Goal: Task Accomplishment & Management: Manage account settings

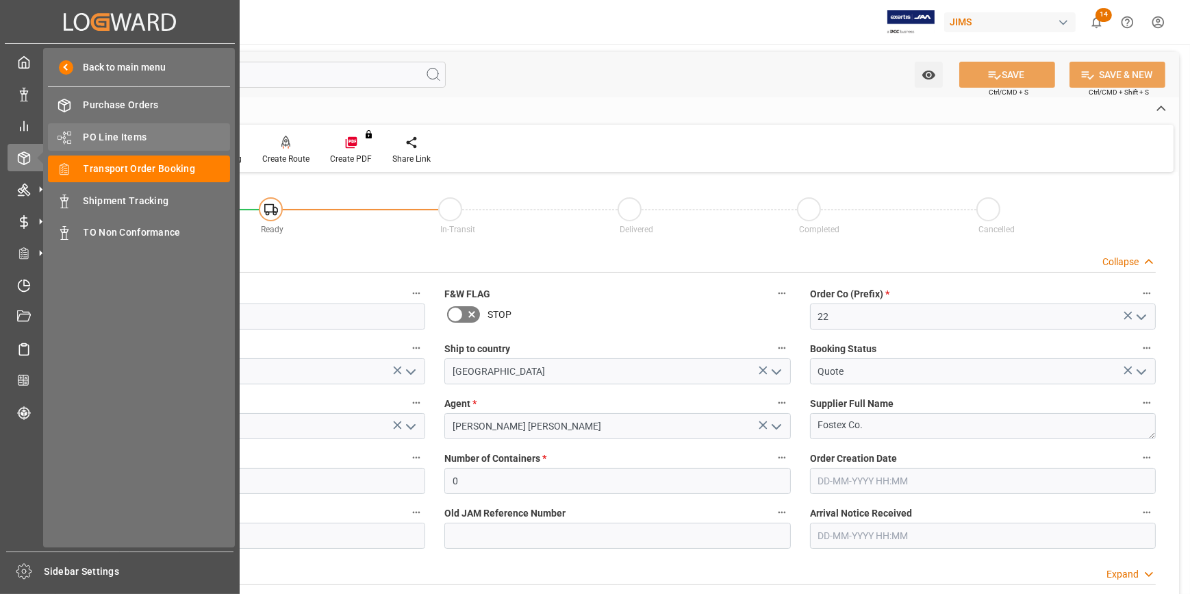
click at [116, 139] on span "PO Line Items" at bounding box center [157, 137] width 147 height 14
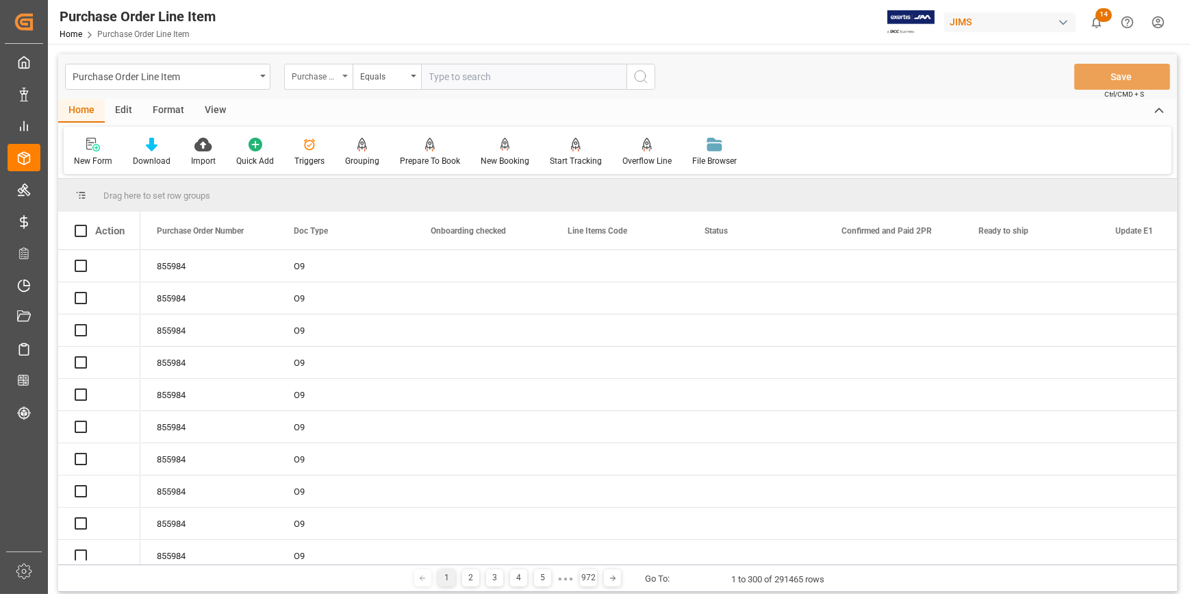
click at [335, 77] on div "Purchase Order Number" at bounding box center [315, 75] width 47 height 16
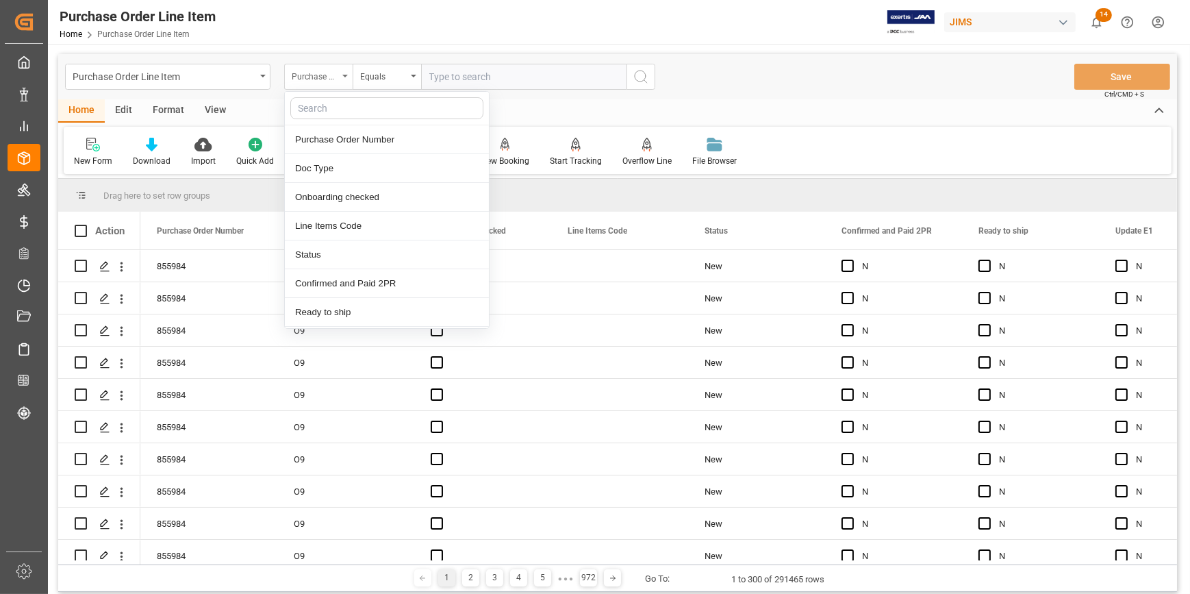
click at [340, 80] on div "Purchase Order Number" at bounding box center [318, 77] width 68 height 26
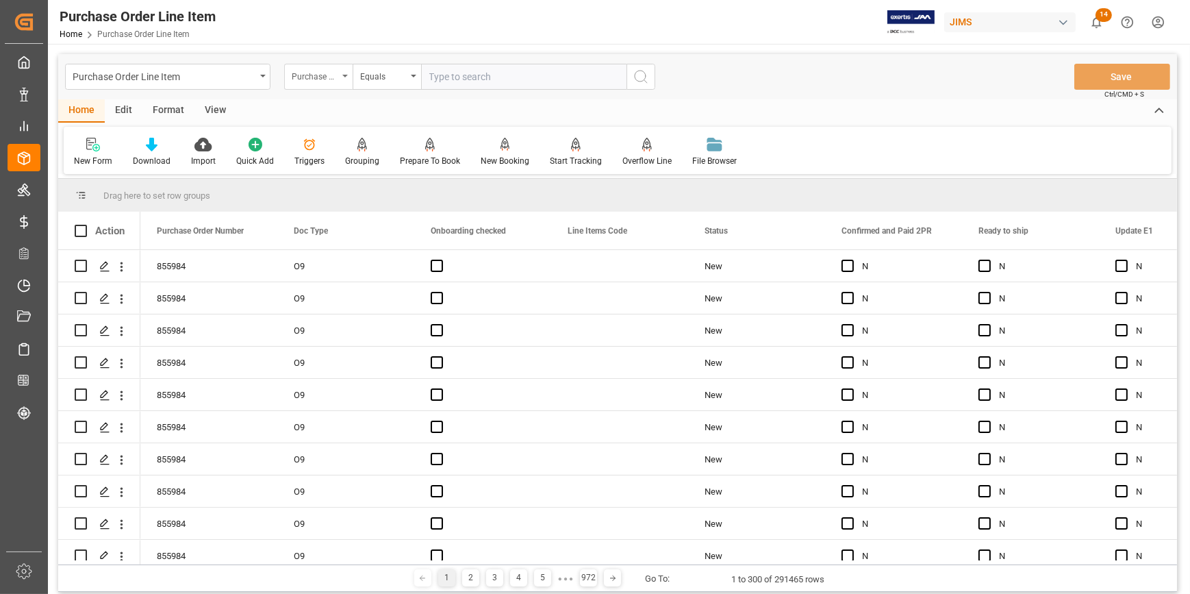
click at [340, 80] on div "Purchase Order Number" at bounding box center [318, 77] width 68 height 26
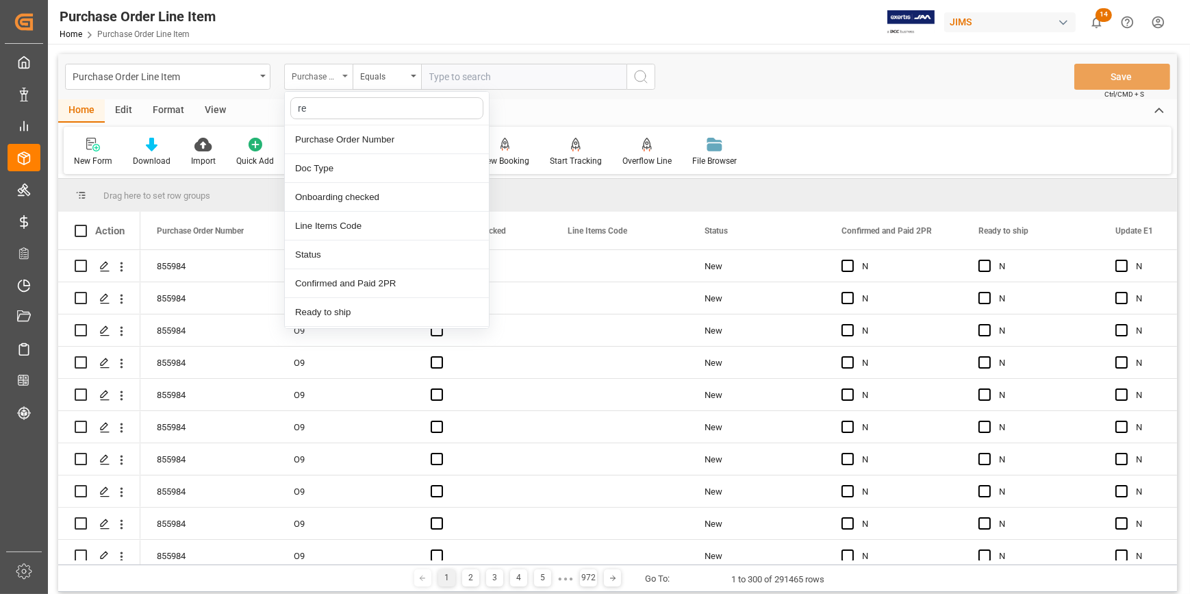
type input "ref"
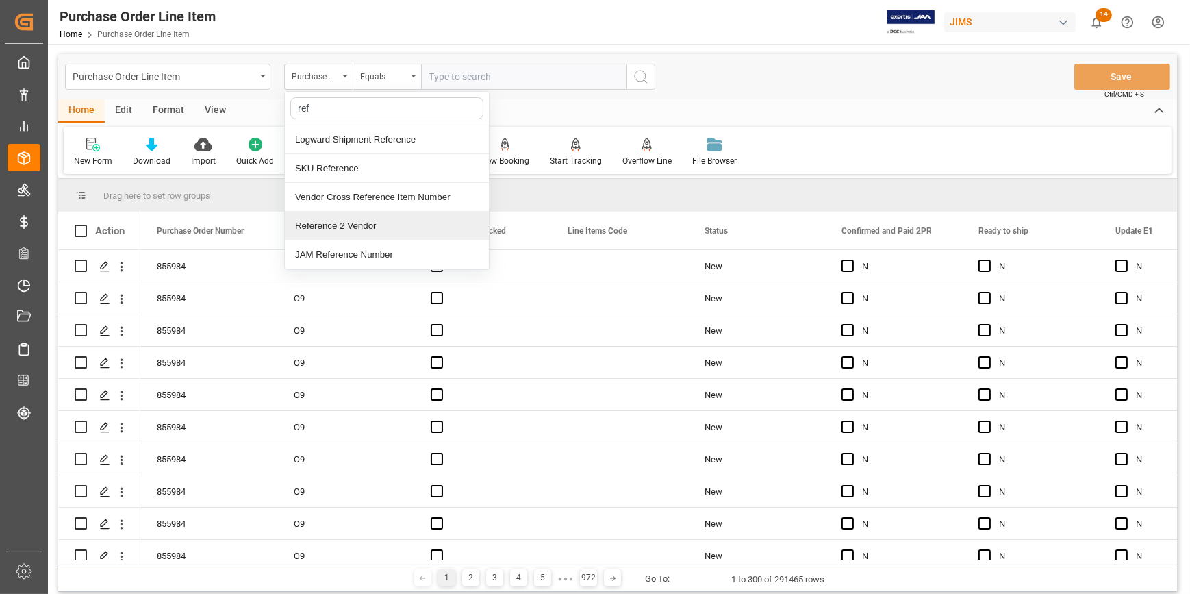
click at [360, 230] on div "Reference 2 Vendor" at bounding box center [387, 226] width 204 height 29
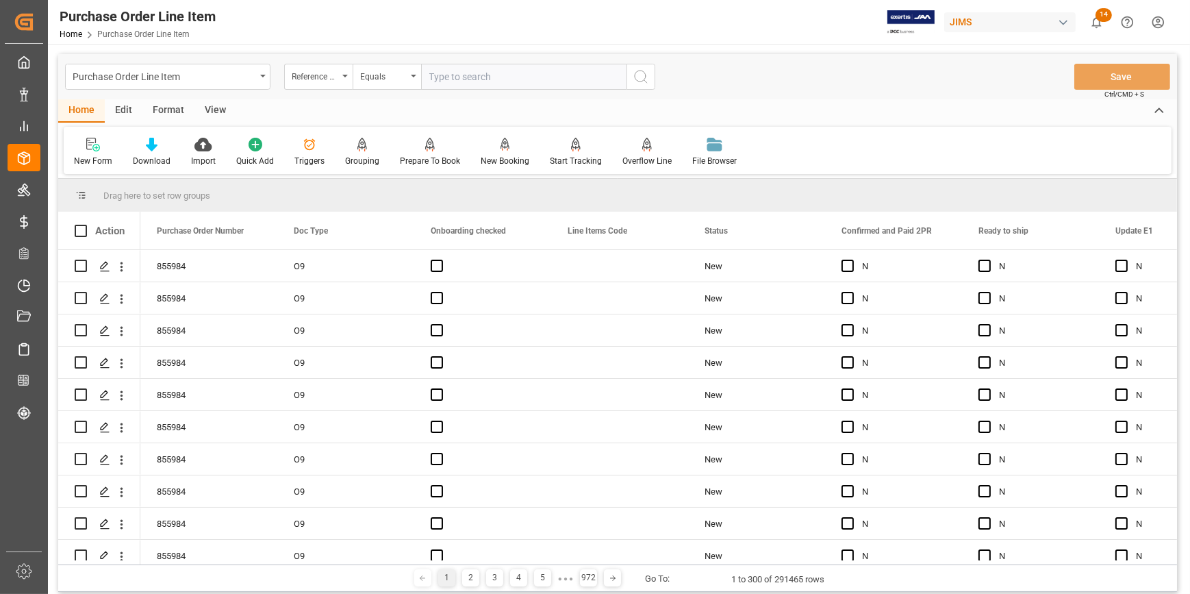
click at [444, 88] on input "text" at bounding box center [523, 77] width 205 height 26
paste input "22-10404-CN"
type input "22-10404-CN"
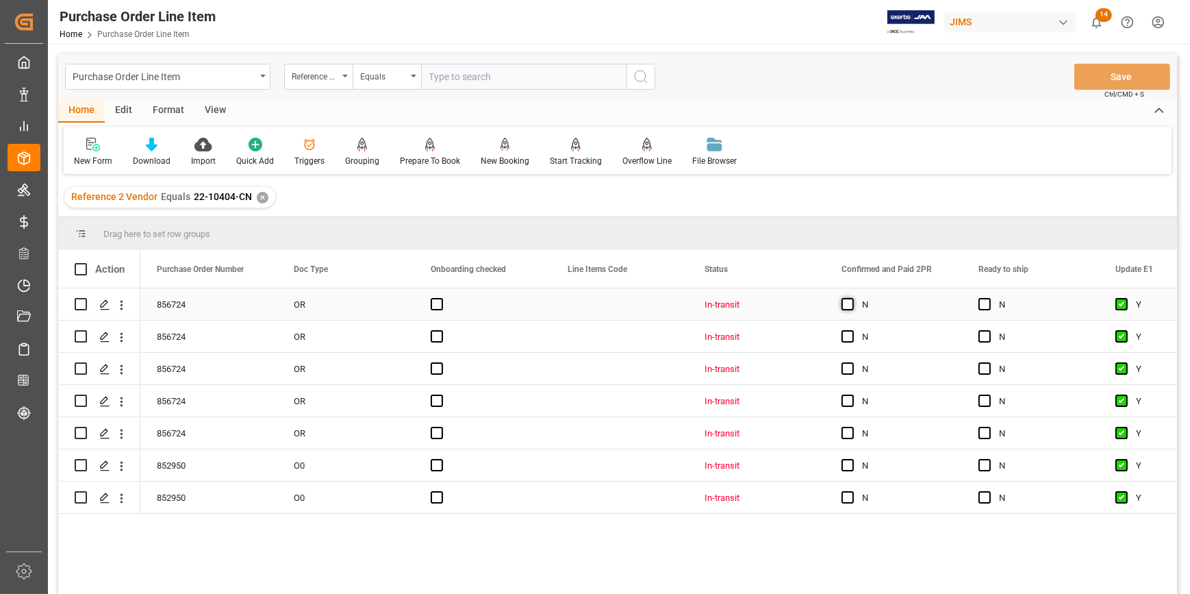
click at [848, 307] on span "Press SPACE to select this row." at bounding box center [847, 304] width 12 height 12
click at [852, 298] on input "Press SPACE to select this row." at bounding box center [852, 298] width 0 height 0
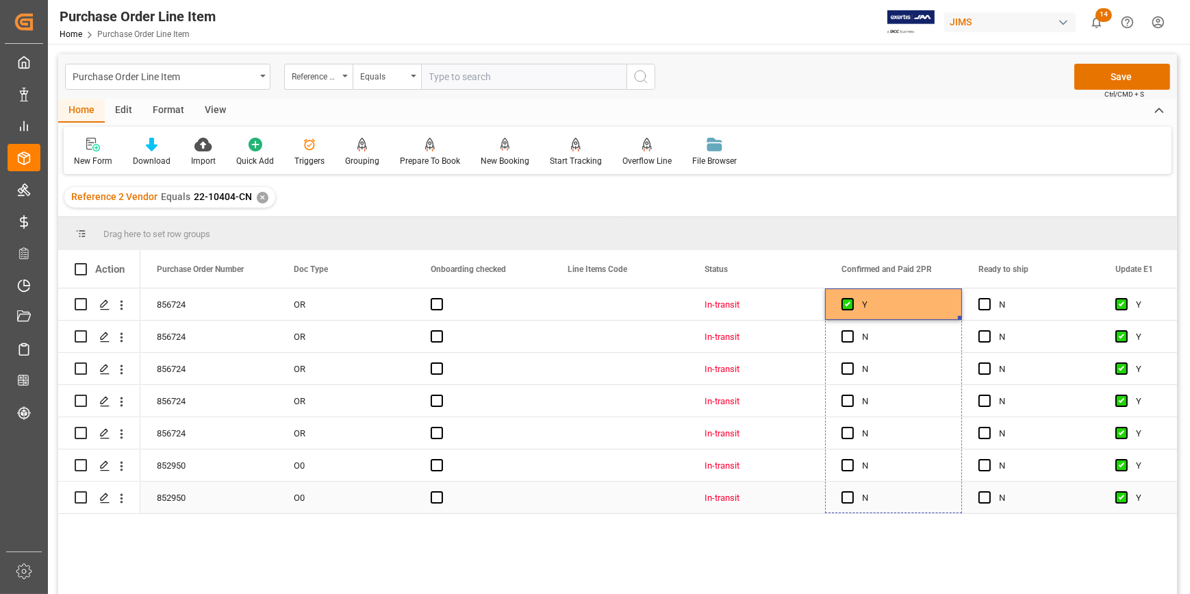
drag, startPoint x: 959, startPoint y: 319, endPoint x: 943, endPoint y: 498, distance: 180.0
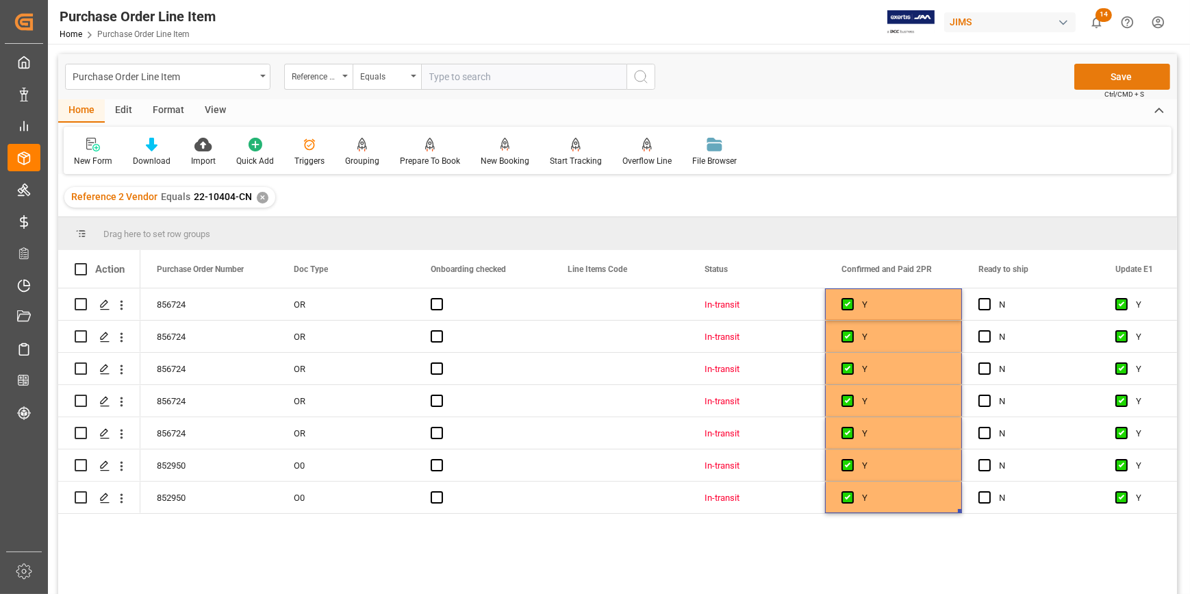
click at [1113, 72] on button "Save" at bounding box center [1122, 77] width 96 height 26
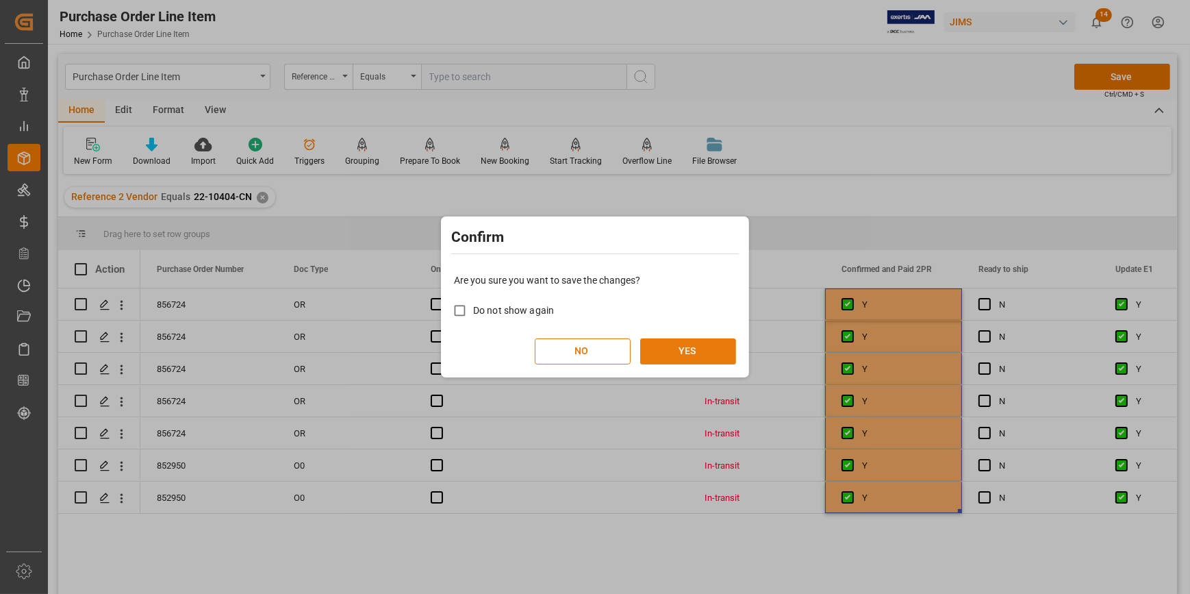
click at [674, 344] on button "YES" at bounding box center [688, 351] width 96 height 26
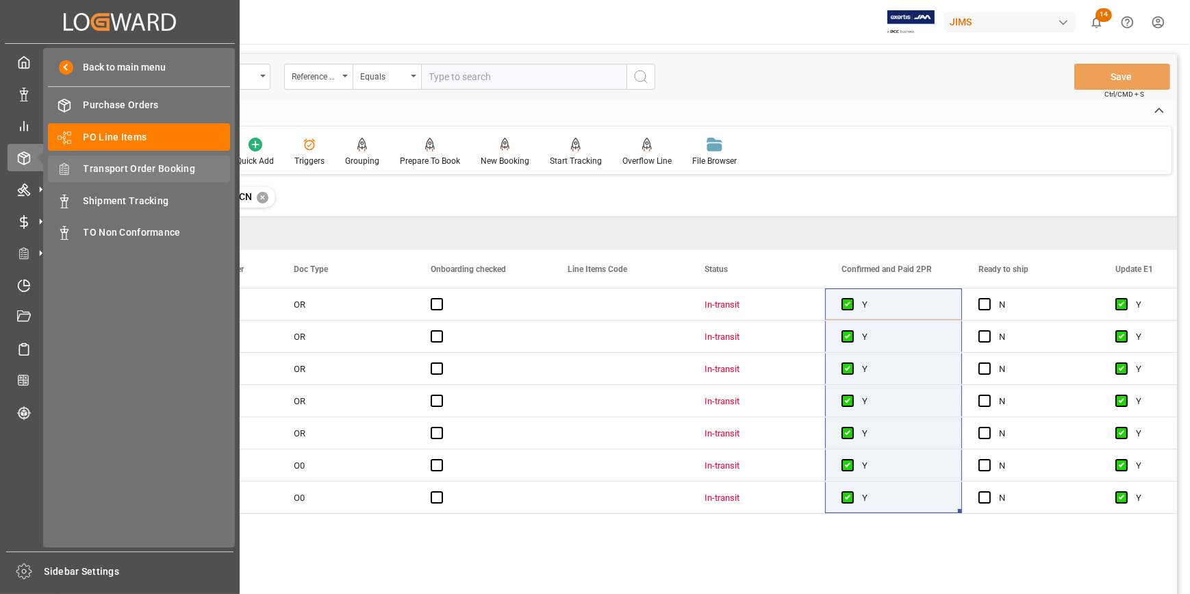
click at [160, 171] on span "Transport Order Booking" at bounding box center [157, 169] width 147 height 14
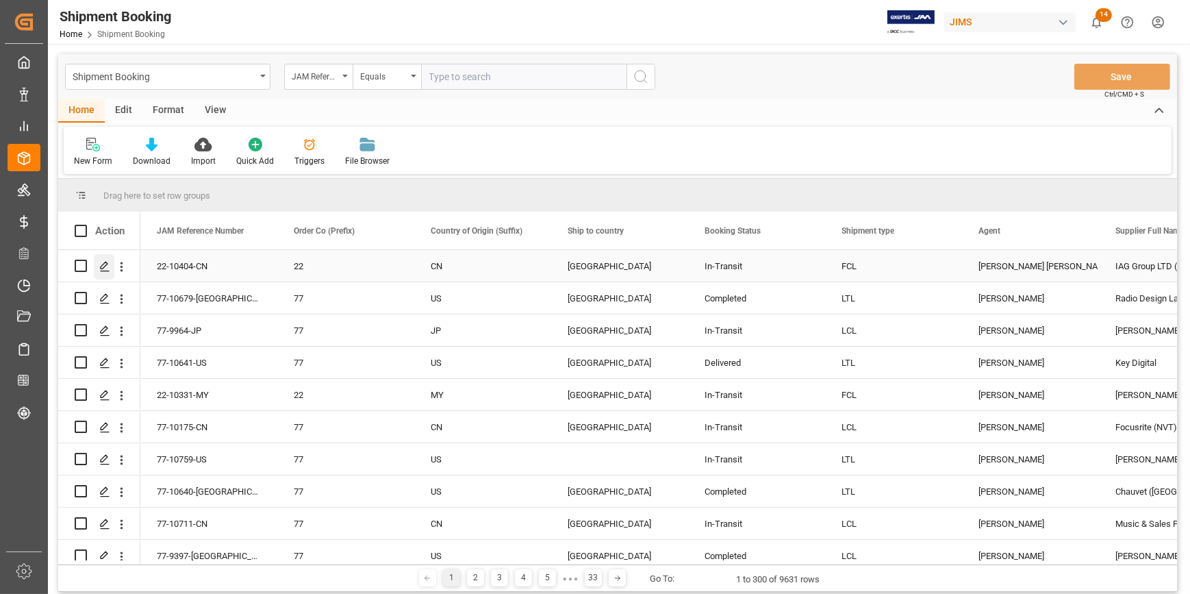
click at [105, 266] on polygon "Press SPACE to select this row." at bounding box center [104, 265] width 7 height 7
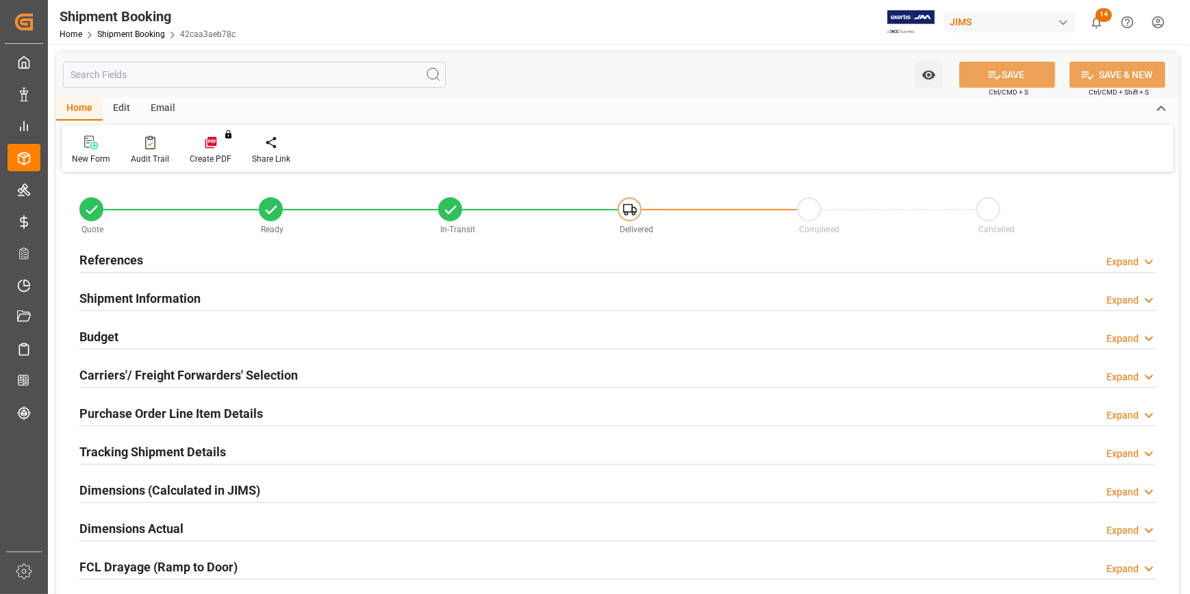
type input "1"
type input "34"
type input "12732.7647"
type input "3302.48"
type input "4200"
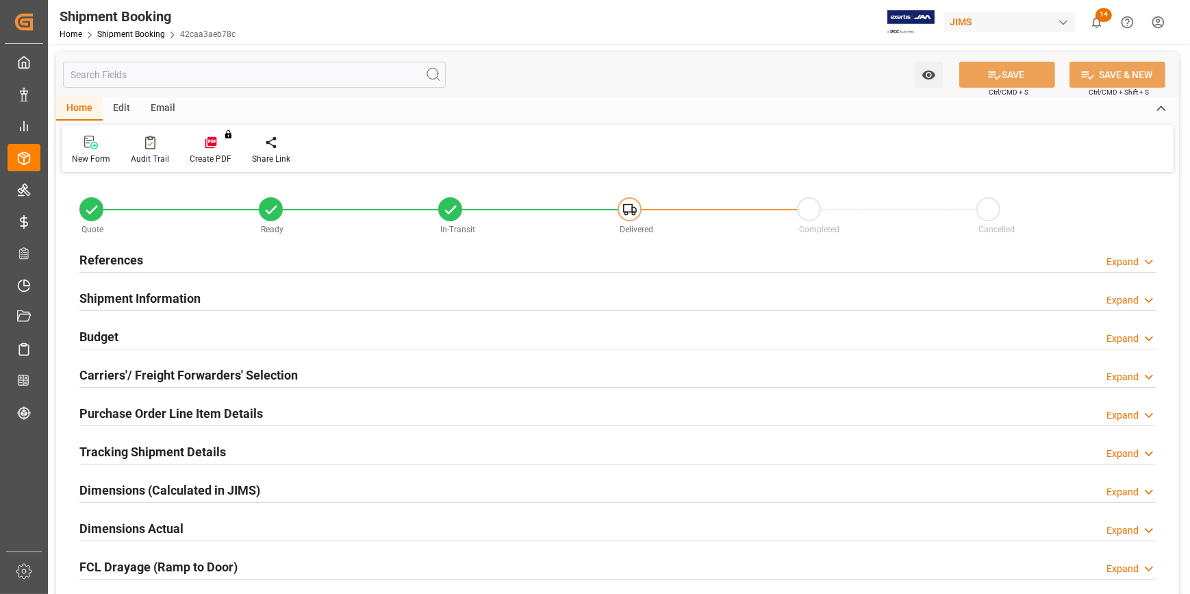
type input "33016.1"
type input "10-08-2025"
type input "26-08-2025 00:00"
click at [248, 259] on div "References Expand" at bounding box center [617, 259] width 1076 height 26
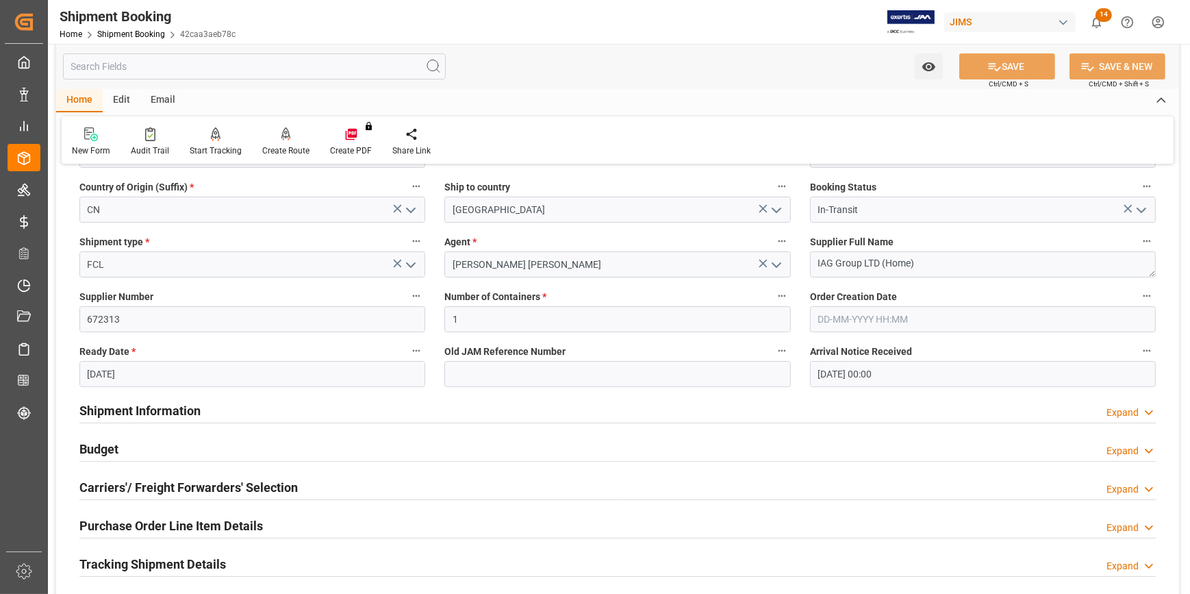
scroll to position [249, 0]
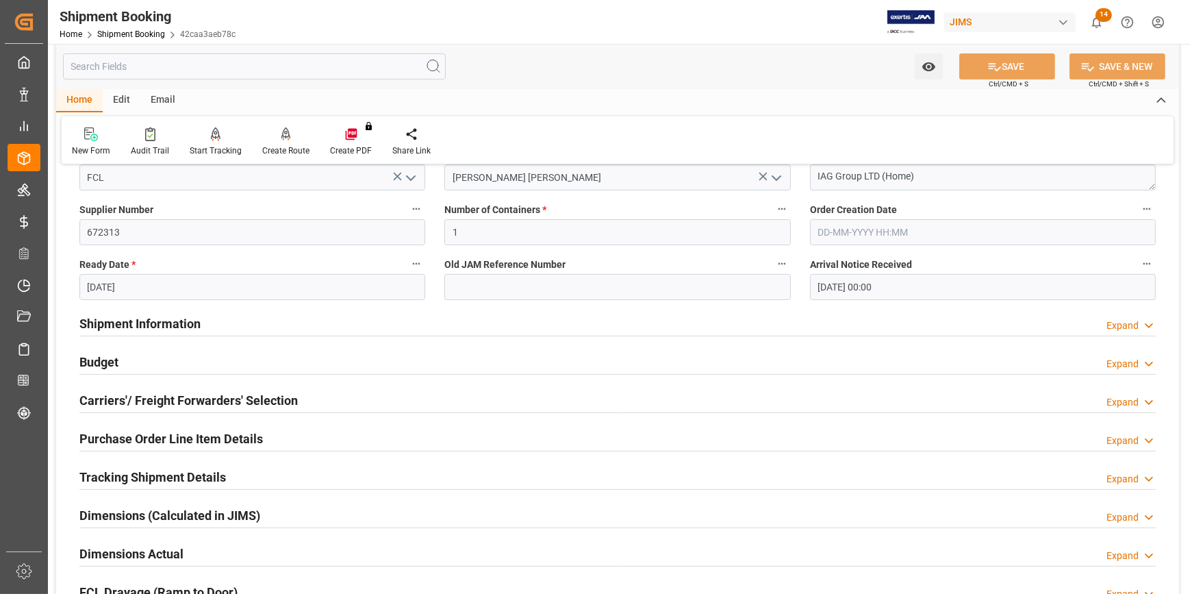
click at [266, 326] on div "Shipment Information Expand" at bounding box center [617, 322] width 1076 height 26
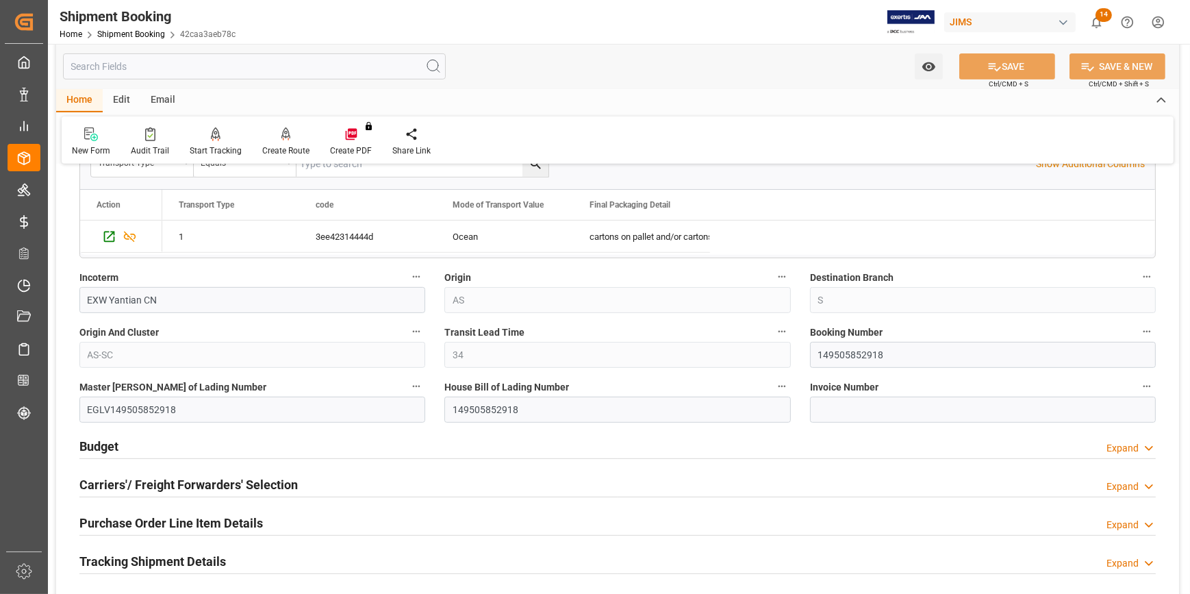
scroll to position [746, 0]
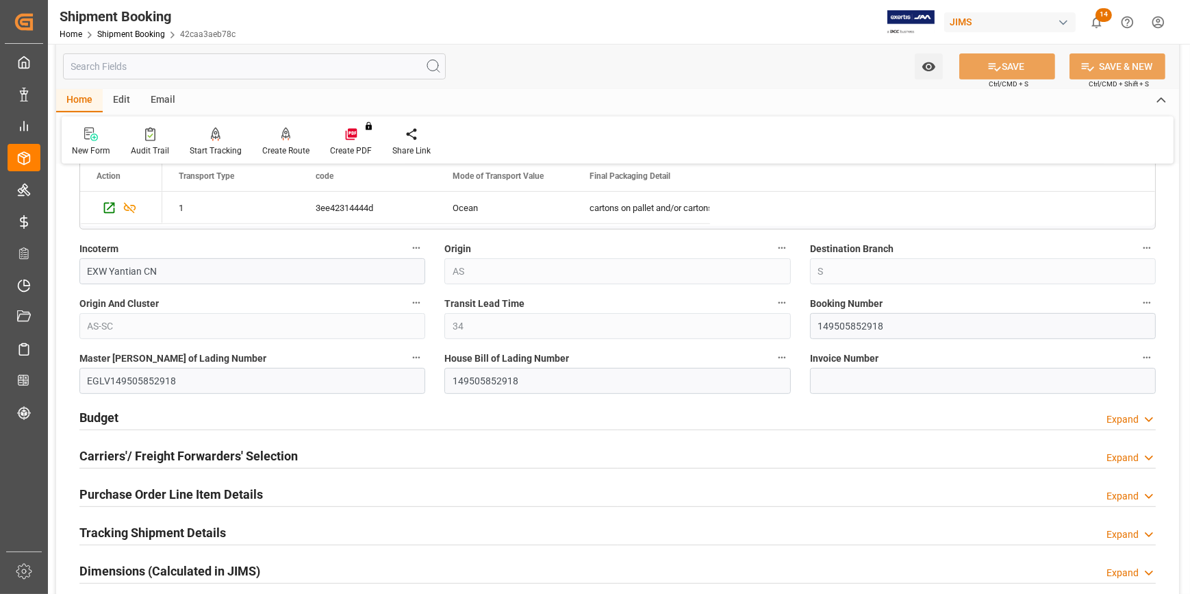
click at [345, 417] on div "Budget Expand" at bounding box center [617, 416] width 1076 height 26
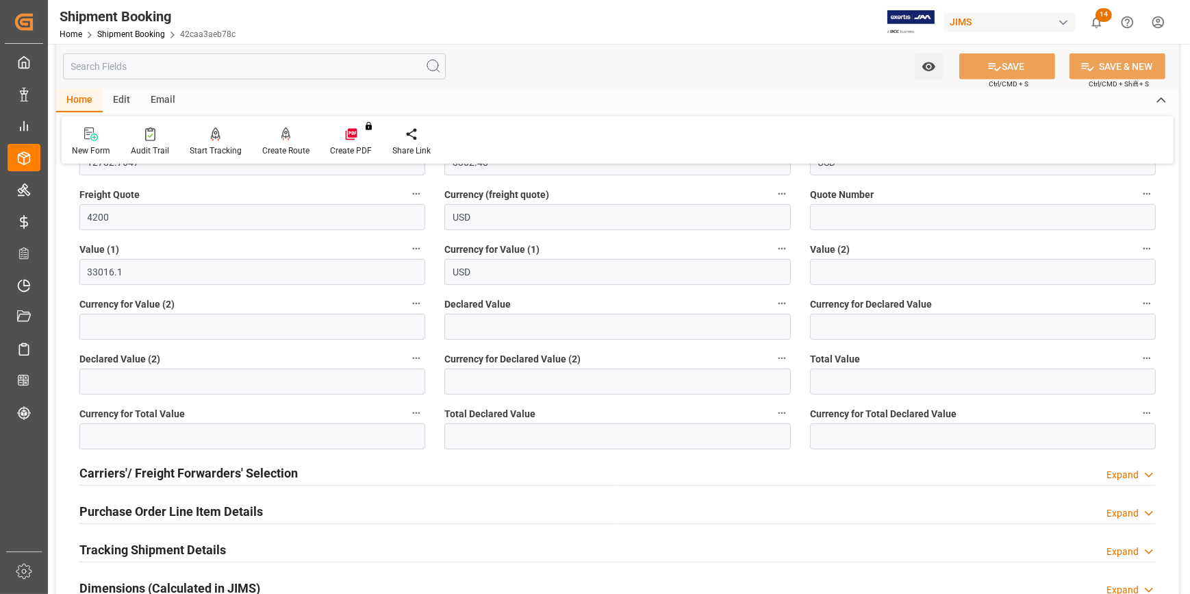
scroll to position [1120, 0]
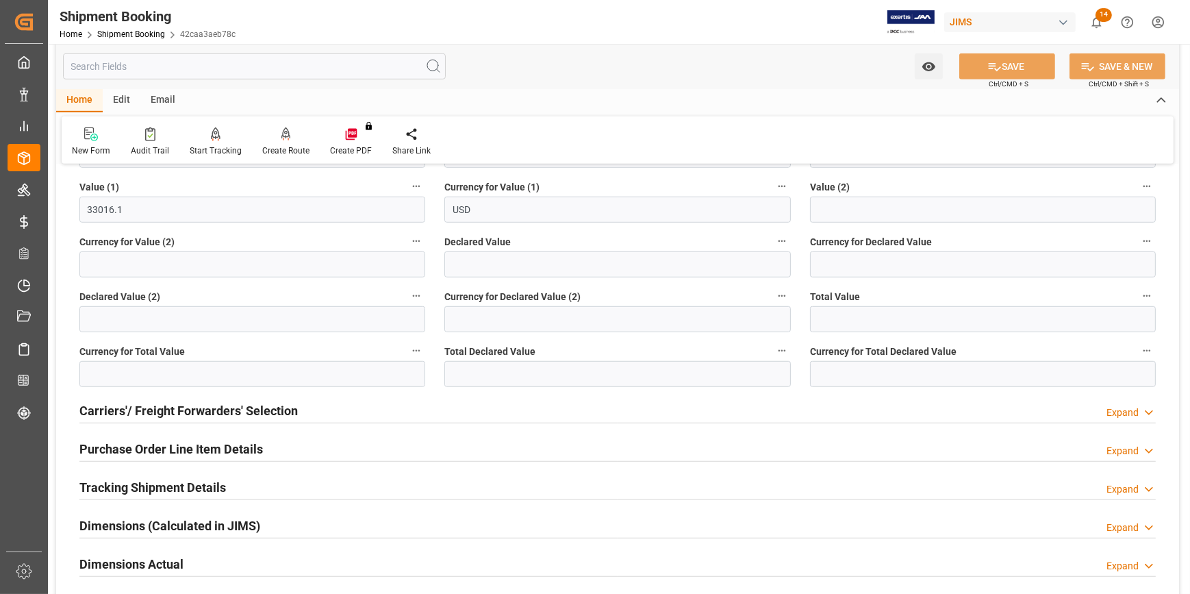
click at [349, 414] on div "Carriers'/ Freight Forwarders' Selection Expand" at bounding box center [617, 409] width 1076 height 26
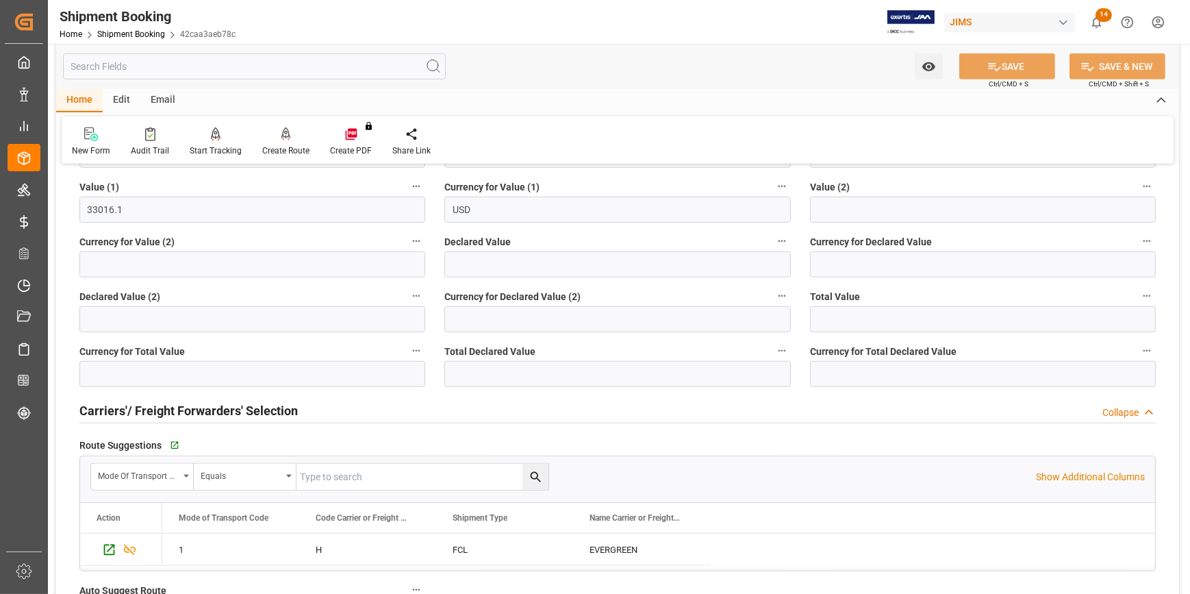
click at [349, 414] on div "Carriers'/ Freight Forwarders' Selection Collapse" at bounding box center [617, 409] width 1076 height 26
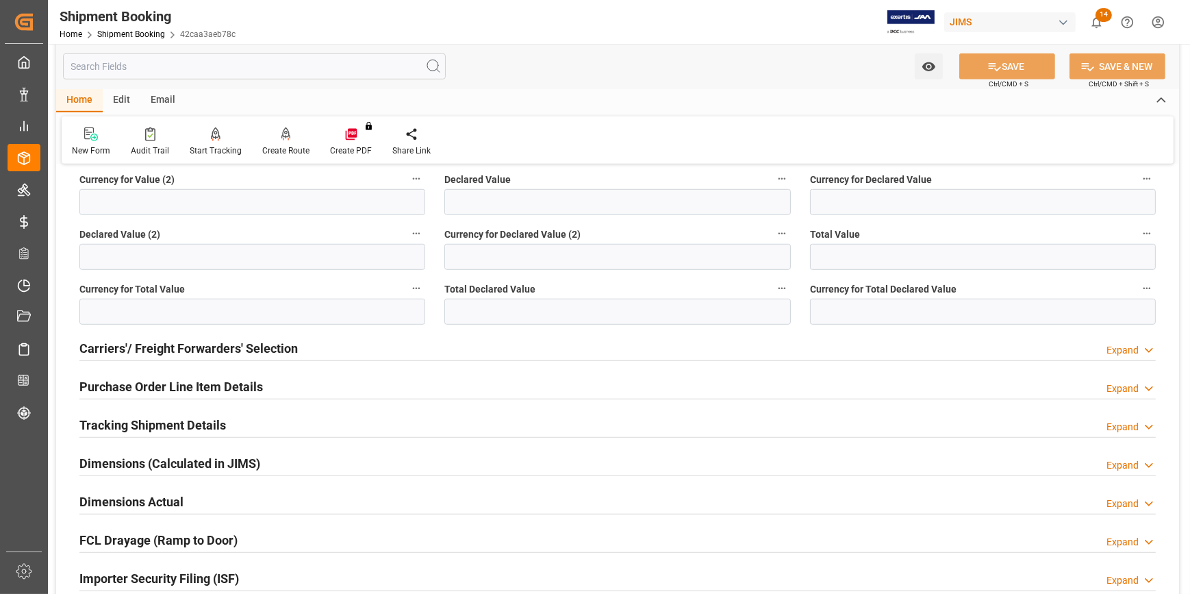
click at [303, 389] on div "Purchase Order Line Item Details Expand" at bounding box center [617, 385] width 1076 height 26
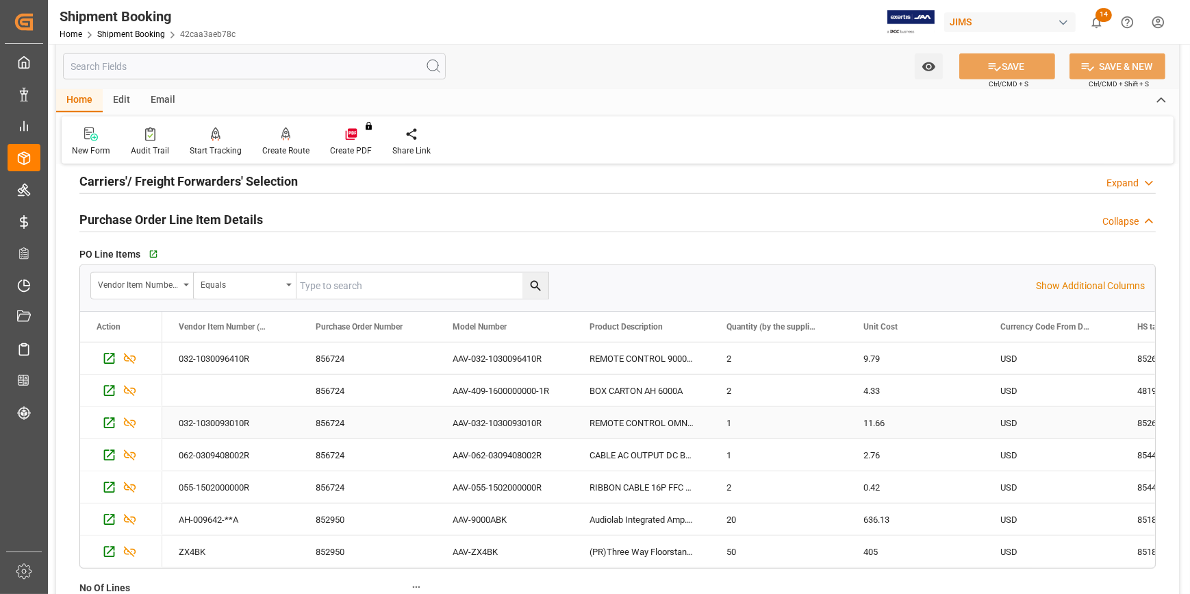
scroll to position [1369, 0]
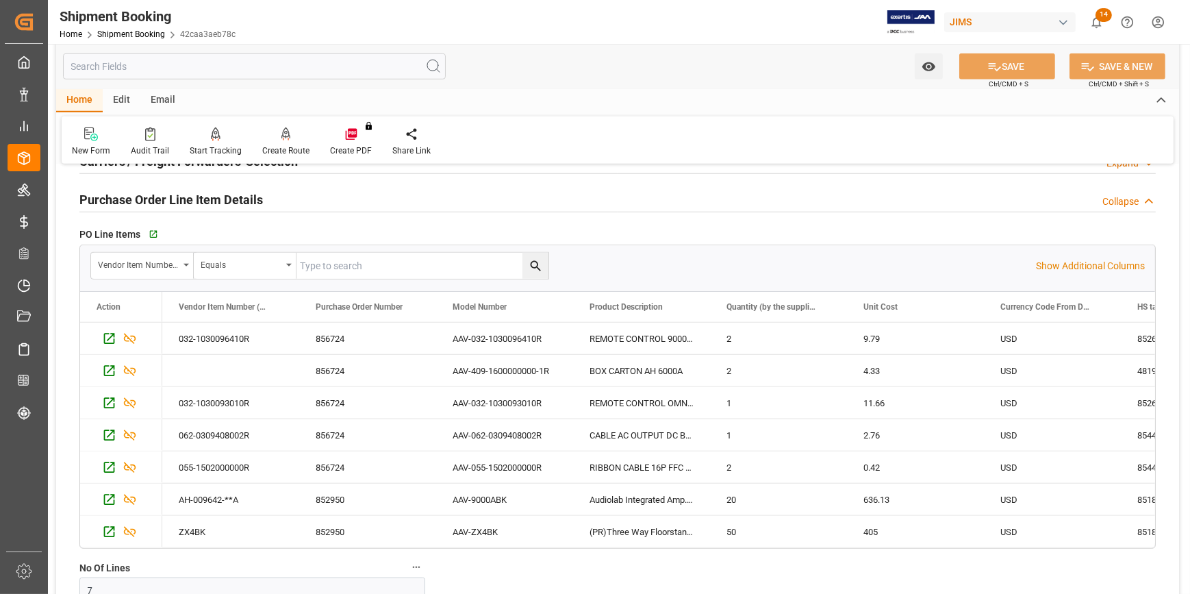
click at [305, 203] on div "Purchase Order Line Item Details Collapse" at bounding box center [617, 199] width 1076 height 26
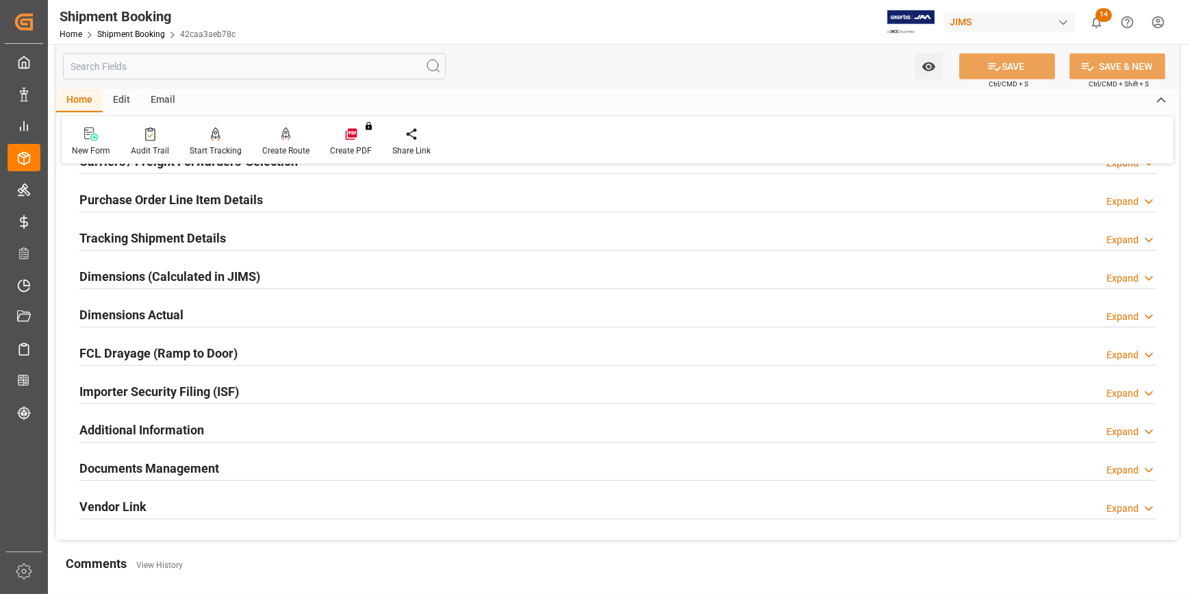
click at [264, 233] on div "Tracking Shipment Details Expand" at bounding box center [617, 237] width 1076 height 26
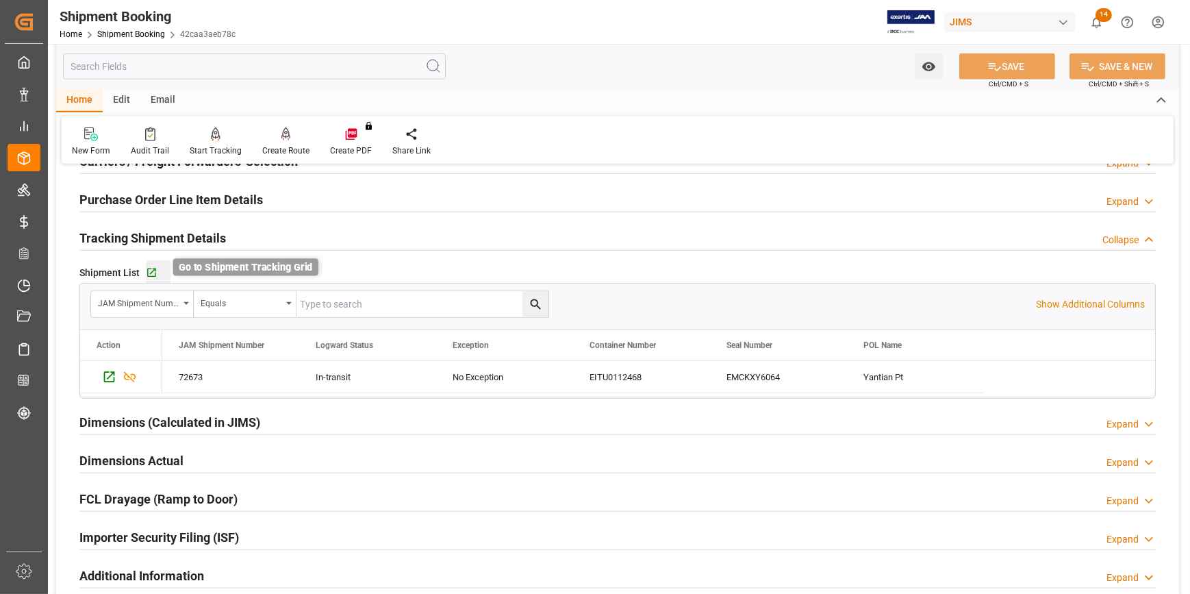
click at [153, 271] on icon "button" at bounding box center [152, 273] width 12 height 12
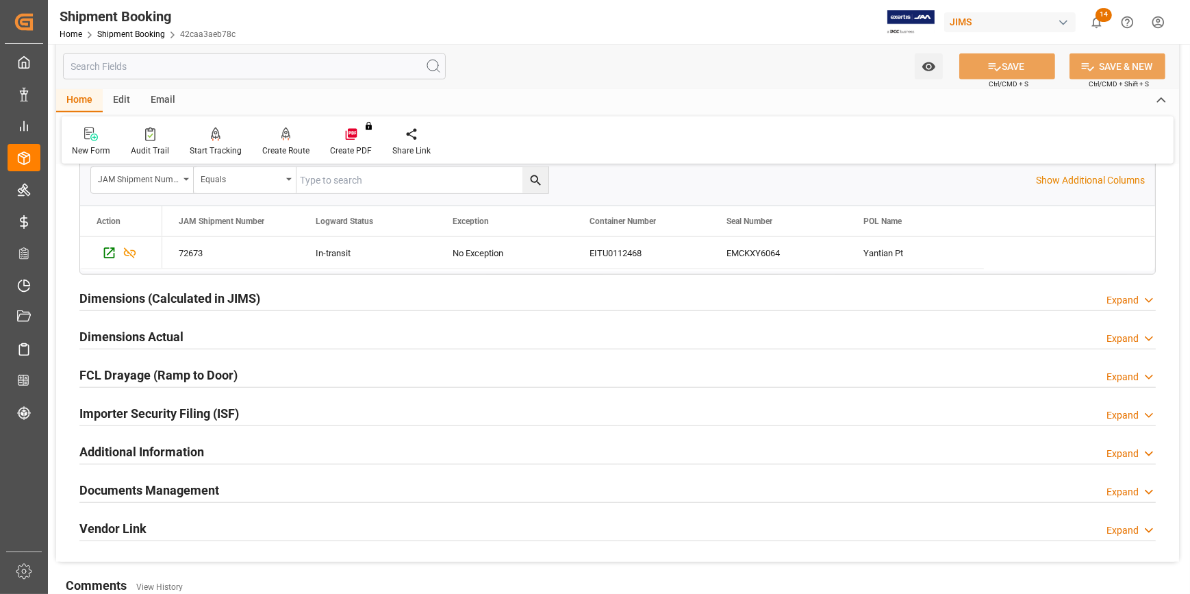
click at [245, 338] on div "Dimensions Actual Expand" at bounding box center [617, 335] width 1076 height 26
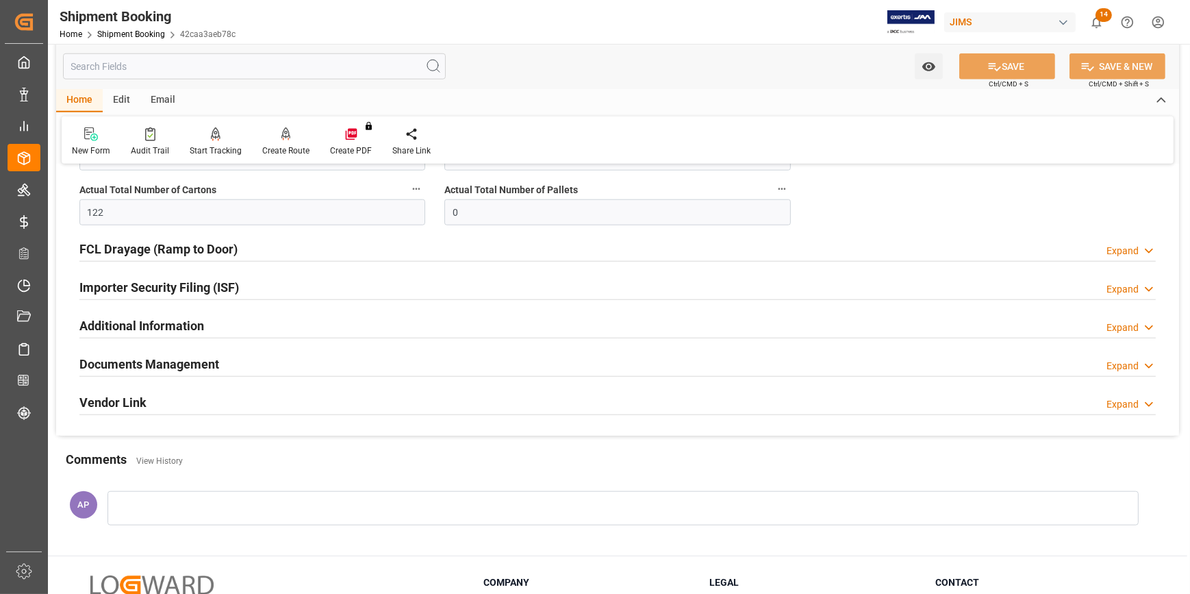
scroll to position [1805, 0]
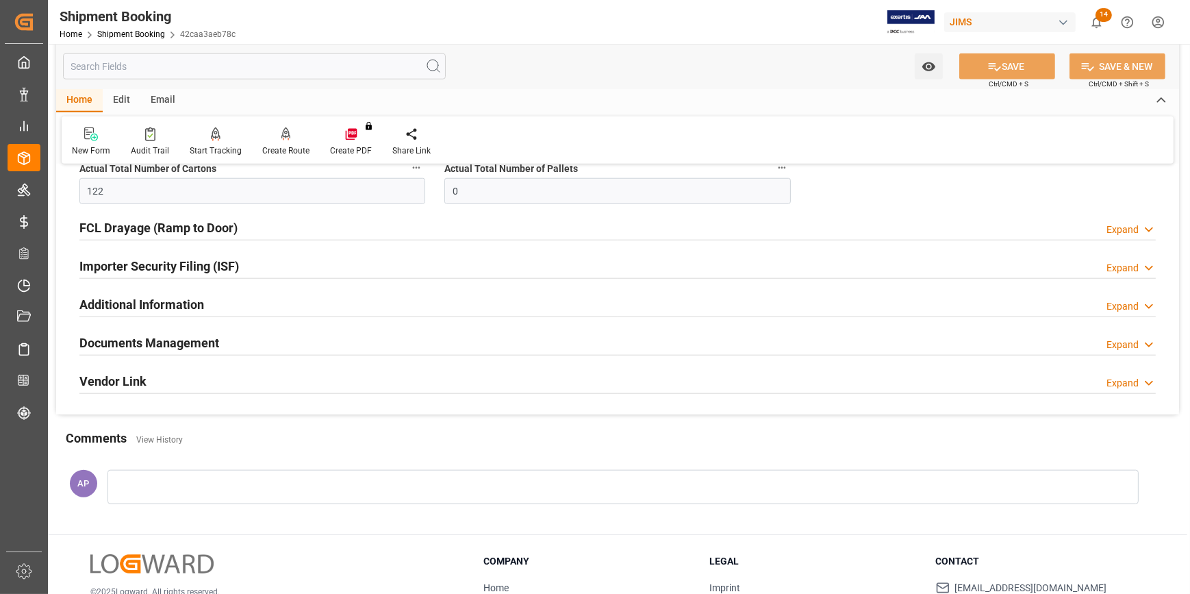
click at [258, 344] on div "Documents Management Expand" at bounding box center [617, 342] width 1076 height 26
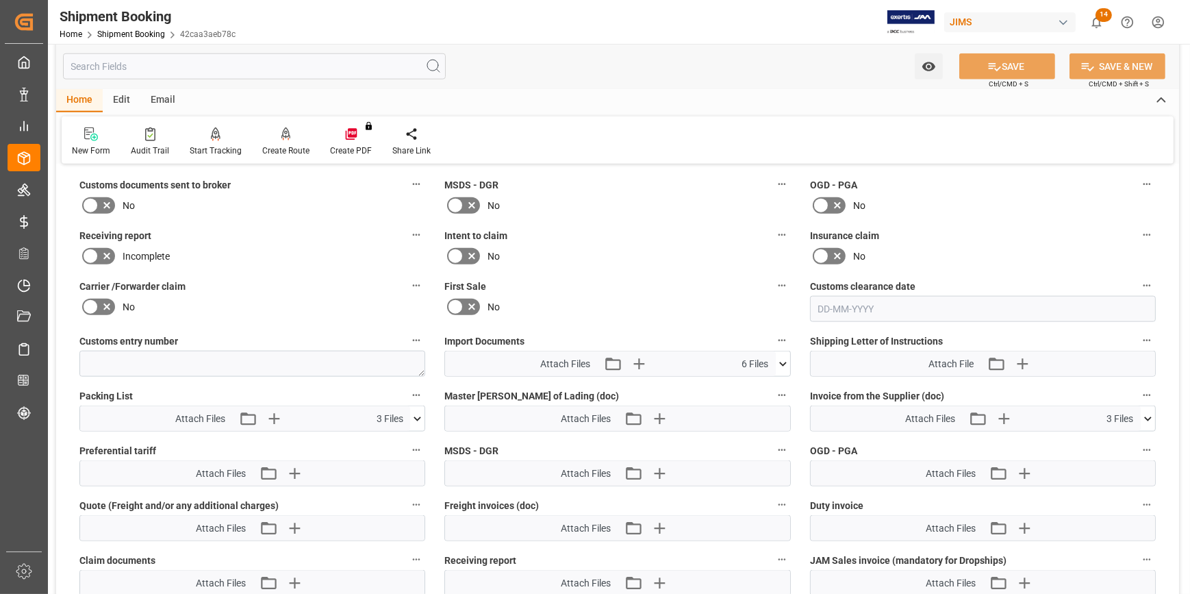
scroll to position [2116, 0]
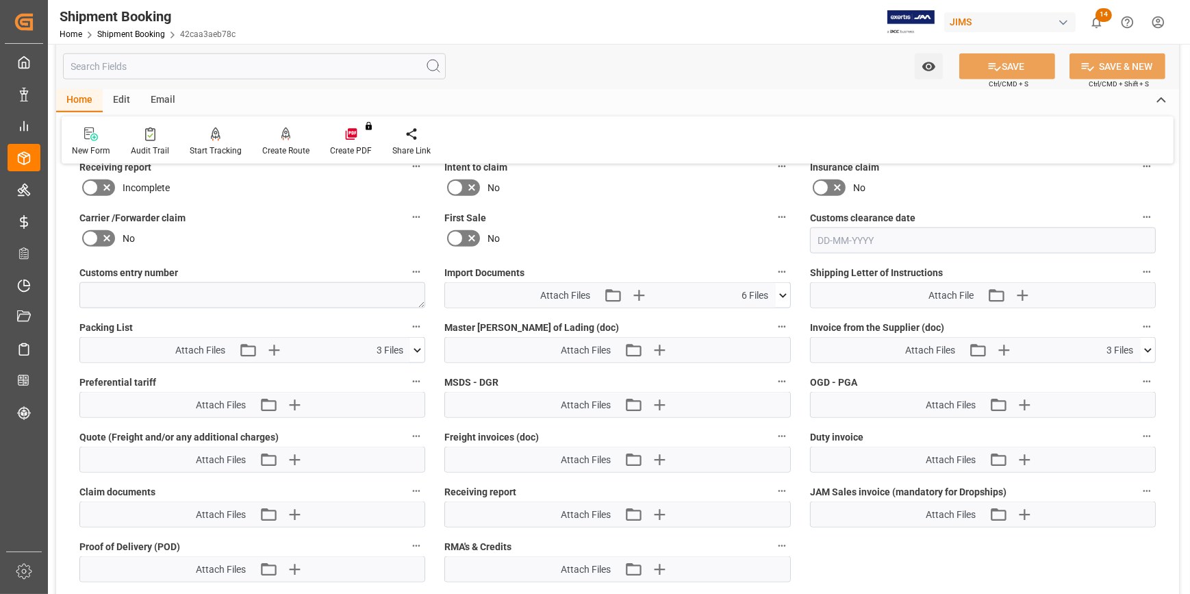
click at [785, 293] on icon at bounding box center [783, 295] width 8 height 4
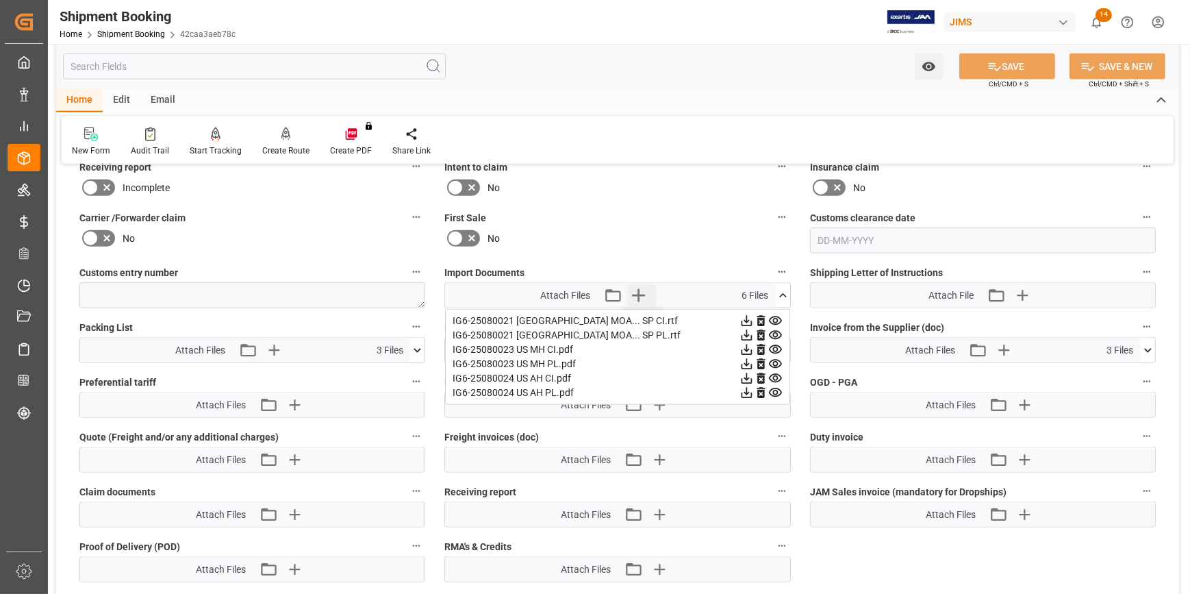
click at [642, 288] on icon "button" at bounding box center [638, 295] width 22 height 22
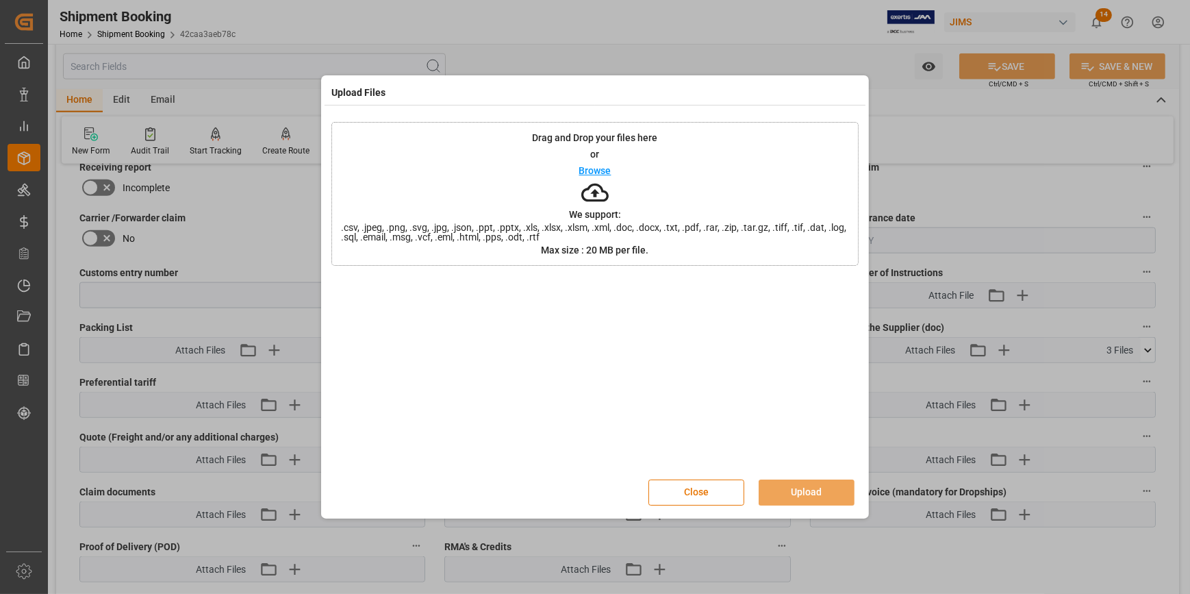
click at [602, 171] on p "Browse" at bounding box center [595, 171] width 32 height 10
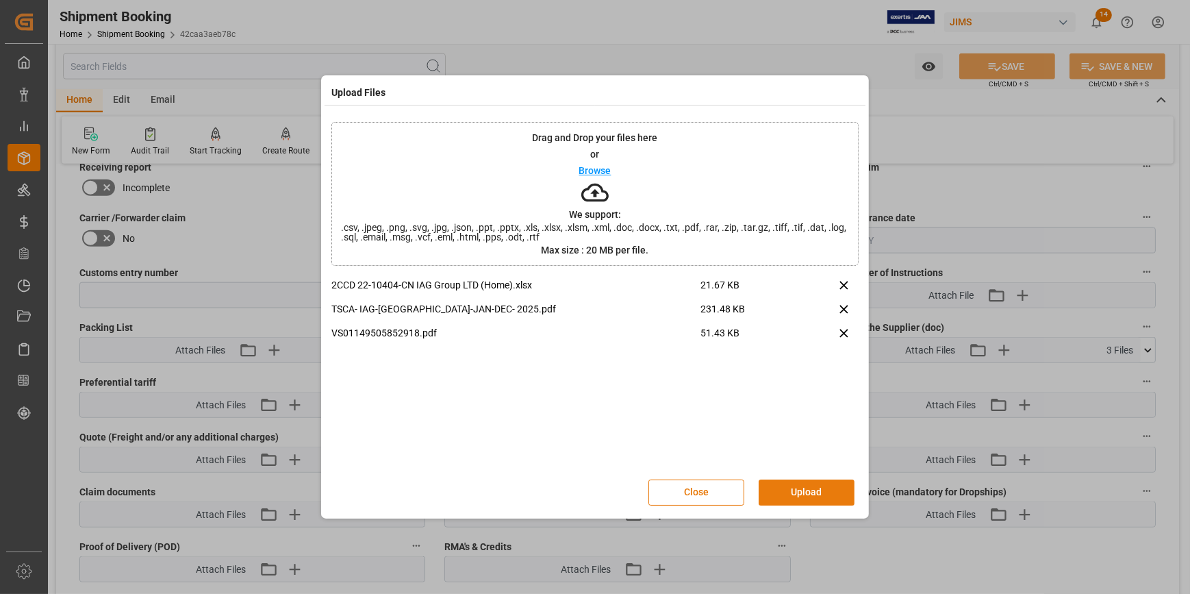
click at [815, 483] on button "Upload" at bounding box center [807, 492] width 96 height 26
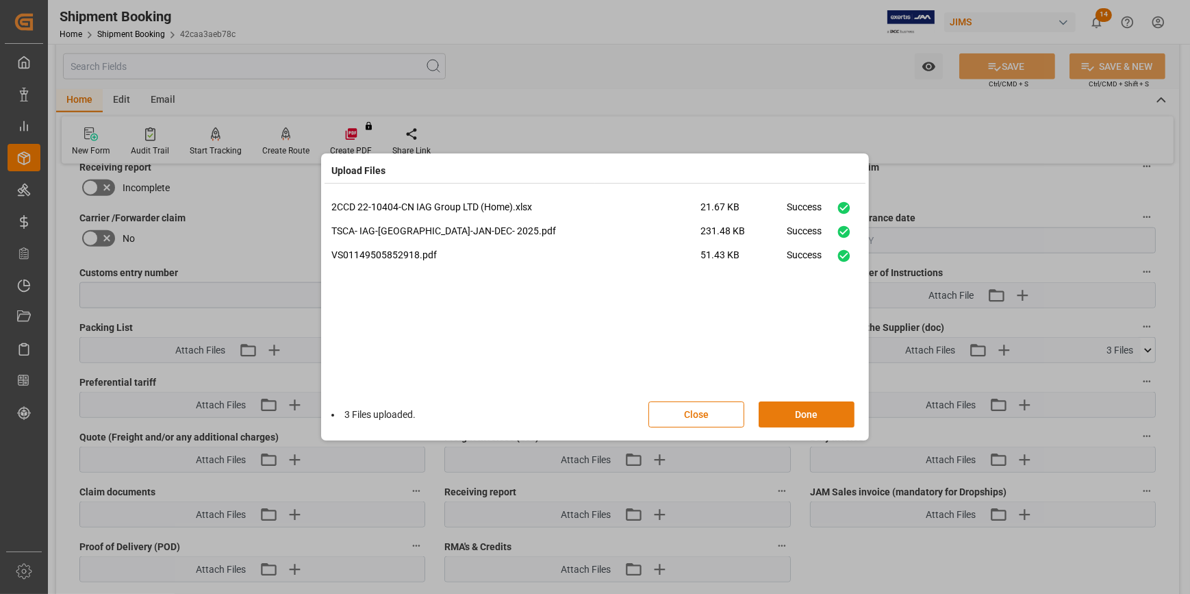
click at [801, 413] on button "Done" at bounding box center [807, 414] width 96 height 26
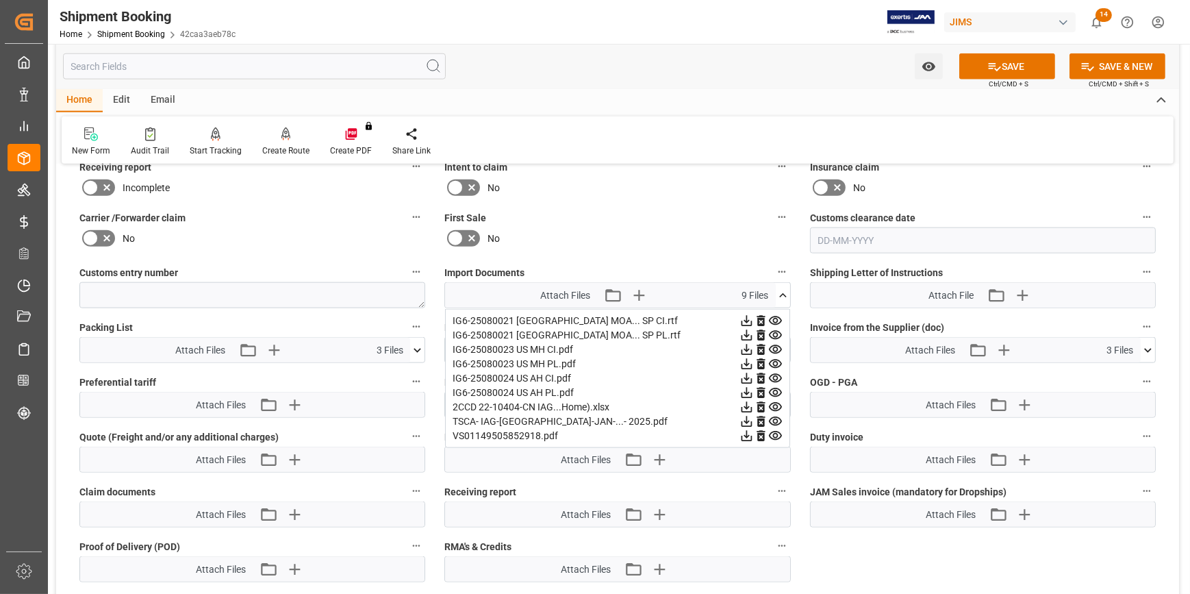
click at [781, 288] on icon at bounding box center [783, 295] width 14 height 14
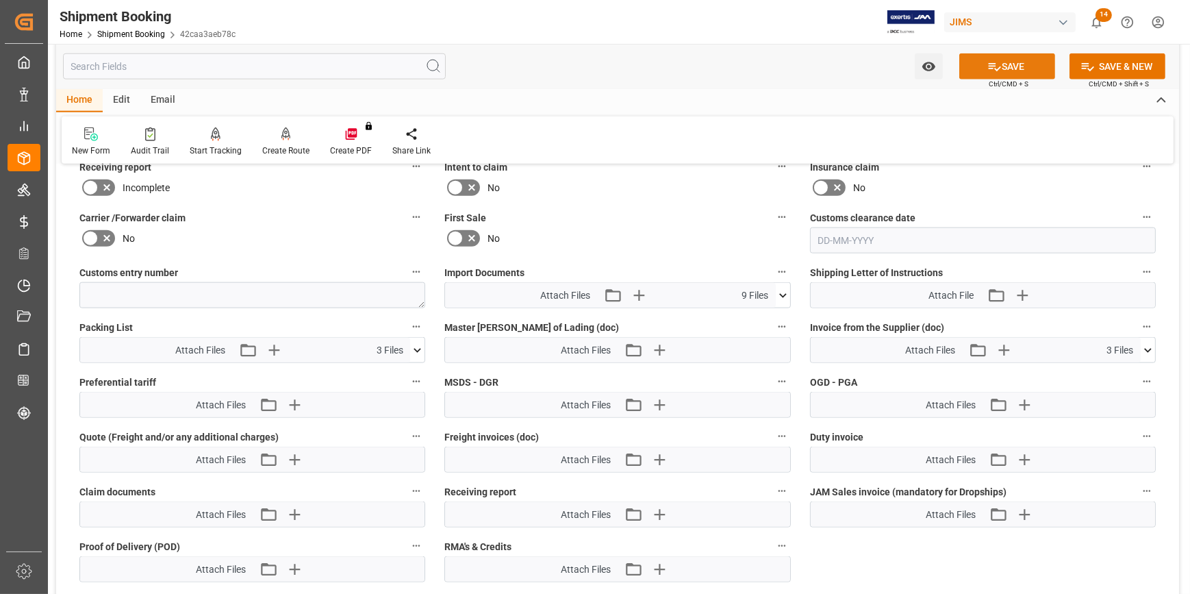
click at [1007, 62] on button "SAVE" at bounding box center [1007, 66] width 96 height 26
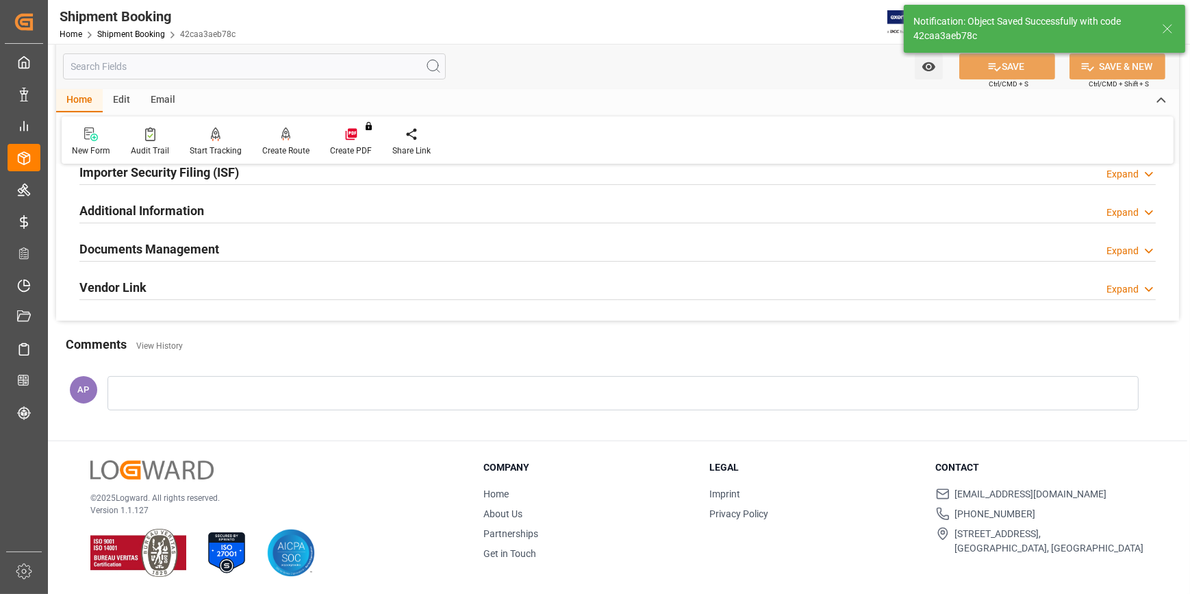
scroll to position [308, 0]
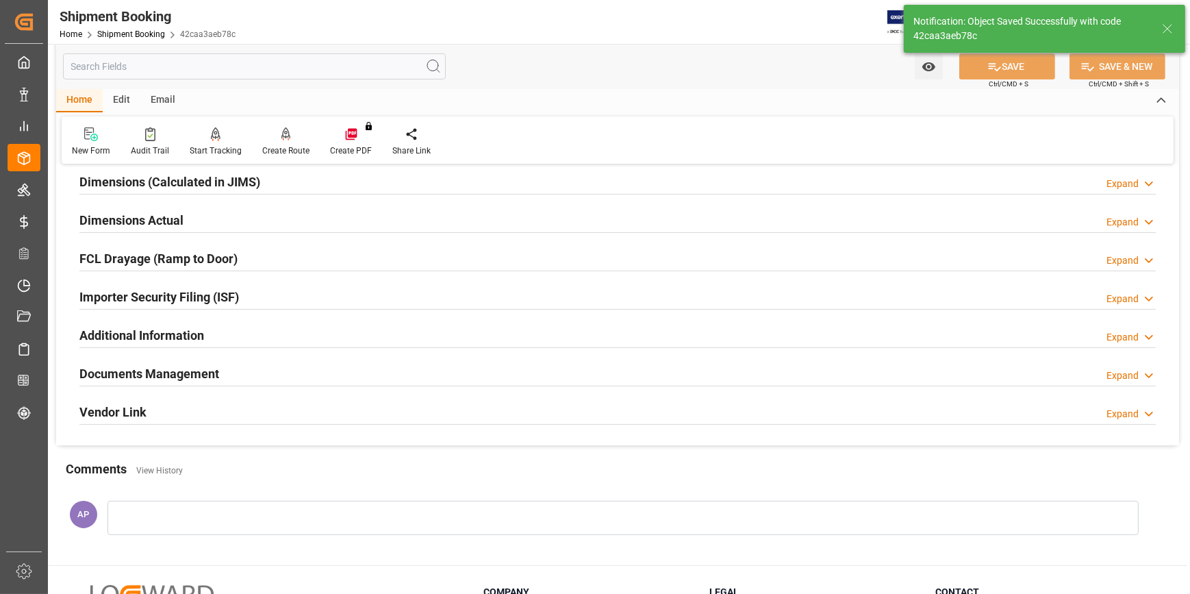
click at [353, 381] on div "Documents Management Expand" at bounding box center [617, 372] width 1076 height 26
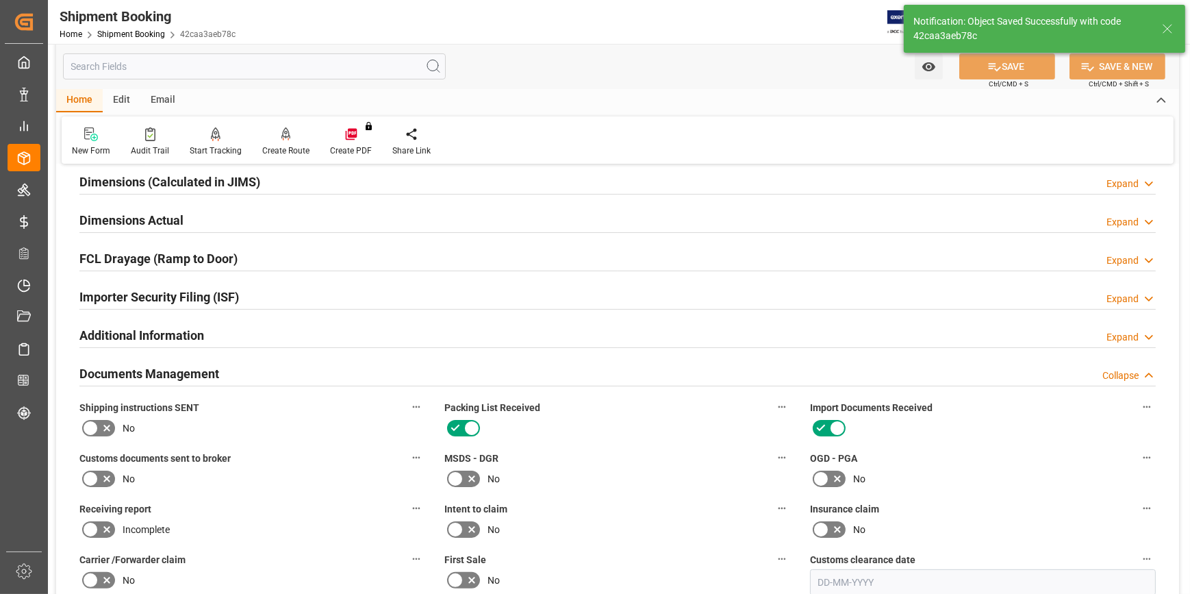
click at [107, 476] on icon at bounding box center [106, 479] width 7 height 7
click at [0, 0] on input "checkbox" at bounding box center [0, 0] width 0 height 0
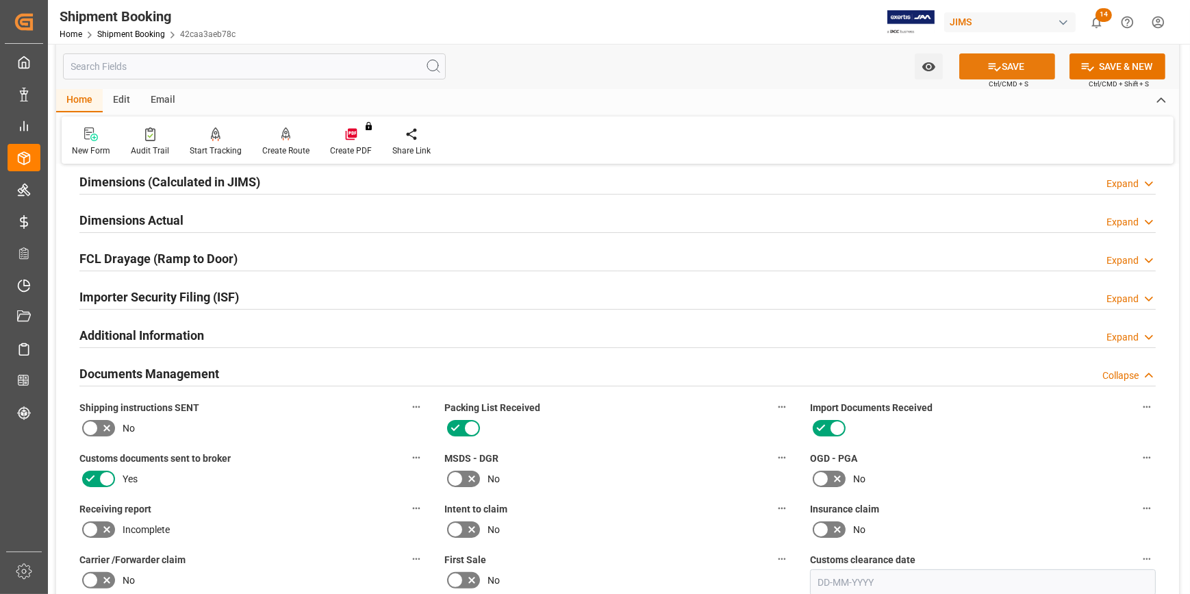
click at [1002, 61] on button "SAVE" at bounding box center [1007, 66] width 96 height 26
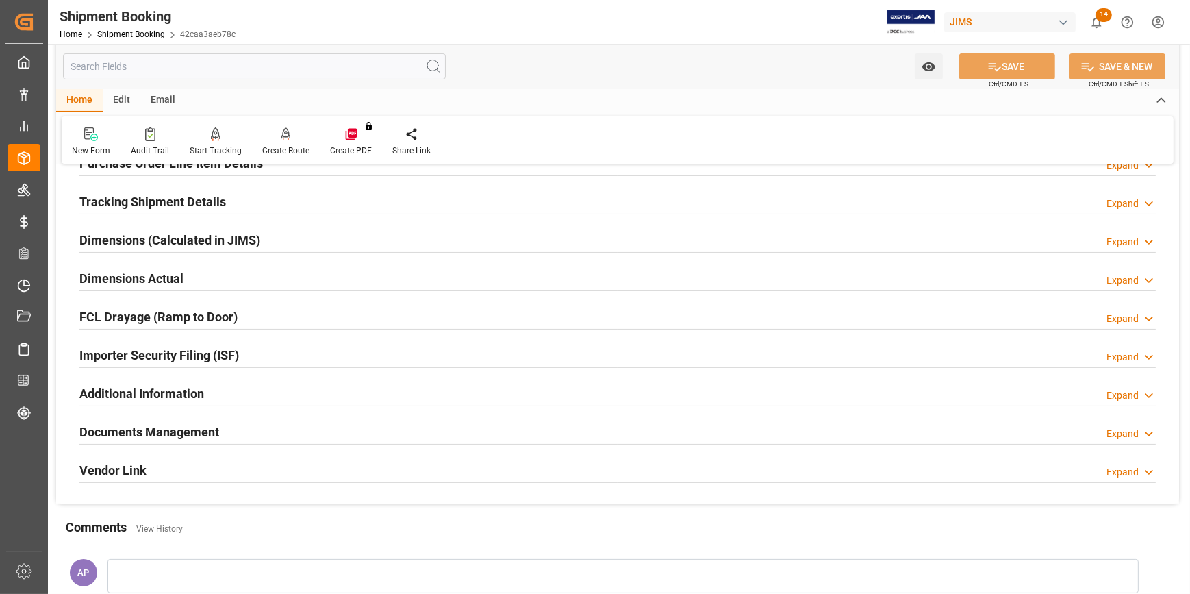
scroll to position [184, 0]
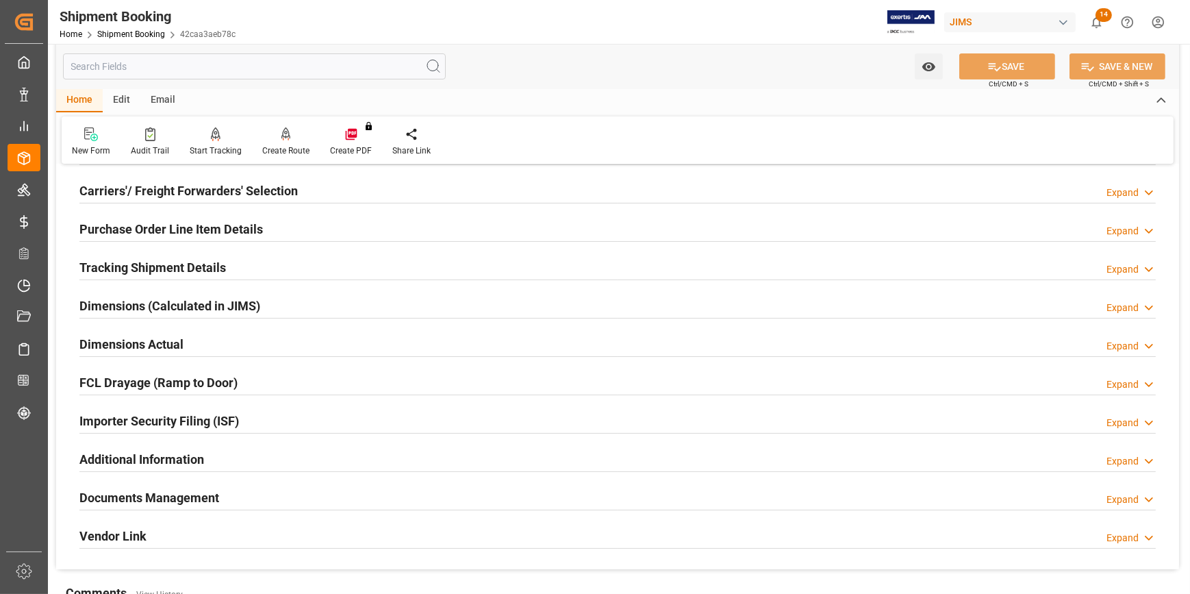
click at [283, 256] on div "Tracking Shipment Details Expand" at bounding box center [617, 266] width 1076 height 26
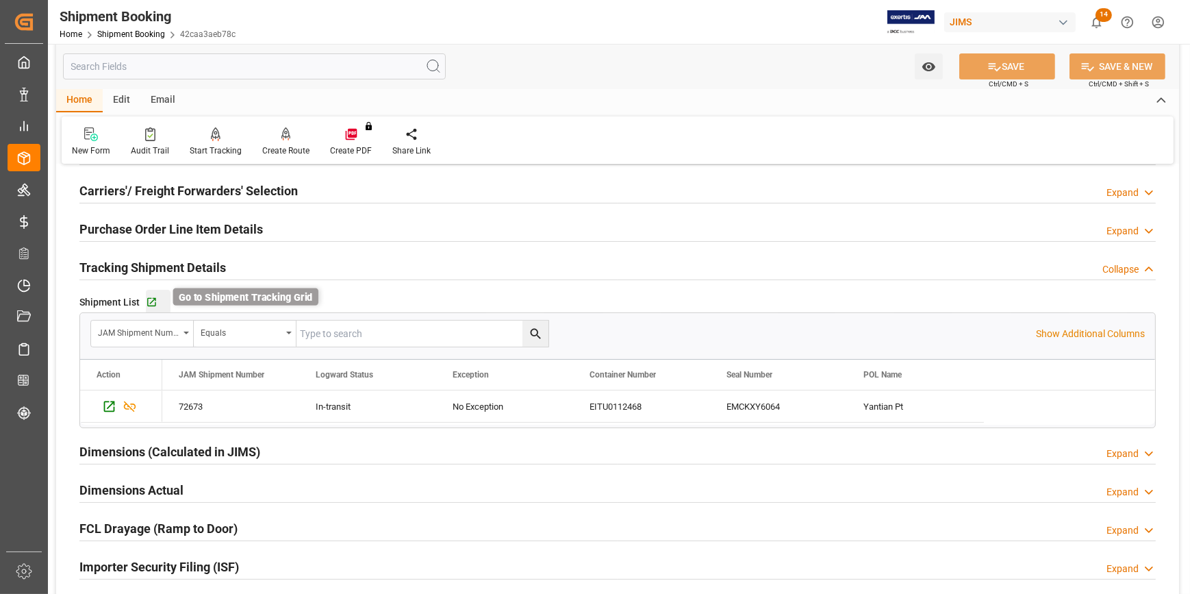
click at [155, 301] on icon "button" at bounding box center [152, 302] width 12 height 12
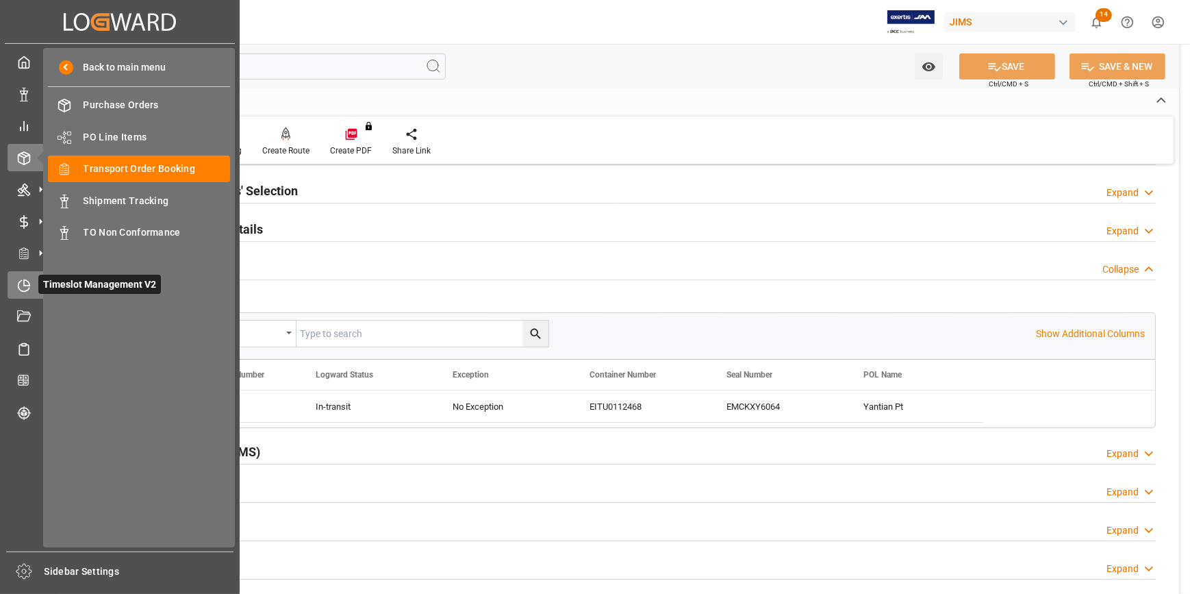
click at [25, 285] on icon at bounding box center [26, 281] width 5 height 5
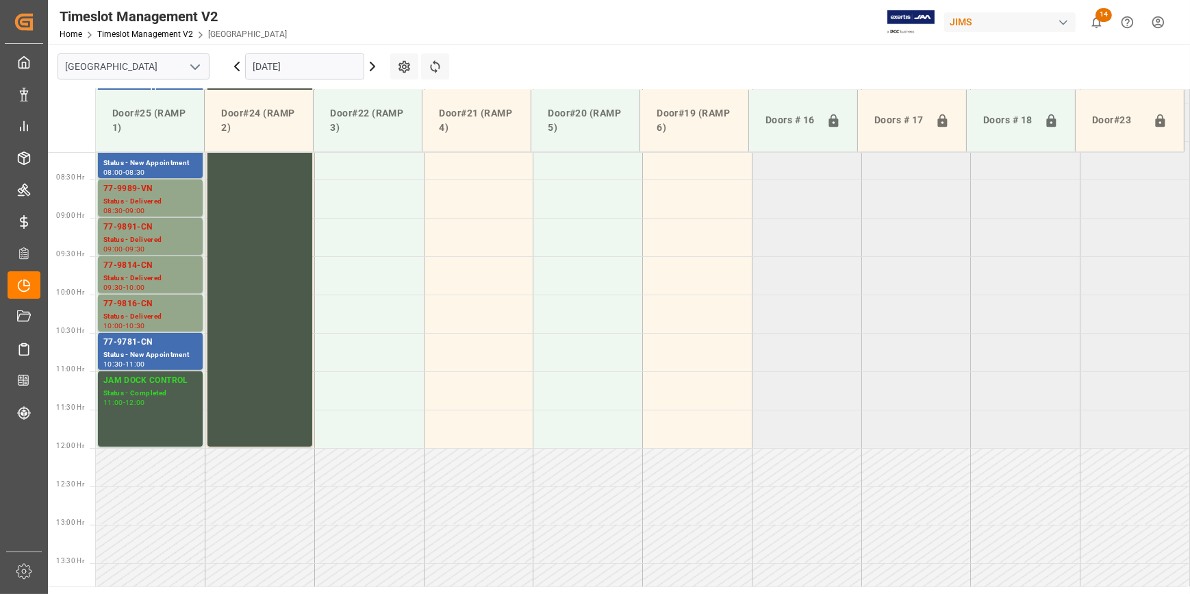
scroll to position [696, 0]
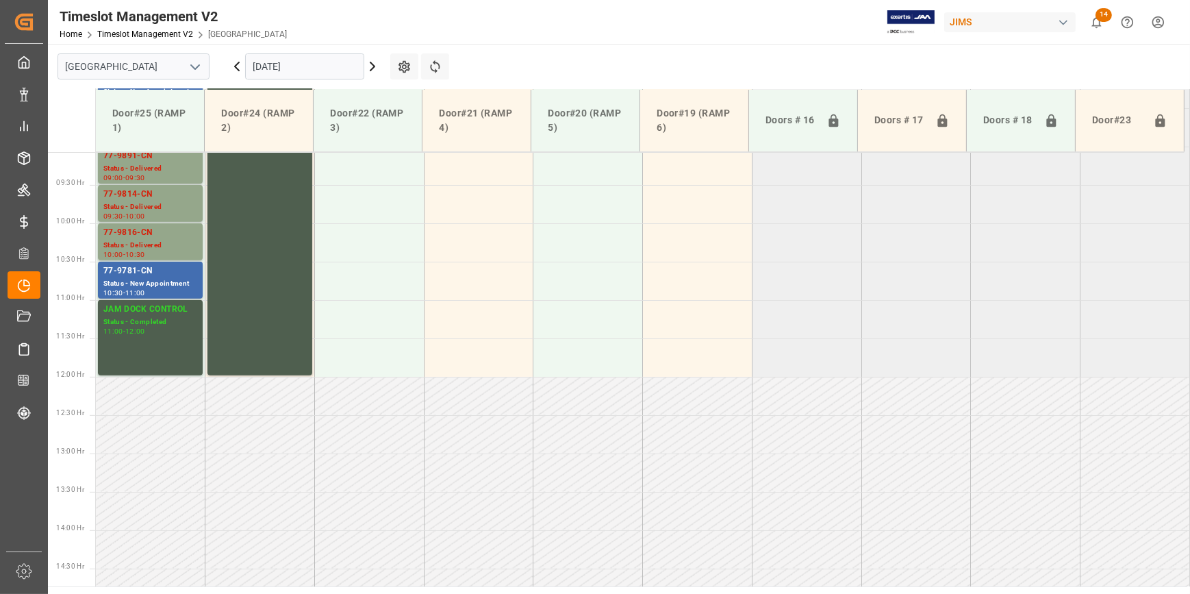
click at [199, 66] on icon "open menu" at bounding box center [195, 67] width 16 height 16
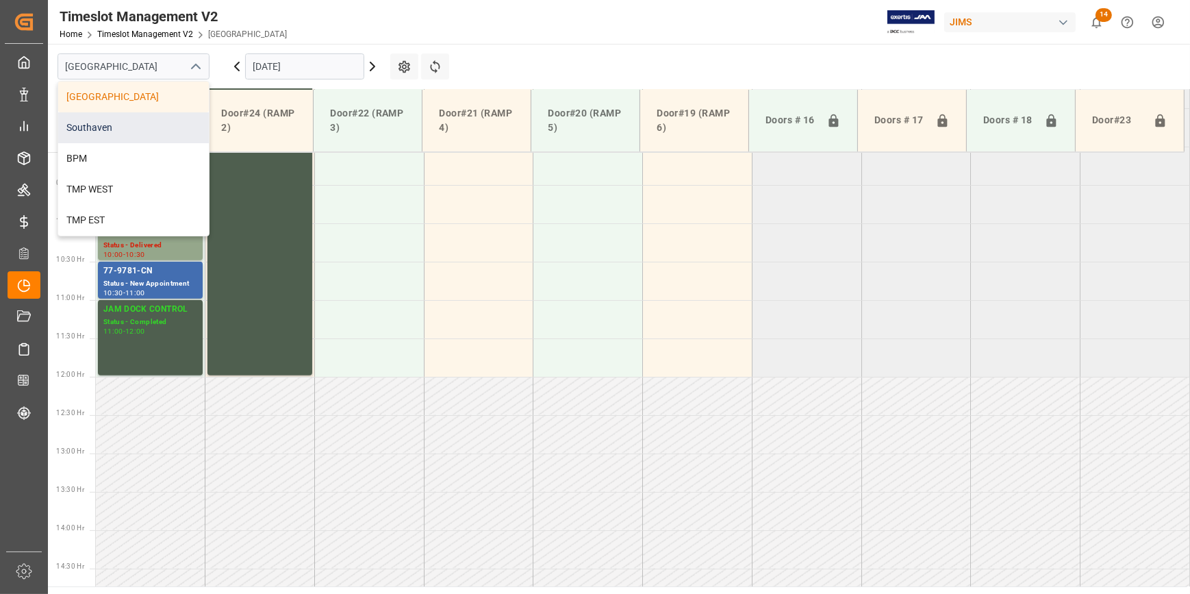
click at [146, 131] on div "Southaven" at bounding box center [133, 127] width 151 height 31
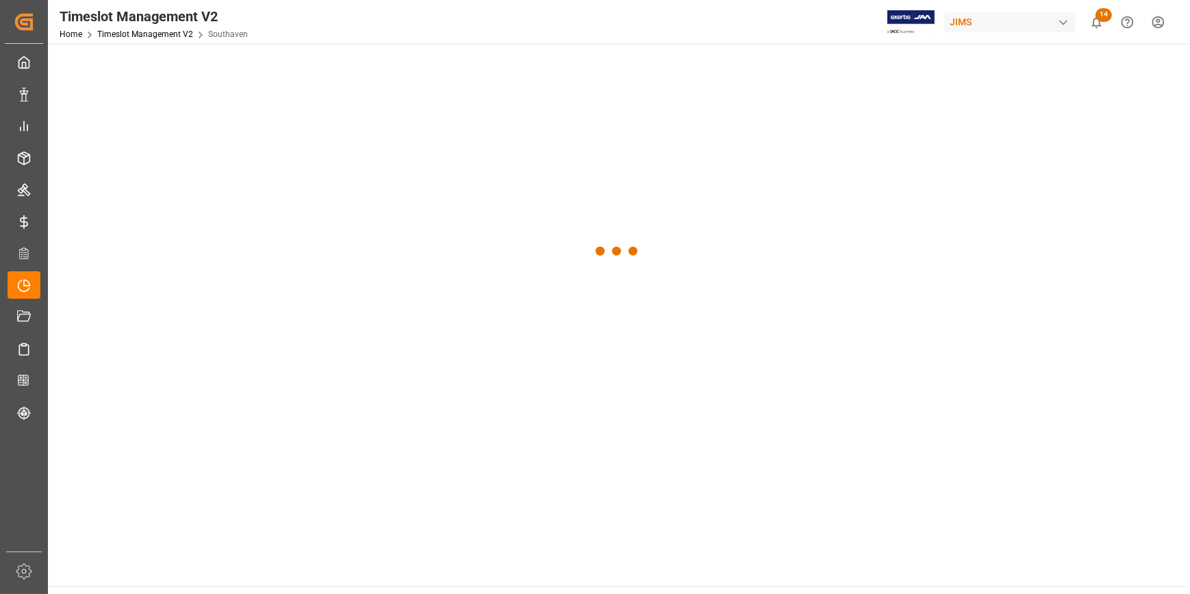
click at [296, 65] on div at bounding box center [617, 252] width 1139 height 416
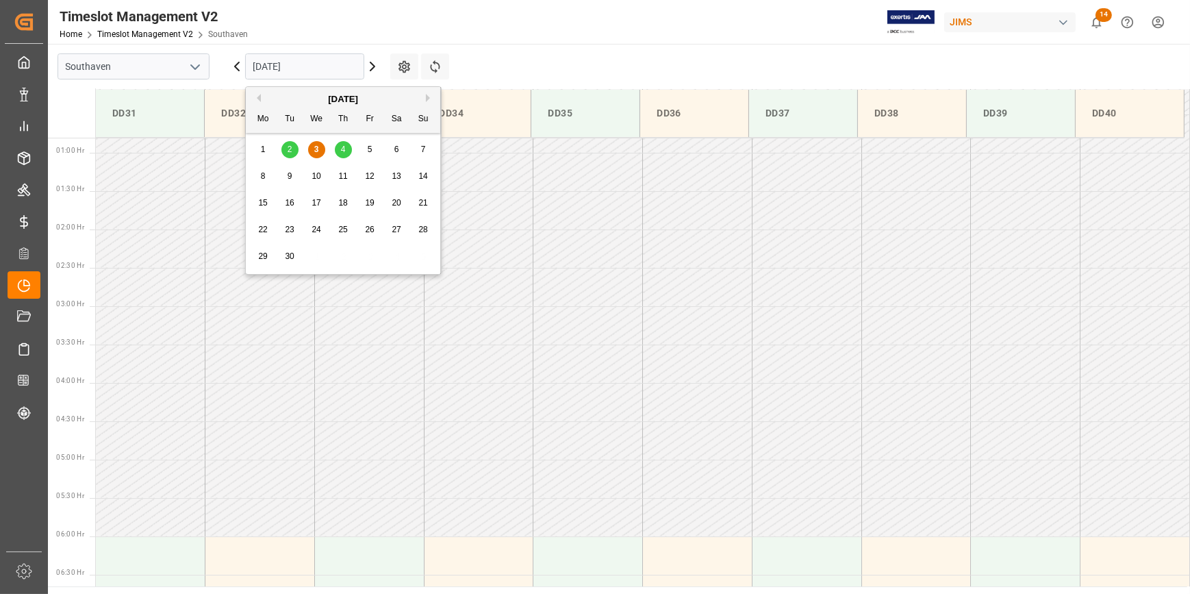
click at [303, 65] on input "03-09-2025" at bounding box center [304, 66] width 119 height 26
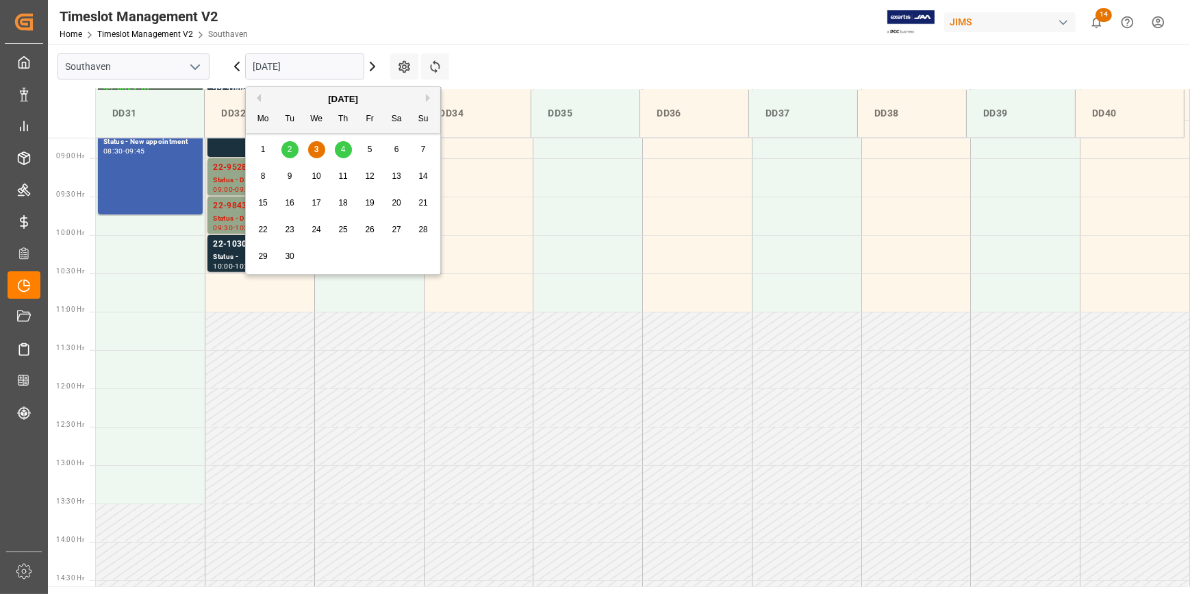
scroll to position [681, 0]
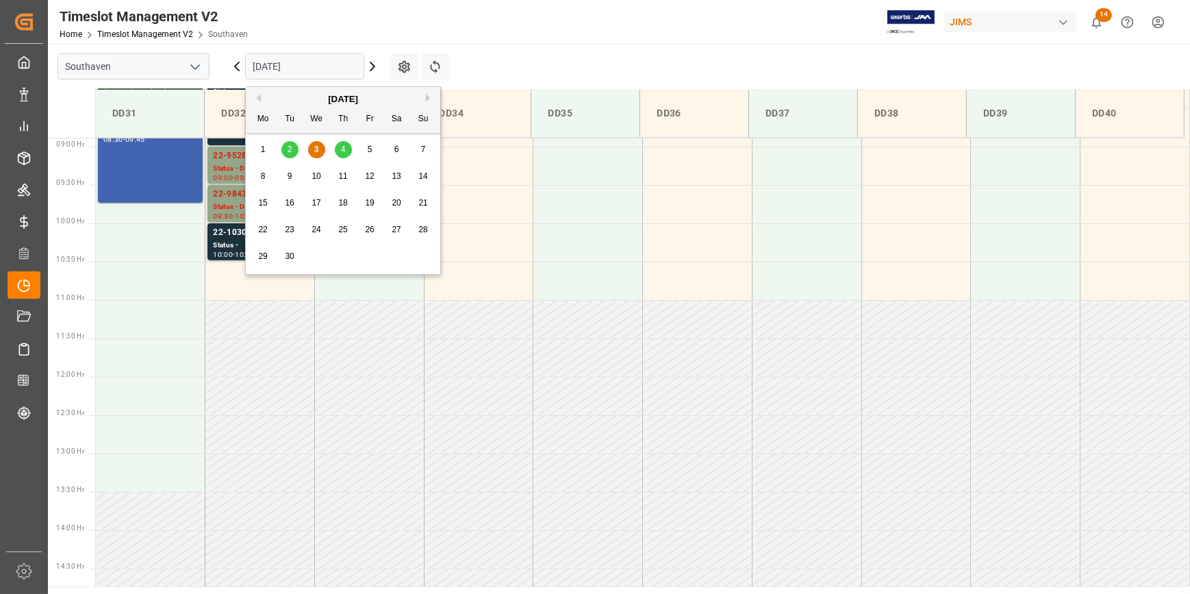
click at [321, 151] on div "3" at bounding box center [316, 150] width 17 height 16
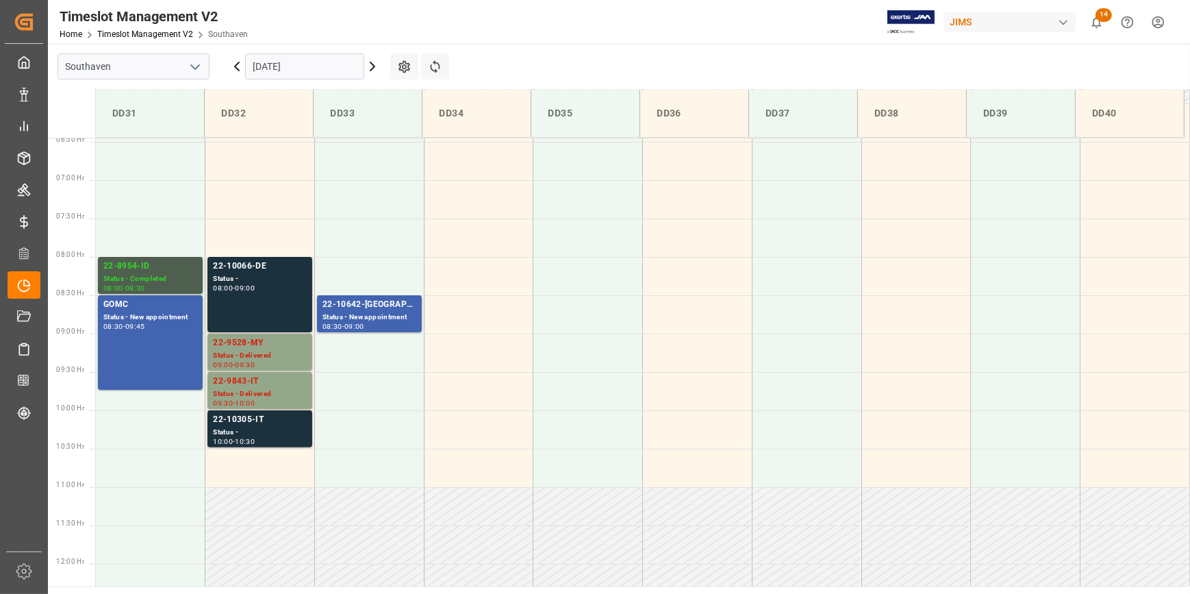
scroll to position [494, 0]
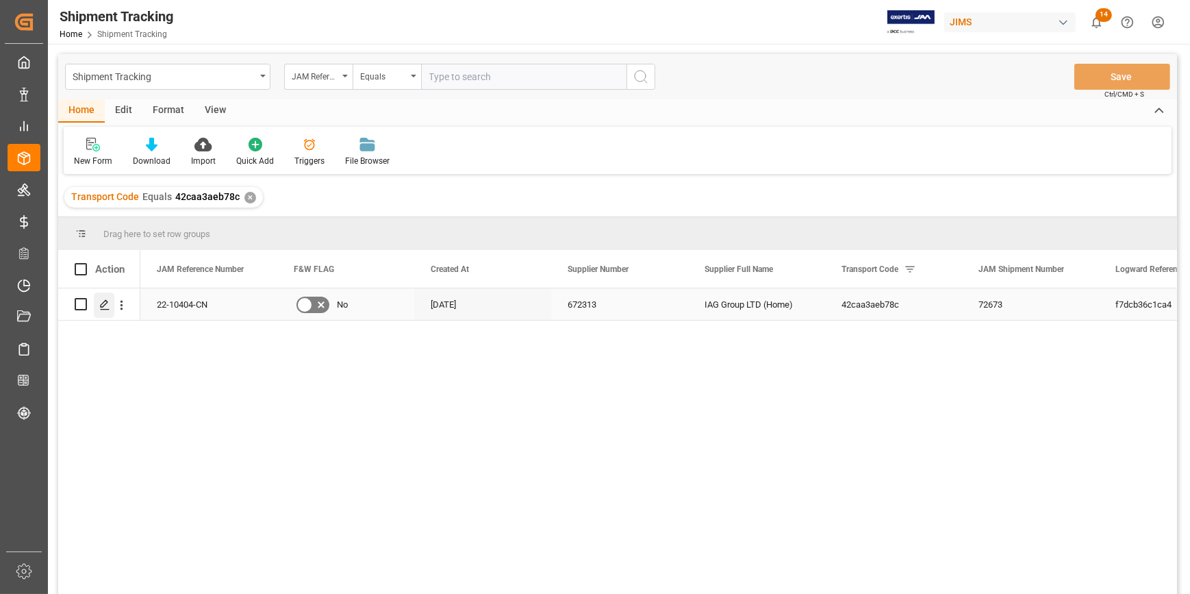
click at [105, 302] on icon "Press SPACE to select this row." at bounding box center [104, 304] width 11 height 11
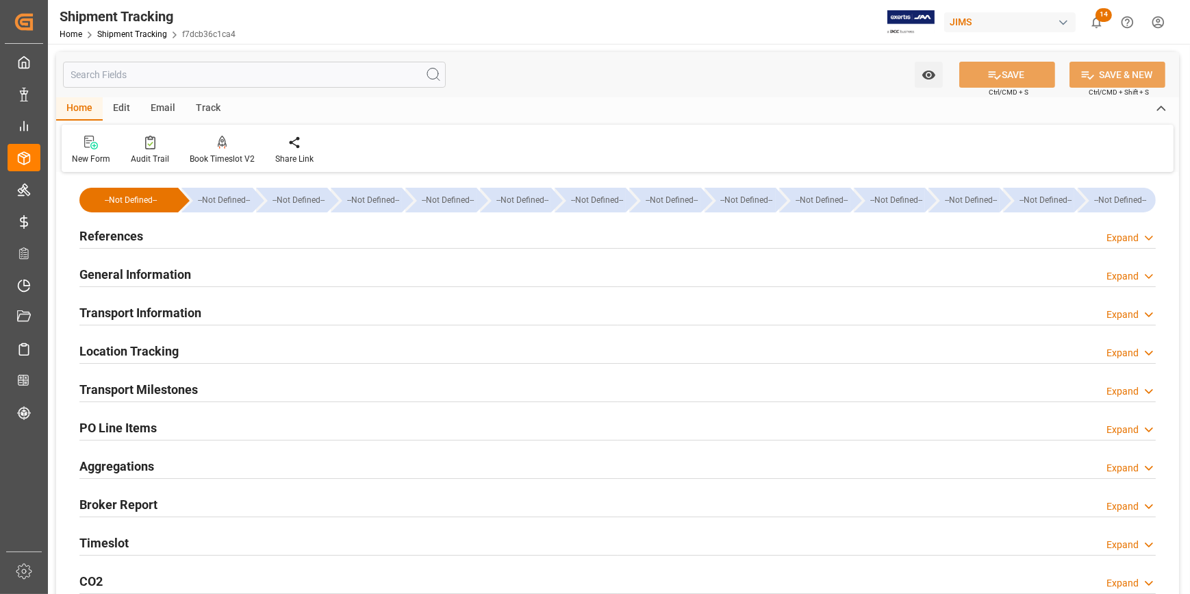
type input "04-08-2025"
click at [276, 242] on div "References Expand" at bounding box center [617, 235] width 1076 height 26
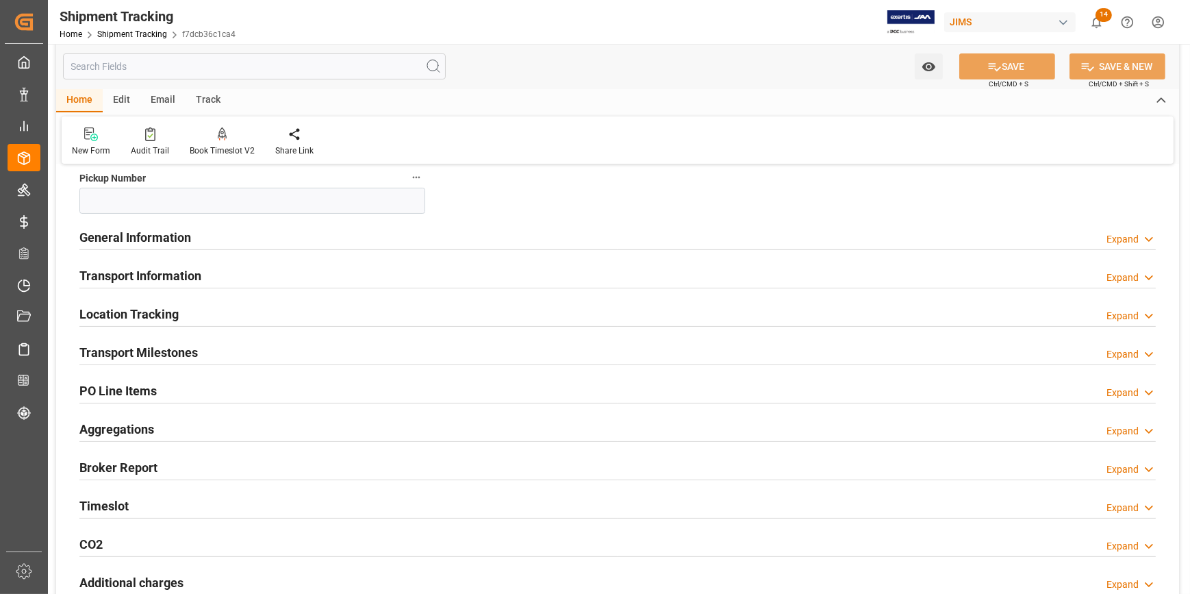
scroll to position [311, 0]
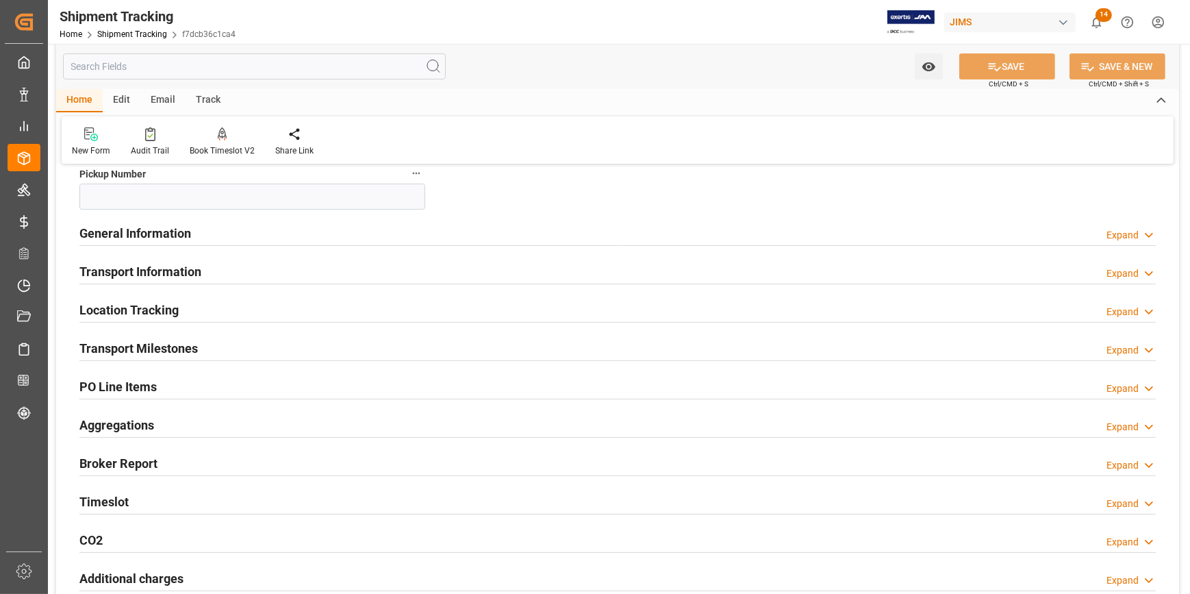
click at [270, 227] on div "General Information Expand" at bounding box center [617, 232] width 1076 height 26
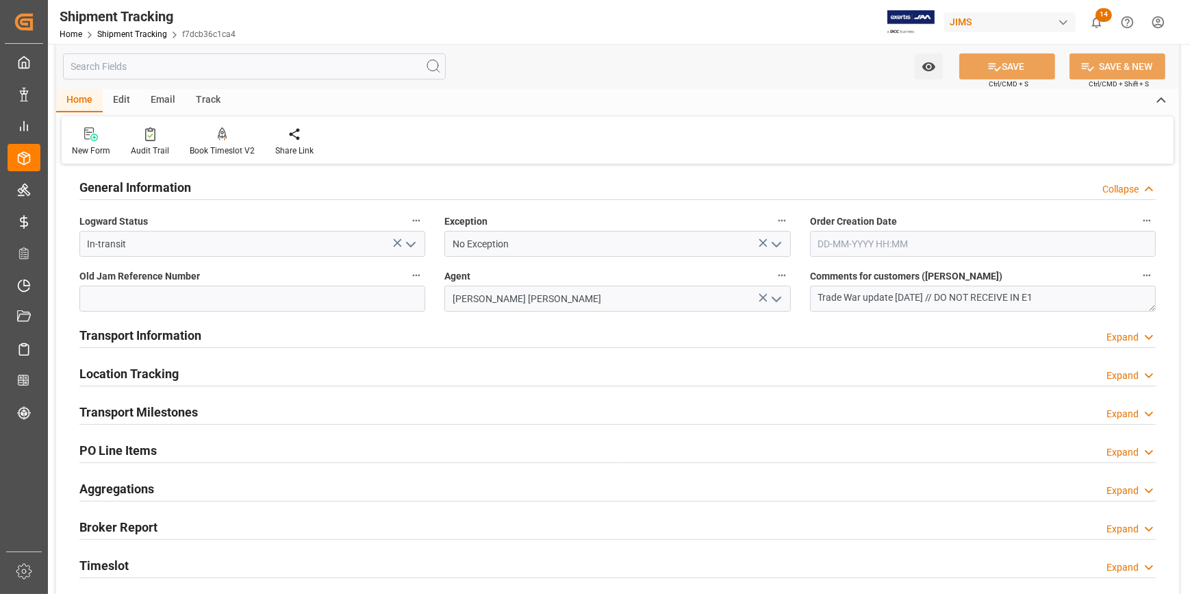
scroll to position [435, 0]
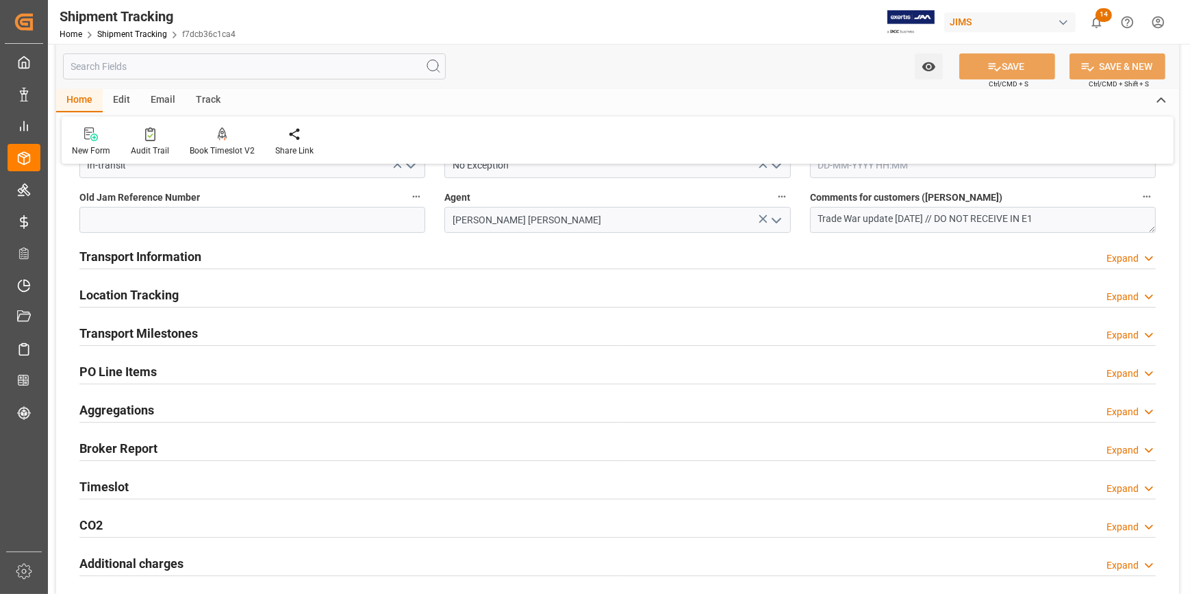
click at [301, 259] on div "Transport Information Expand" at bounding box center [617, 255] width 1076 height 26
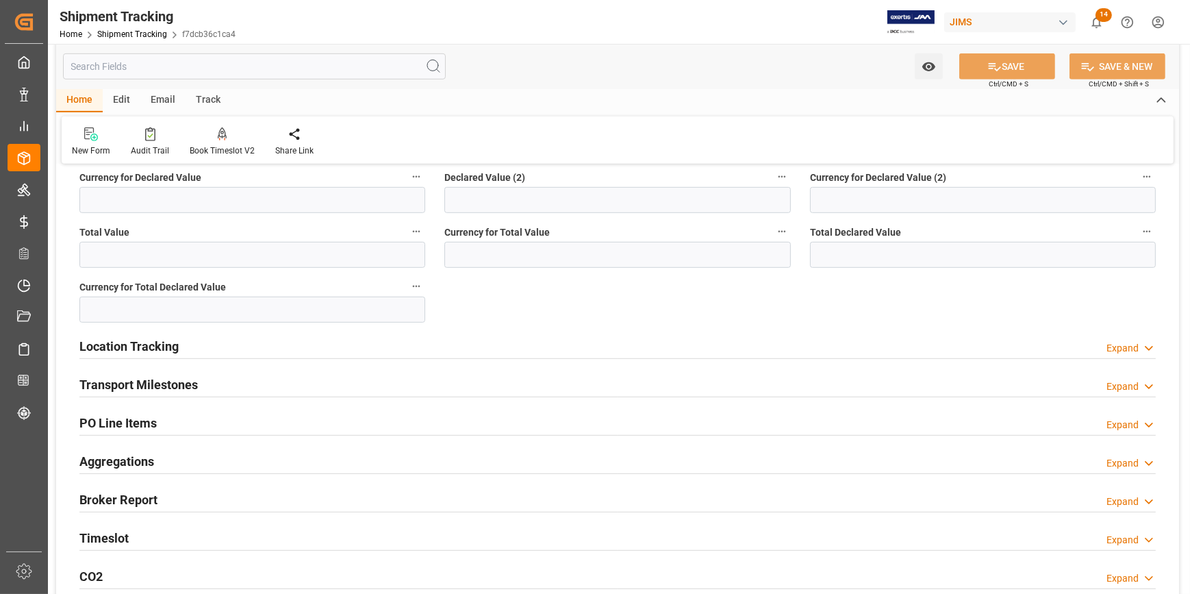
scroll to position [933, 0]
click at [288, 377] on div "Transport Milestones Expand" at bounding box center [617, 382] width 1076 height 26
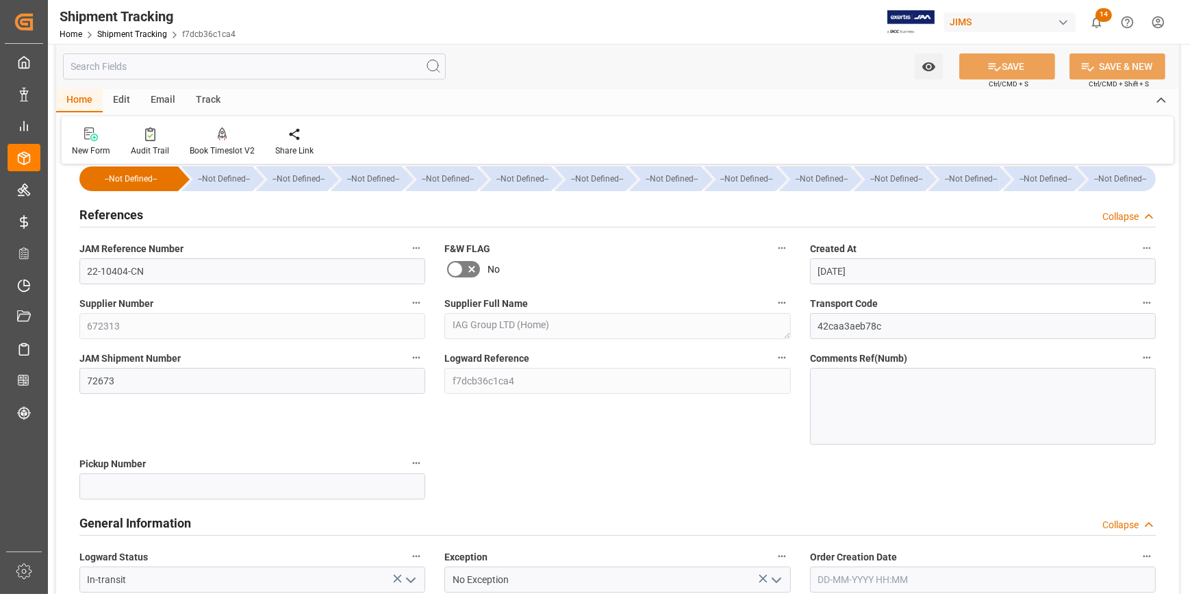
scroll to position [0, 0]
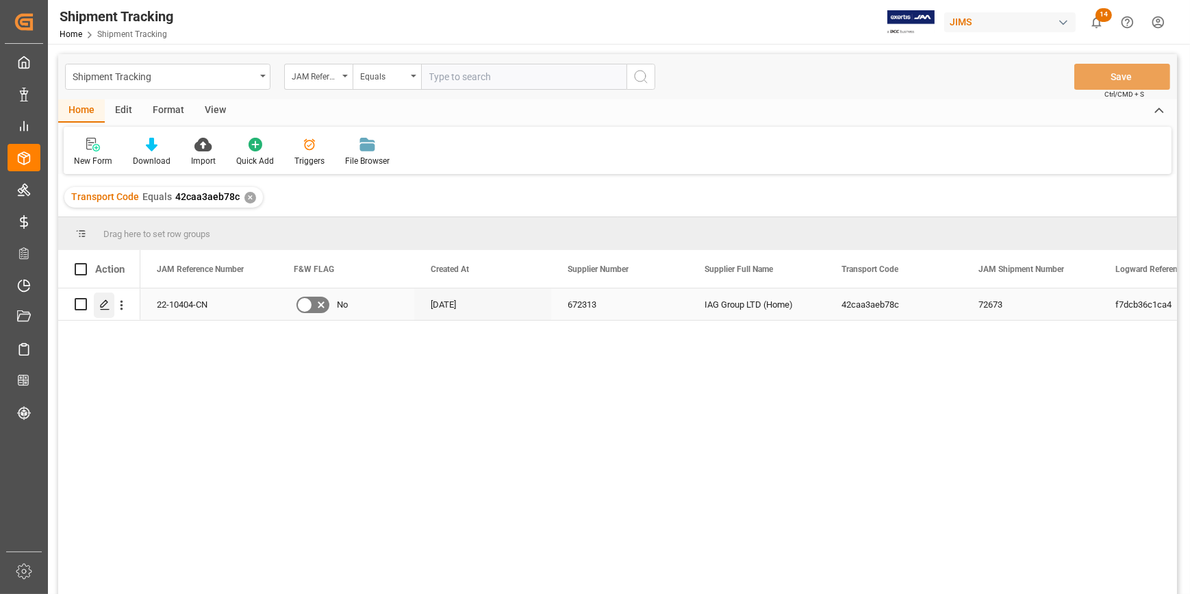
click at [106, 303] on polygon "Press SPACE to select this row." at bounding box center [104, 303] width 7 height 7
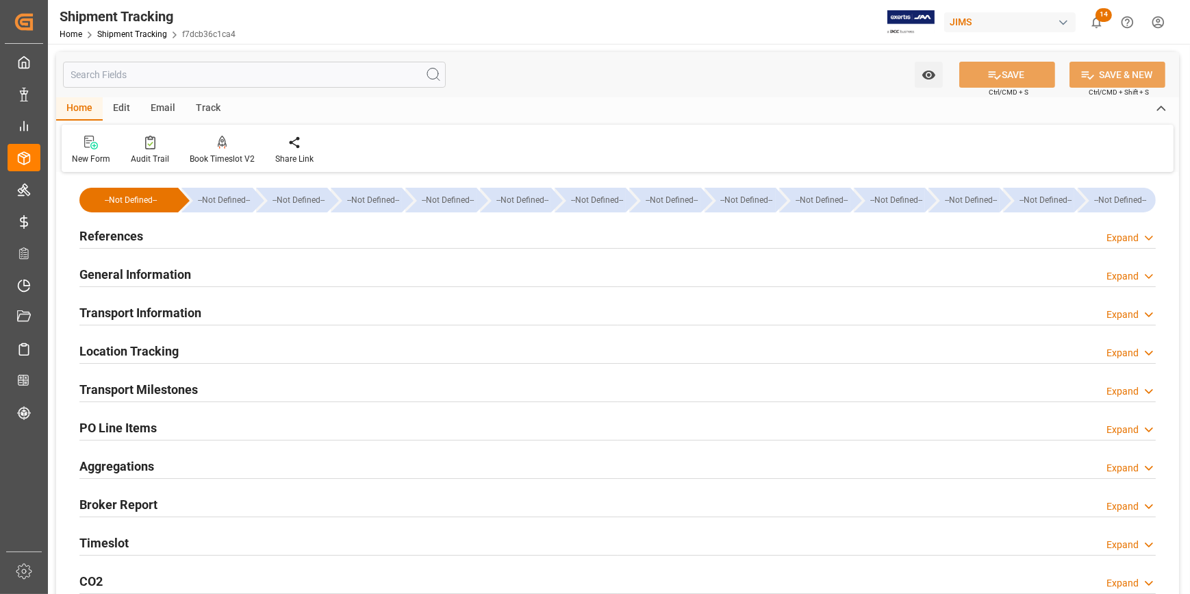
type input "04-08-2025"
click at [285, 241] on div "References Expand" at bounding box center [617, 235] width 1076 height 26
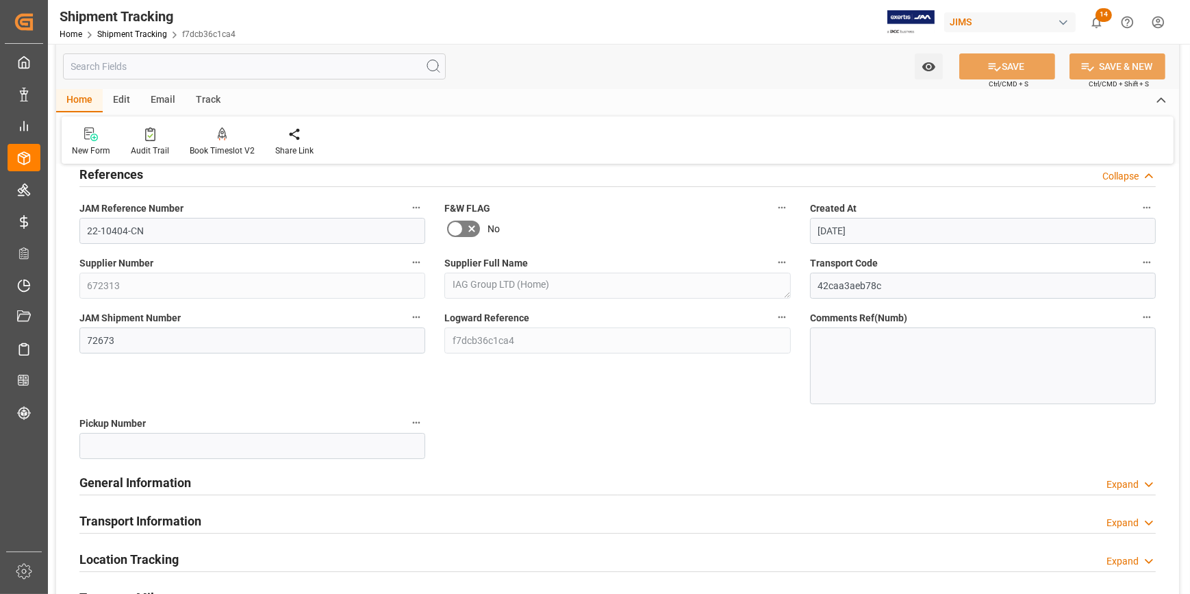
click at [268, 475] on div "General Information Expand" at bounding box center [617, 481] width 1076 height 26
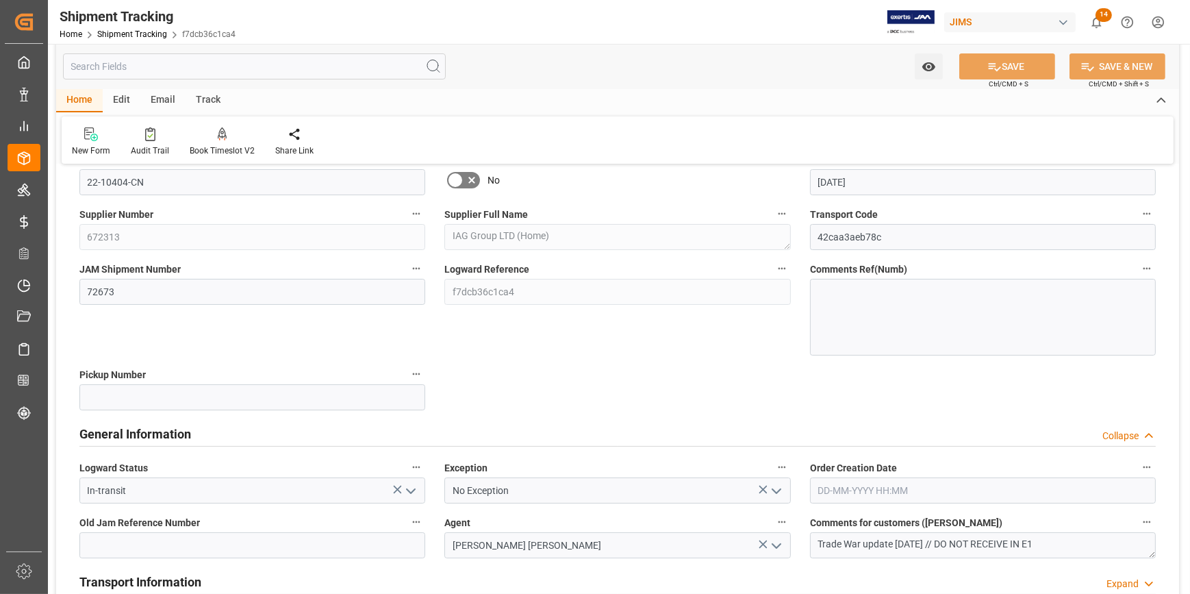
scroll to position [186, 0]
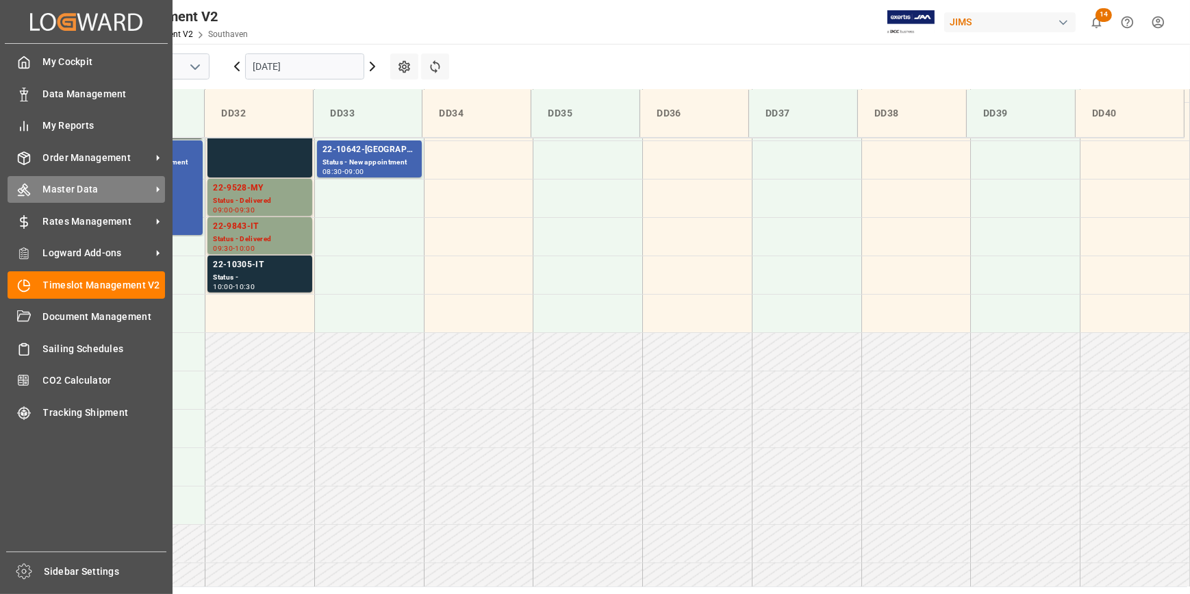
scroll to position [681, 0]
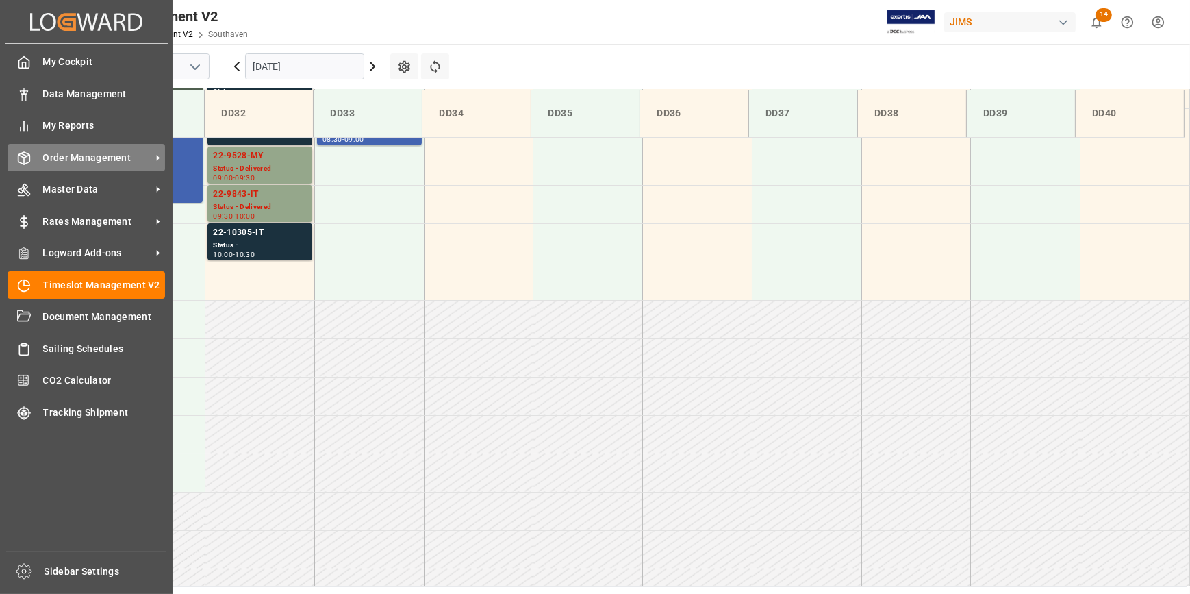
click at [94, 157] on span "Order Management" at bounding box center [97, 158] width 108 height 14
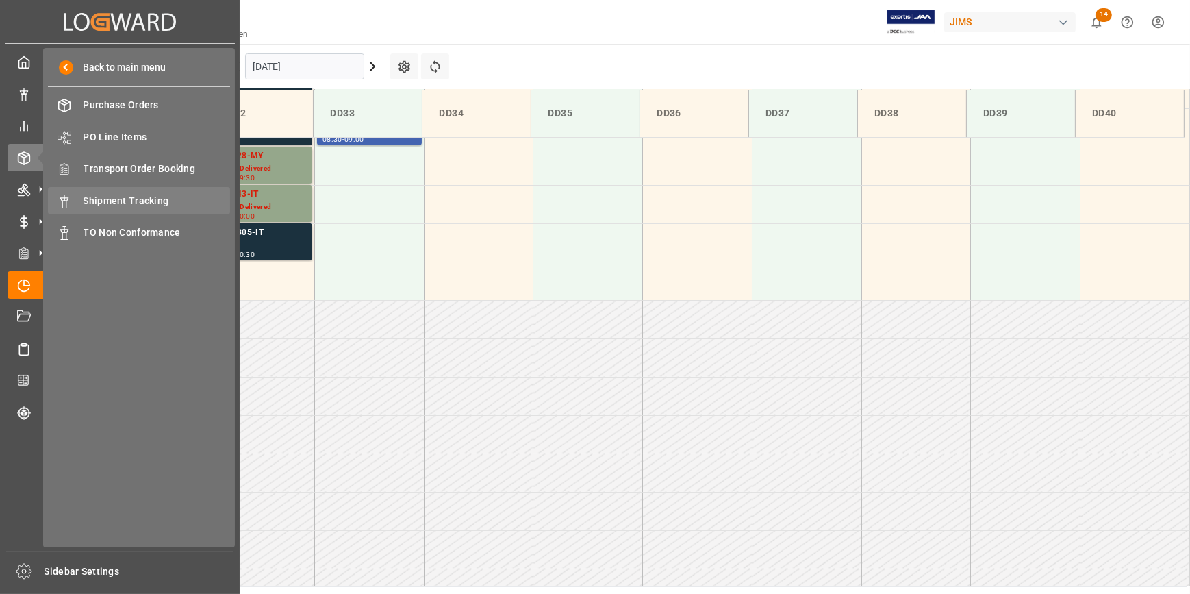
click at [115, 204] on span "Shipment Tracking" at bounding box center [157, 201] width 147 height 14
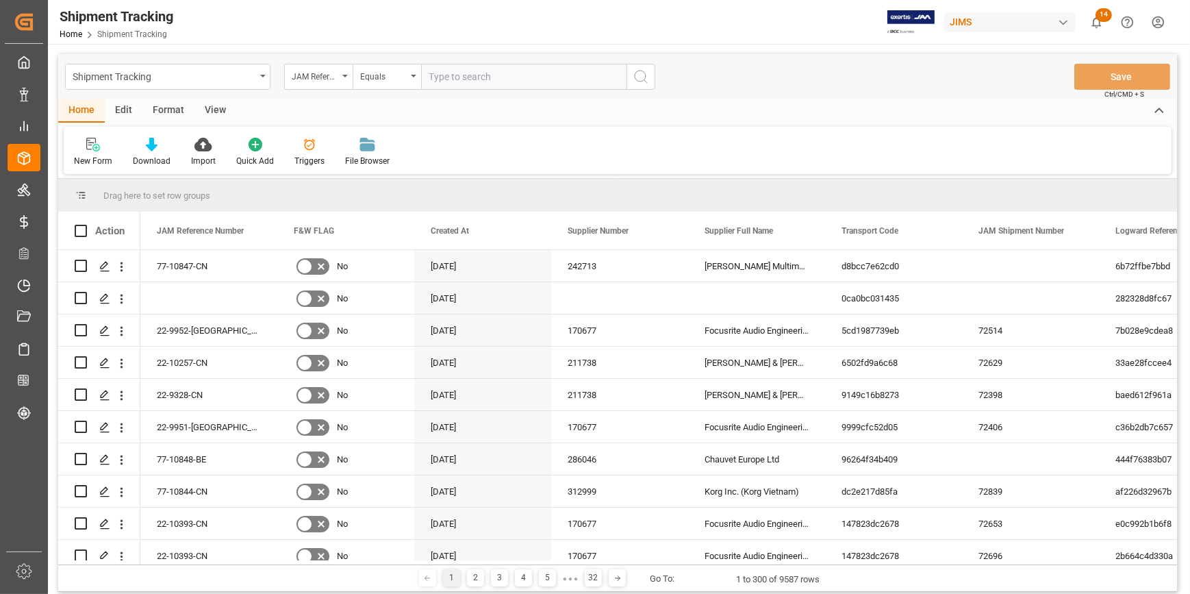
click at [463, 78] on input "text" at bounding box center [523, 77] width 205 height 26
type input "22-10066-de"
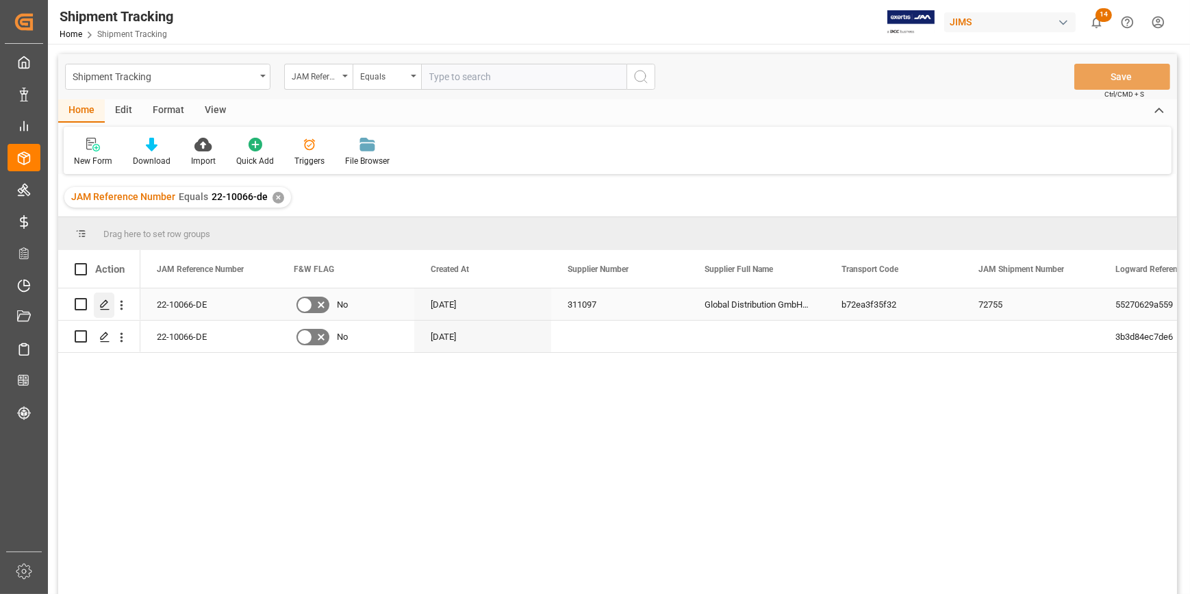
click at [105, 301] on icon "Press SPACE to select this row." at bounding box center [104, 304] width 11 height 11
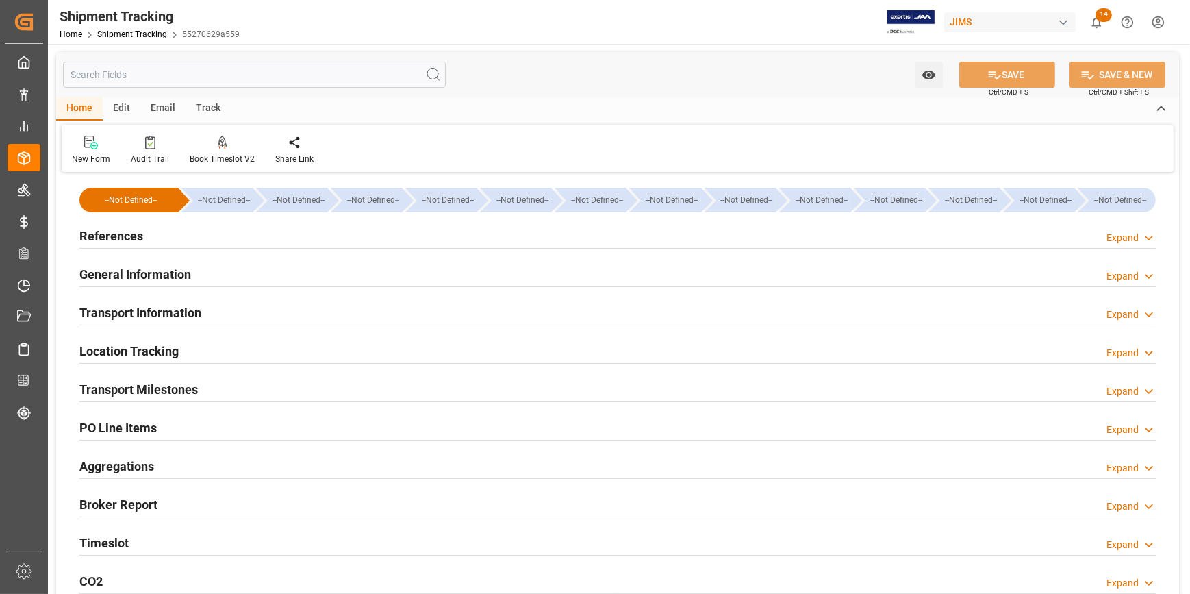
click at [270, 272] on div "General Information Expand" at bounding box center [617, 273] width 1076 height 26
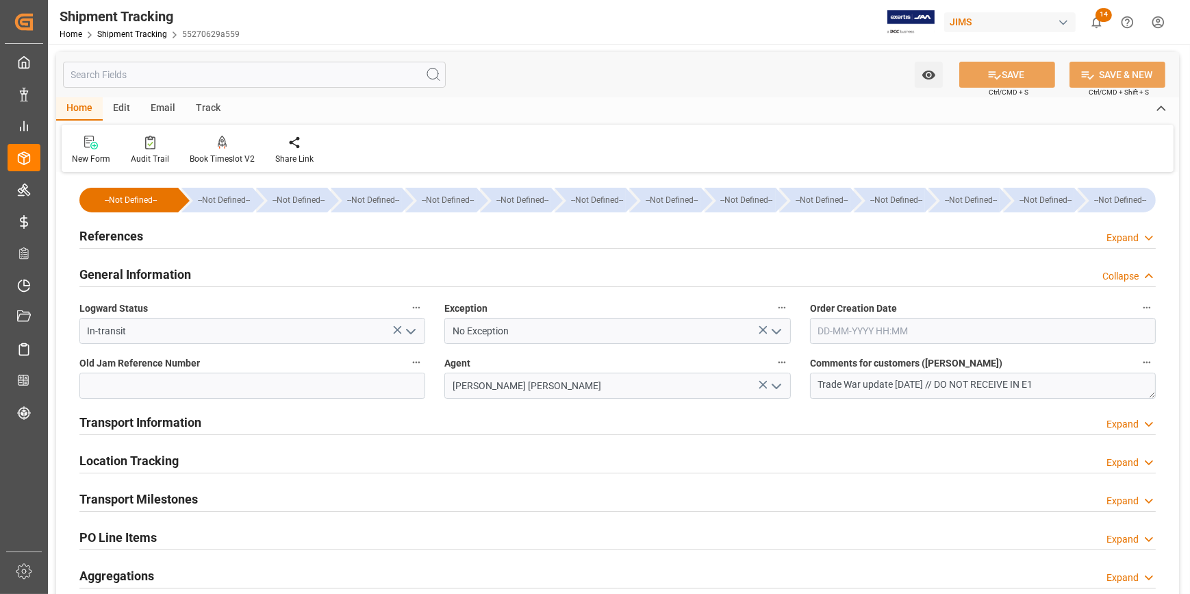
click at [207, 239] on div "References Expand" at bounding box center [617, 235] width 1076 height 26
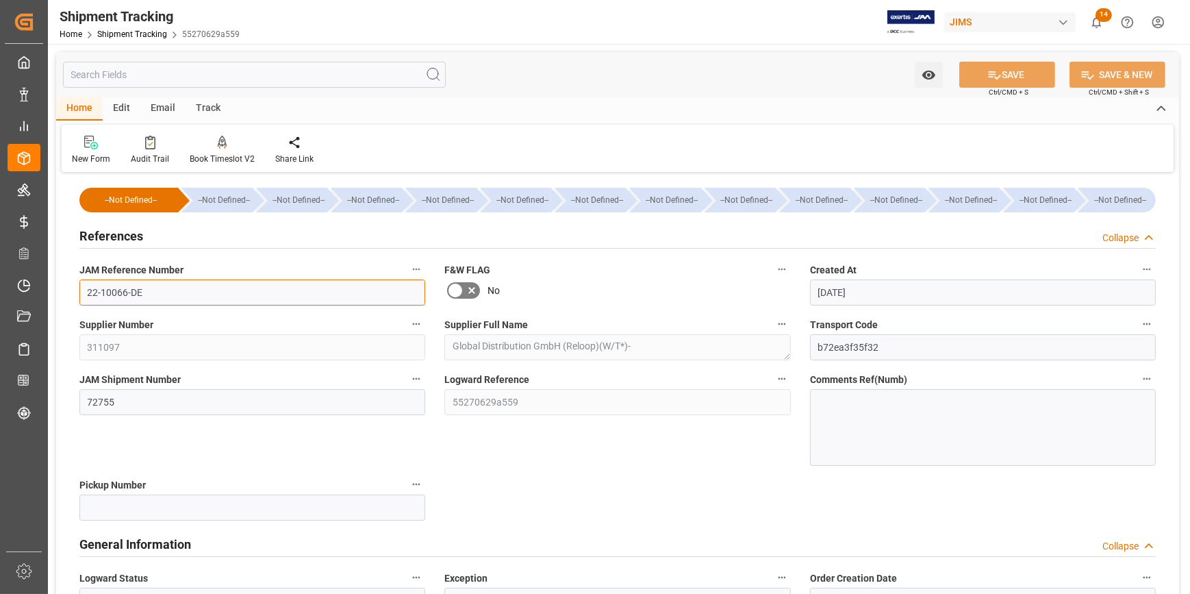
drag, startPoint x: 157, startPoint y: 294, endPoint x: 66, endPoint y: 299, distance: 91.9
click at [73, 295] on div "JAM Reference Number 22-10066-DE" at bounding box center [252, 282] width 365 height 55
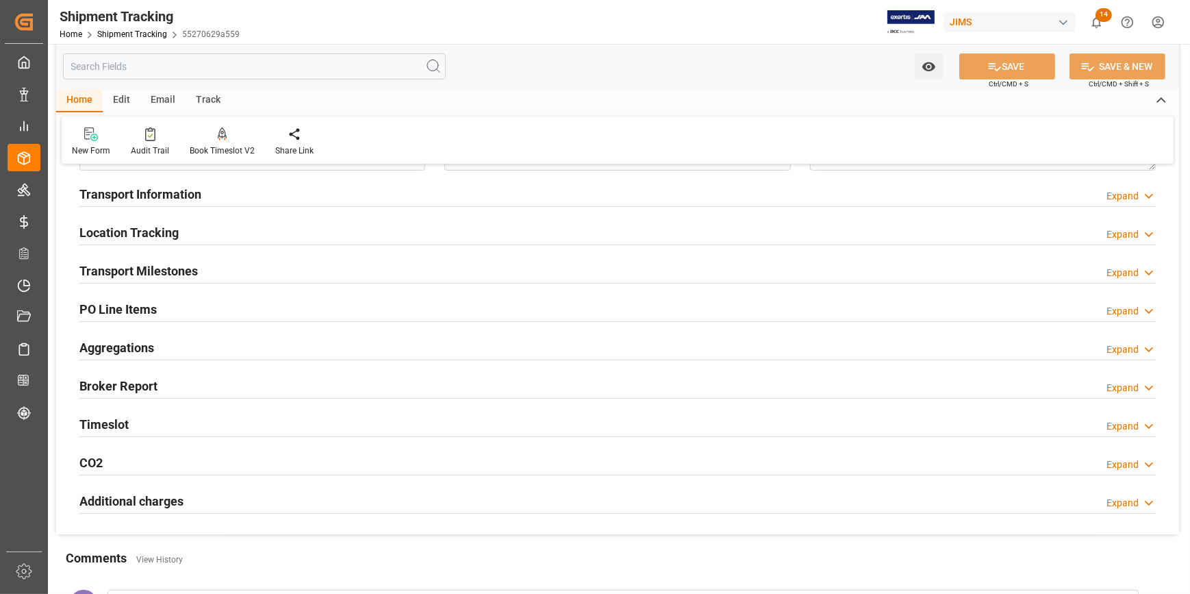
scroll to position [373, 0]
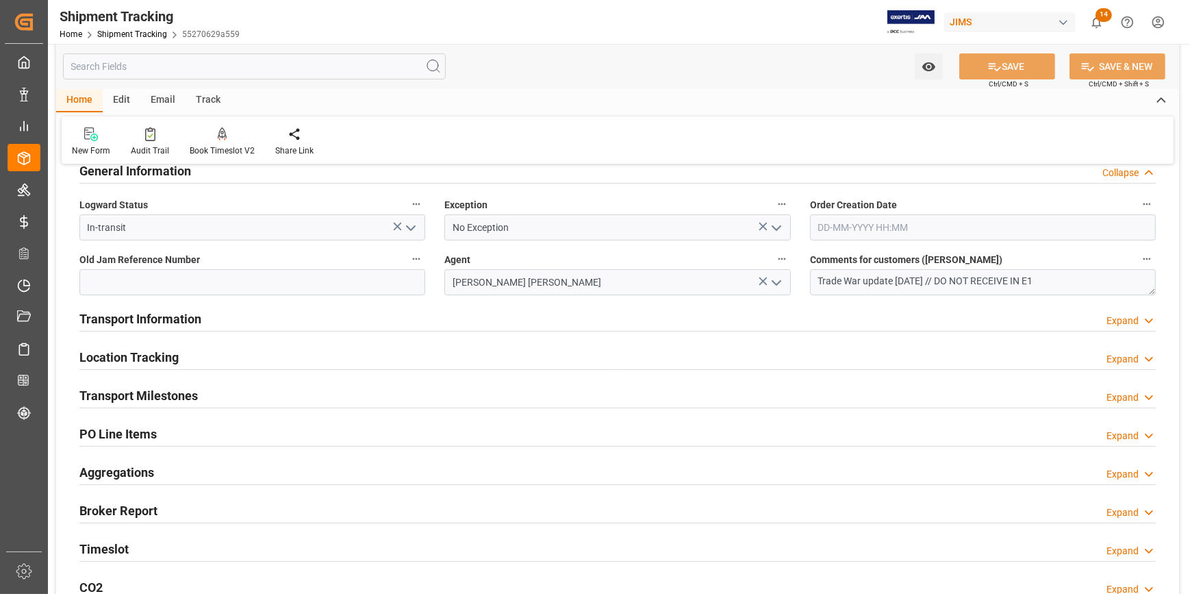
click at [254, 324] on div "Transport Information Expand" at bounding box center [617, 318] width 1076 height 26
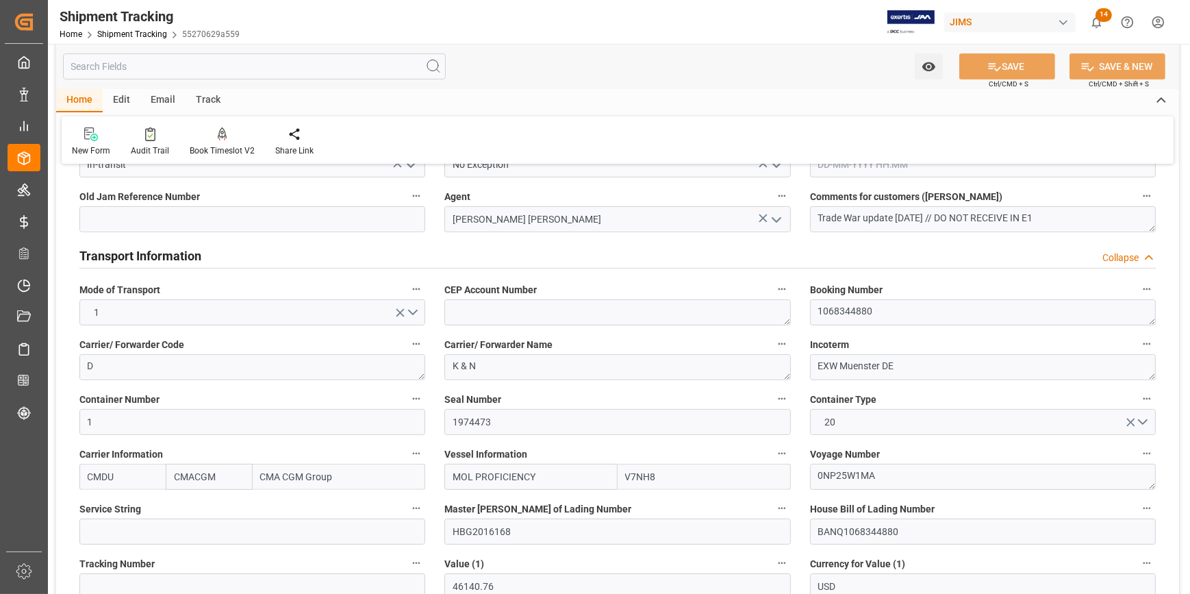
scroll to position [435, 0]
click at [842, 308] on textarea "1068344880" at bounding box center [983, 313] width 346 height 26
click at [127, 424] on input "1" at bounding box center [252, 422] width 346 height 26
click at [70, 429] on div "Container Number 1" at bounding box center [252, 412] width 365 height 55
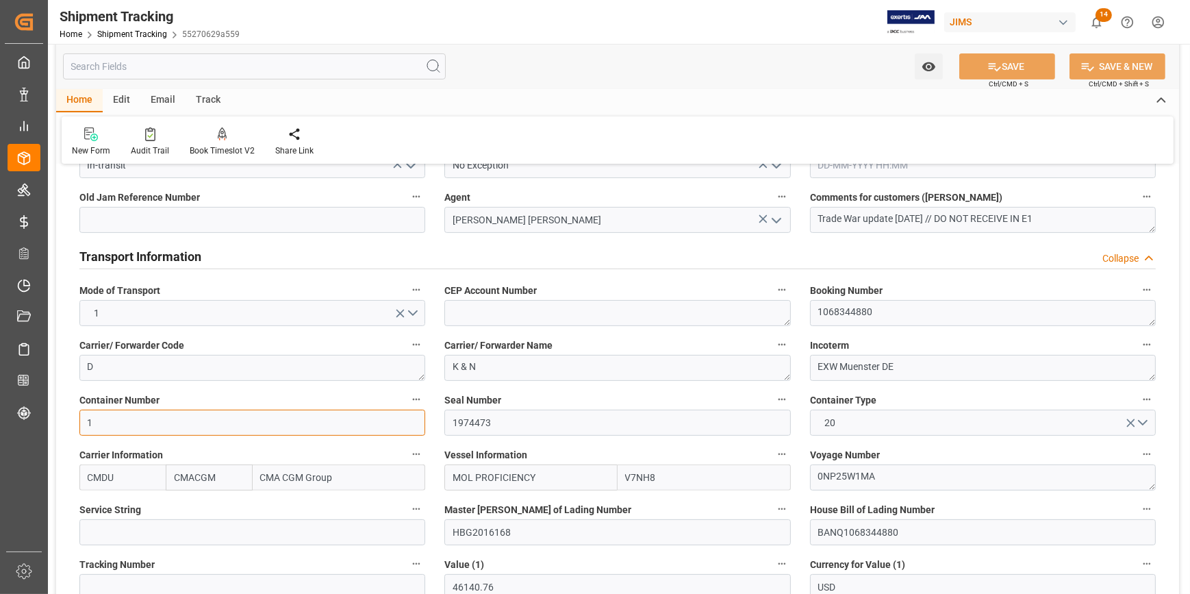
paste input "TCKU3463545"
type input "TCKU3463545"
click at [1002, 64] on button "SAVE" at bounding box center [1007, 66] width 96 height 26
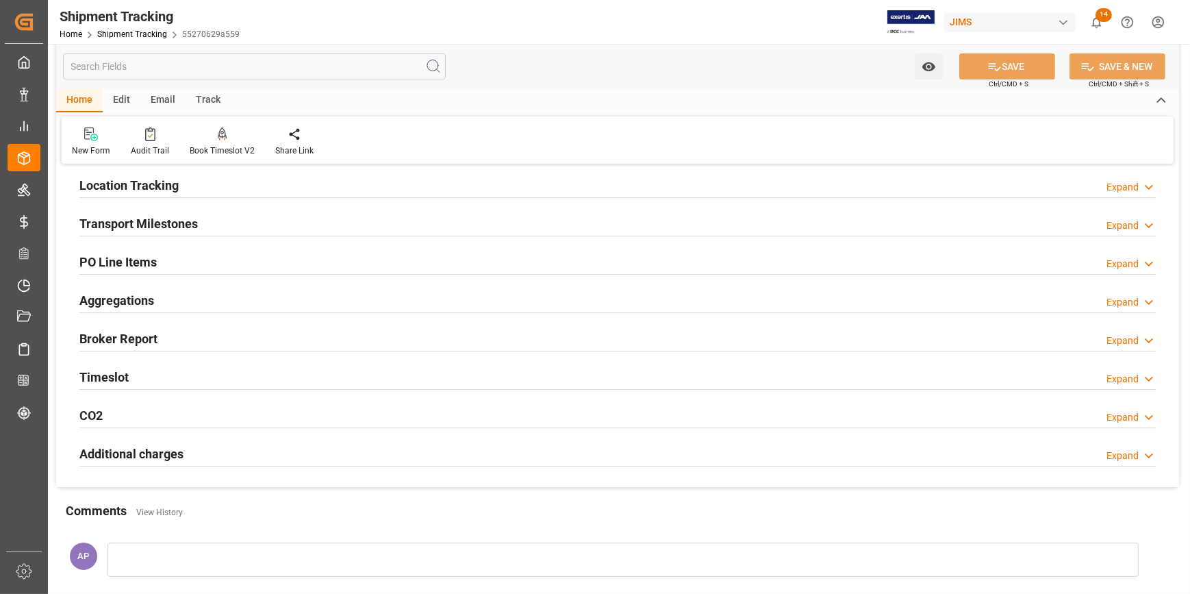
scroll to position [166, 0]
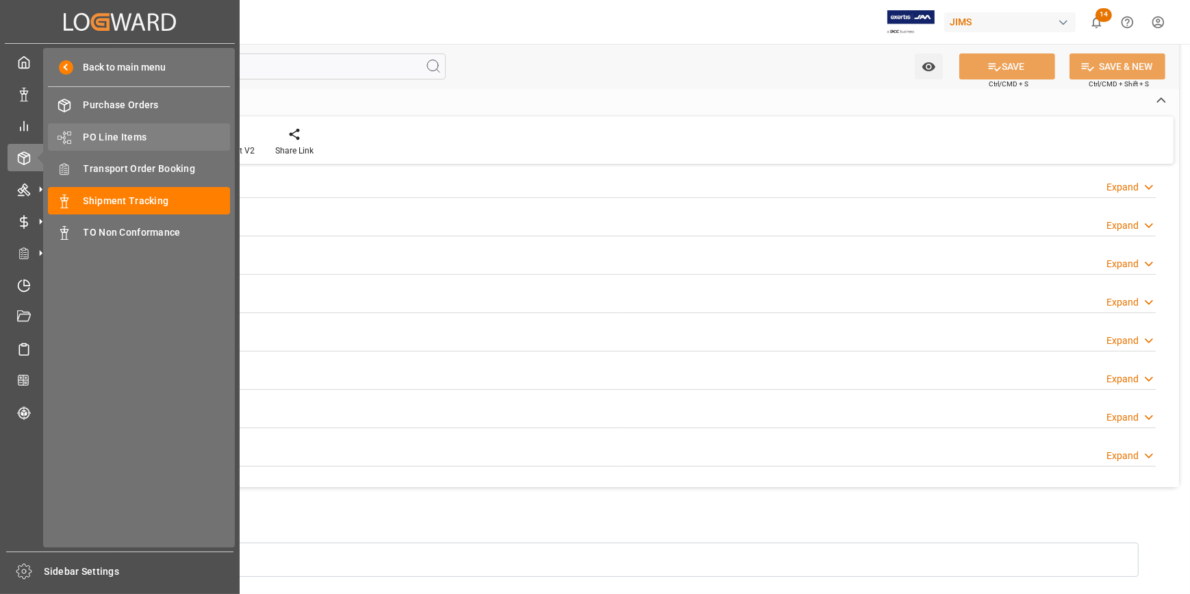
click at [121, 136] on span "PO Line Items" at bounding box center [157, 137] width 147 height 14
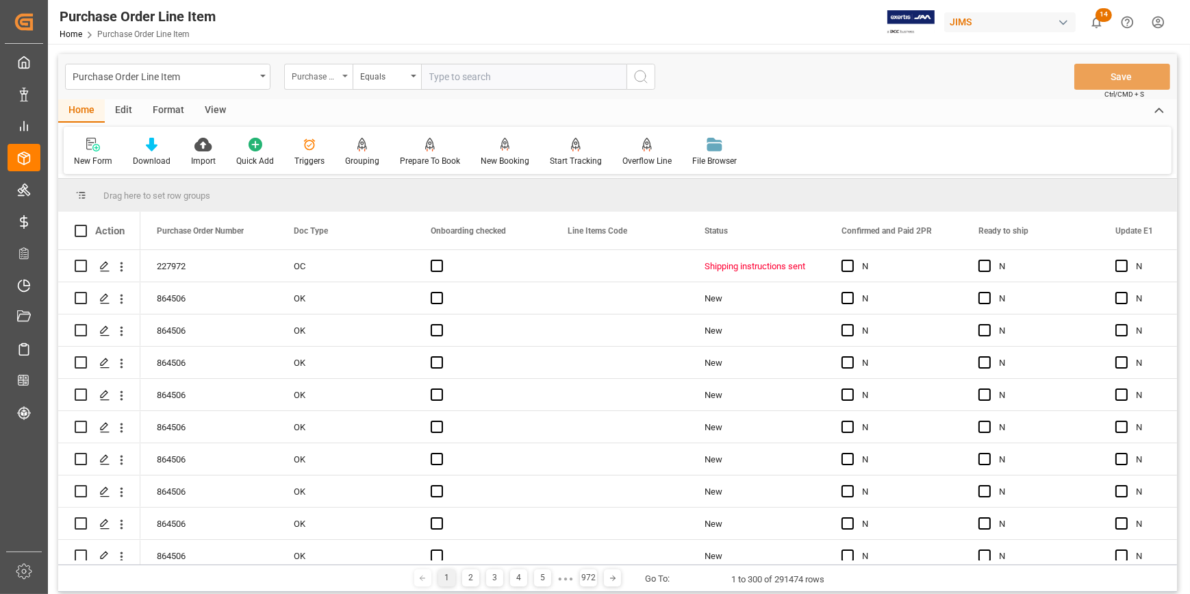
click at [335, 79] on div "Purchase Order Number" at bounding box center [315, 75] width 47 height 16
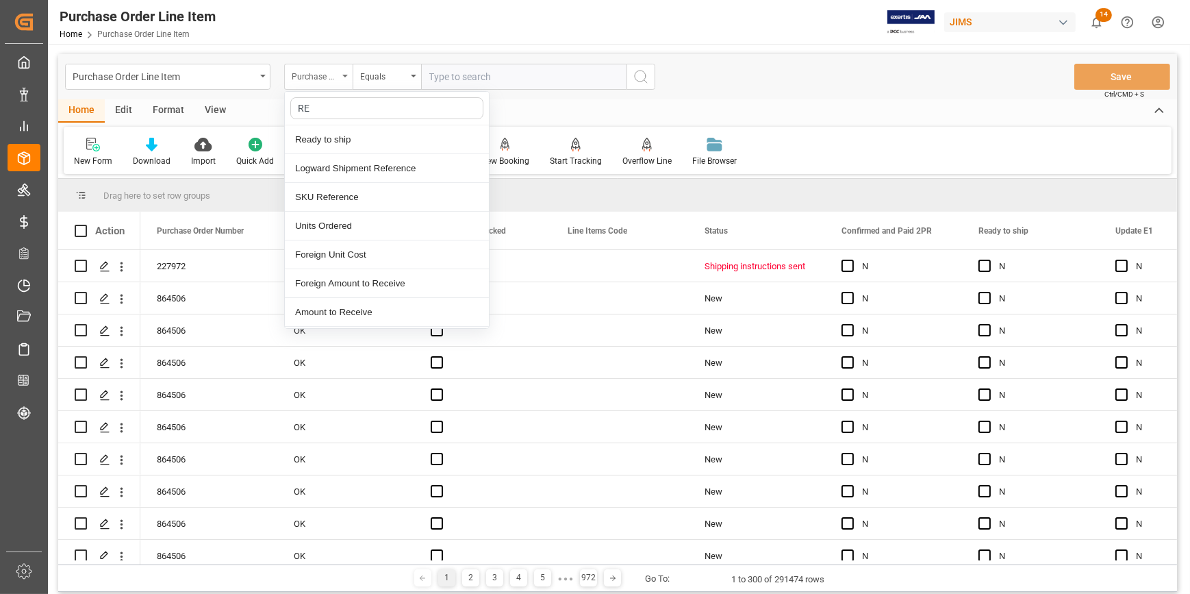
type input "REF"
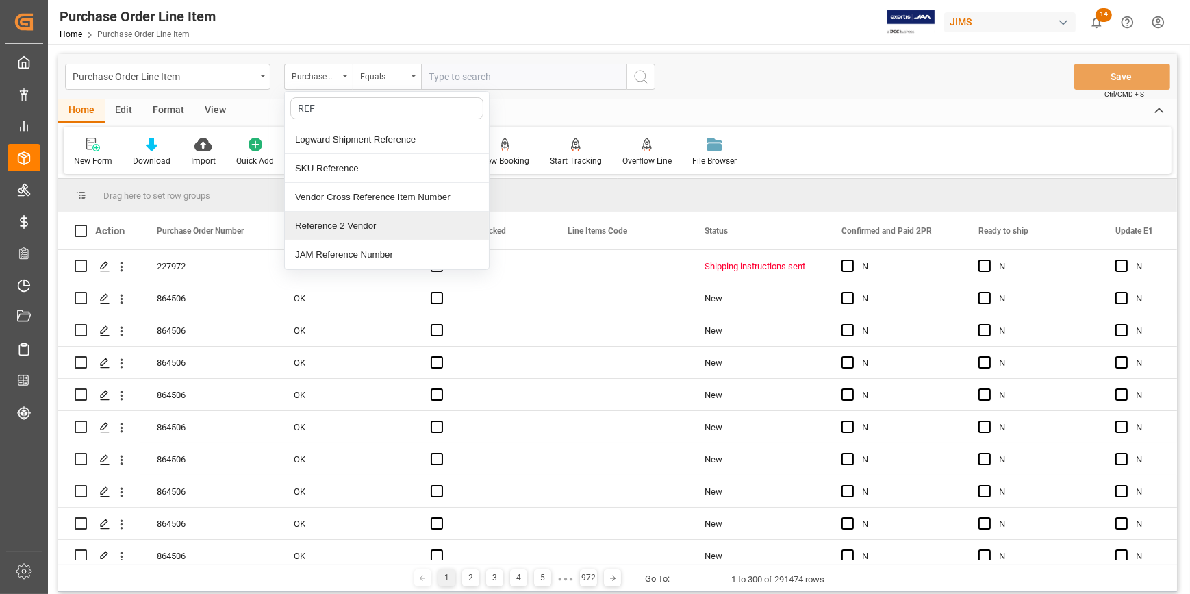
click at [342, 217] on div "Reference 2 Vendor" at bounding box center [387, 226] width 204 height 29
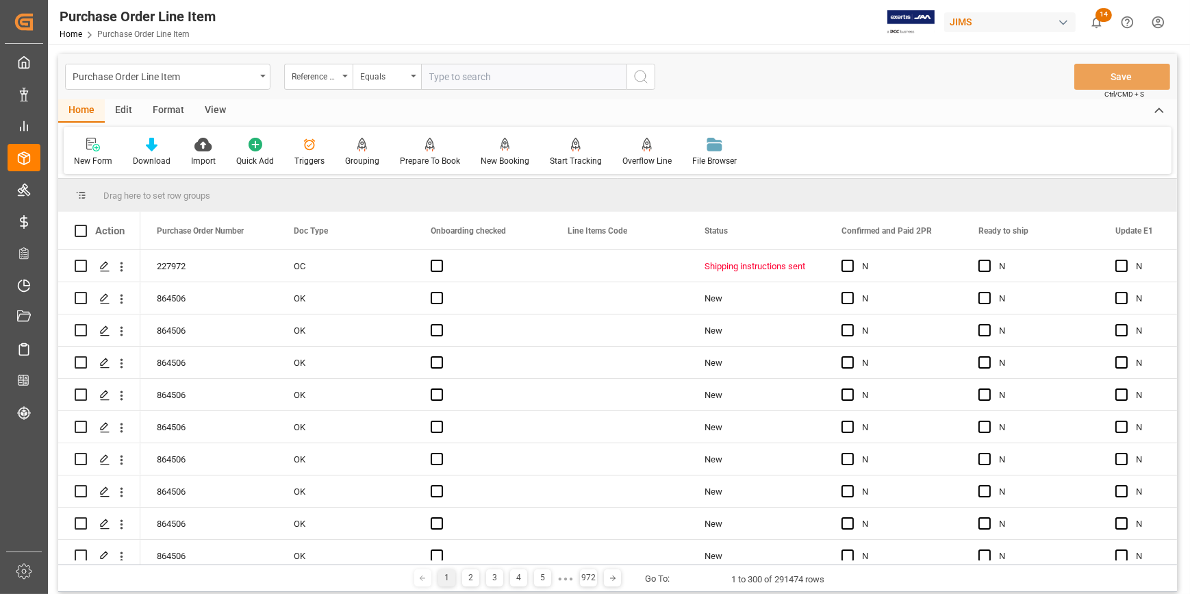
click at [447, 80] on input "text" at bounding box center [523, 77] width 205 height 26
paste input "22-10541-[GEOGRAPHIC_DATA]"
type input "22-10541-[GEOGRAPHIC_DATA]"
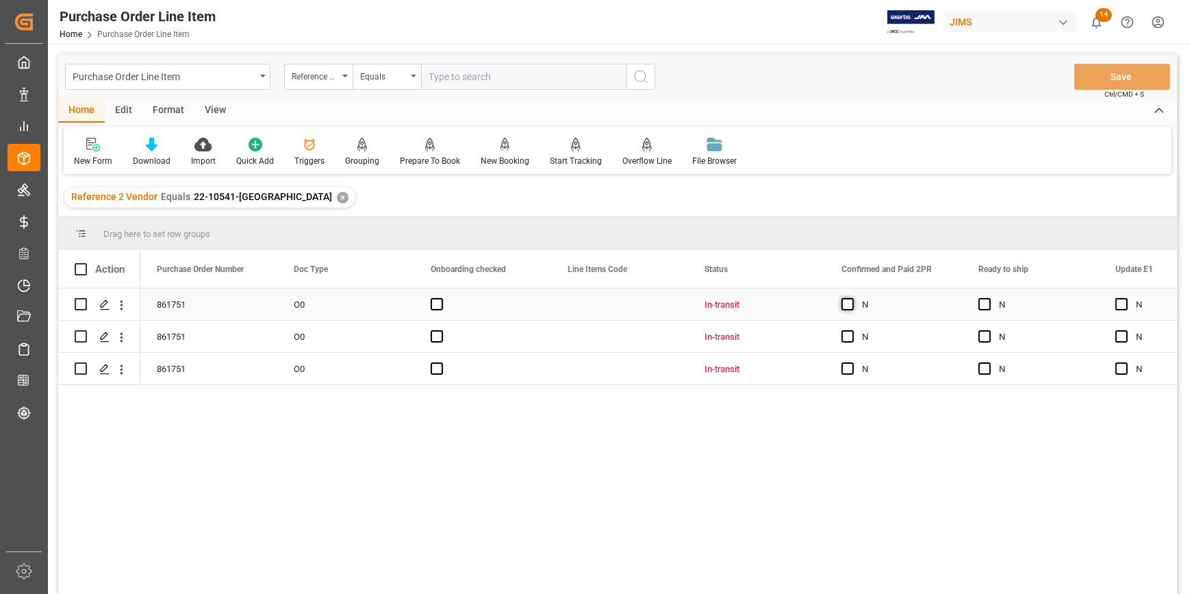
click at [841, 304] on span "Press SPACE to select this row." at bounding box center [847, 304] width 12 height 12
click at [852, 298] on input "Press SPACE to select this row." at bounding box center [852, 298] width 0 height 0
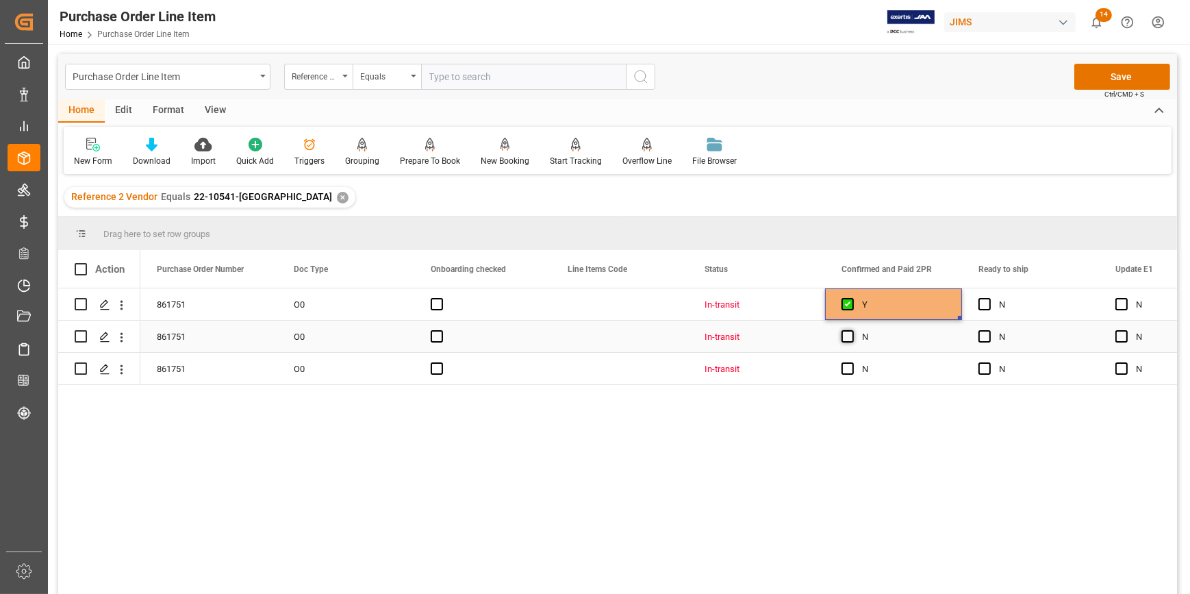
click at [850, 339] on span "Press SPACE to select this row." at bounding box center [847, 336] width 12 height 12
click at [852, 330] on input "Press SPACE to select this row." at bounding box center [852, 330] width 0 height 0
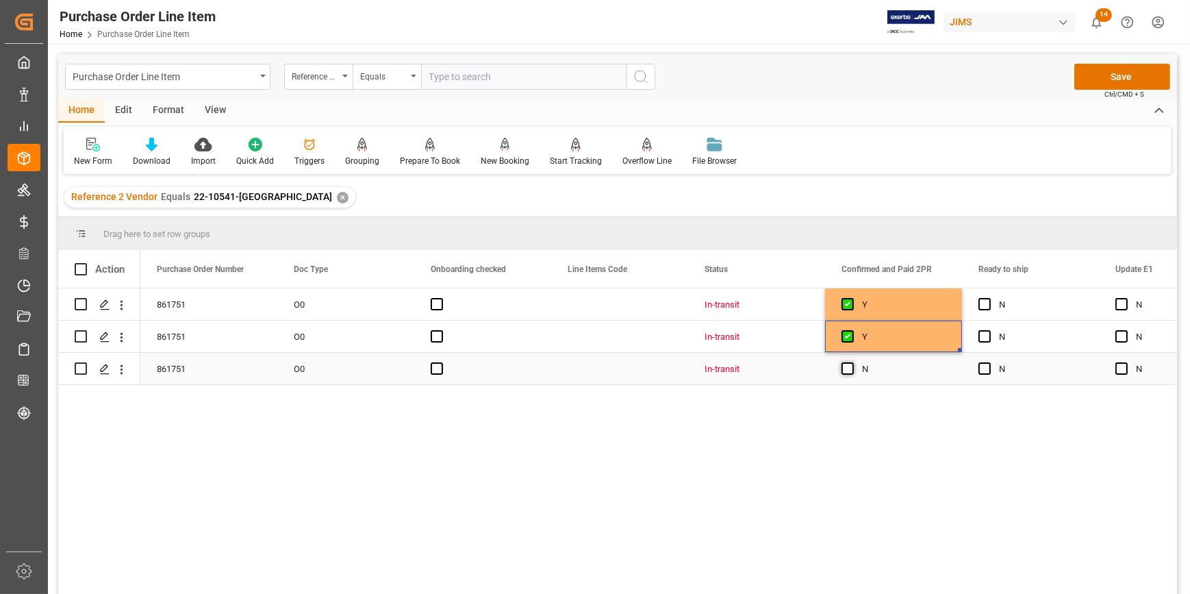
click at [853, 370] on span "Press SPACE to select this row." at bounding box center [847, 368] width 12 height 12
click at [852, 362] on input "Press SPACE to select this row." at bounding box center [852, 362] width 0 height 0
click at [1115, 78] on button "Save" at bounding box center [1122, 77] width 96 height 26
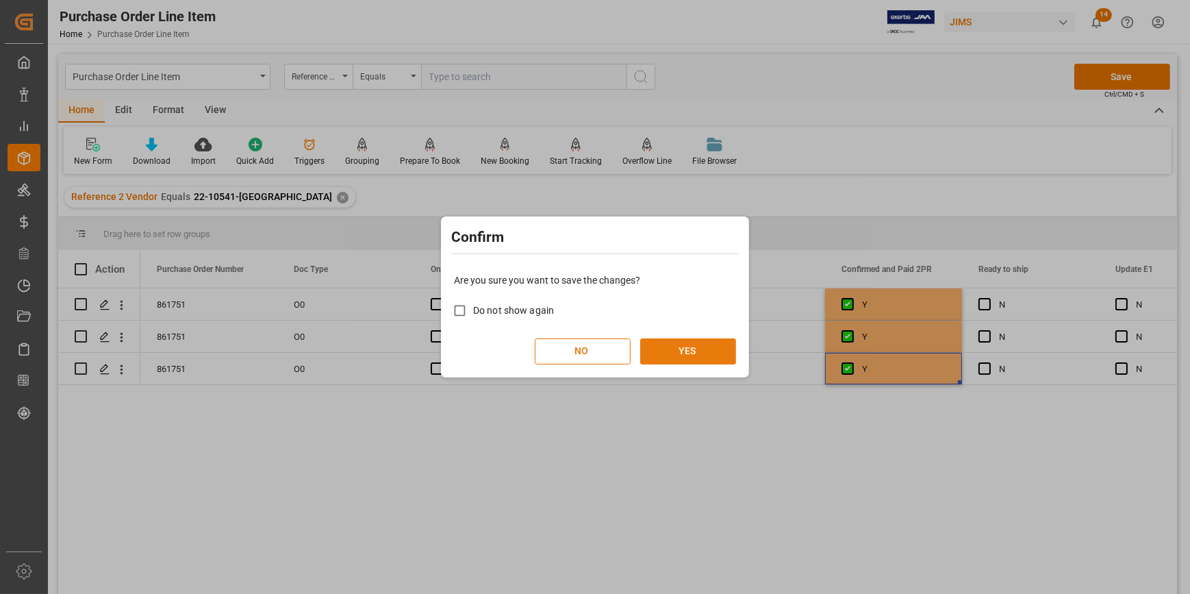
click at [682, 349] on button "YES" at bounding box center [688, 351] width 96 height 26
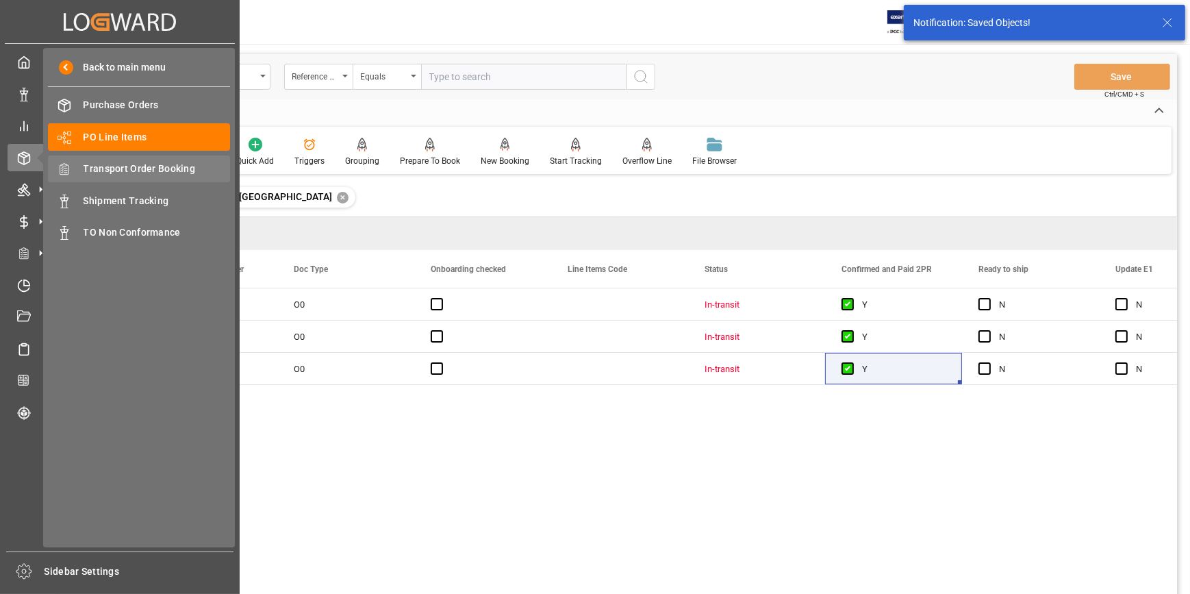
click at [125, 172] on span "Transport Order Booking" at bounding box center [157, 169] width 147 height 14
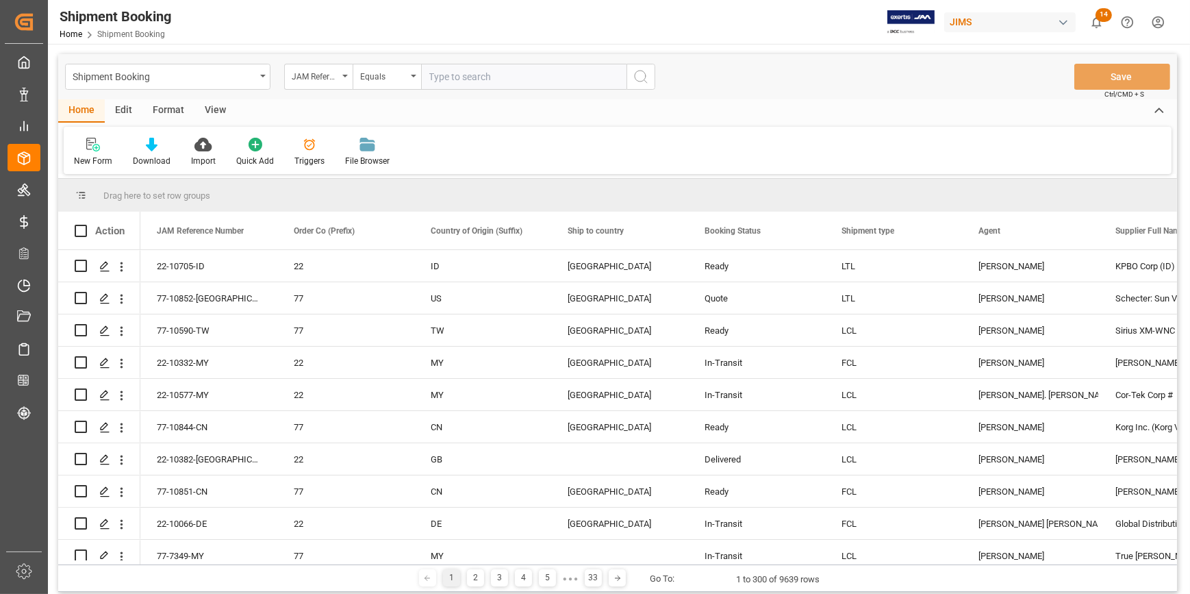
click at [462, 76] on input "text" at bounding box center [523, 77] width 205 height 26
paste input "22-10541-[GEOGRAPHIC_DATA]"
type input "22-10541-[GEOGRAPHIC_DATA]"
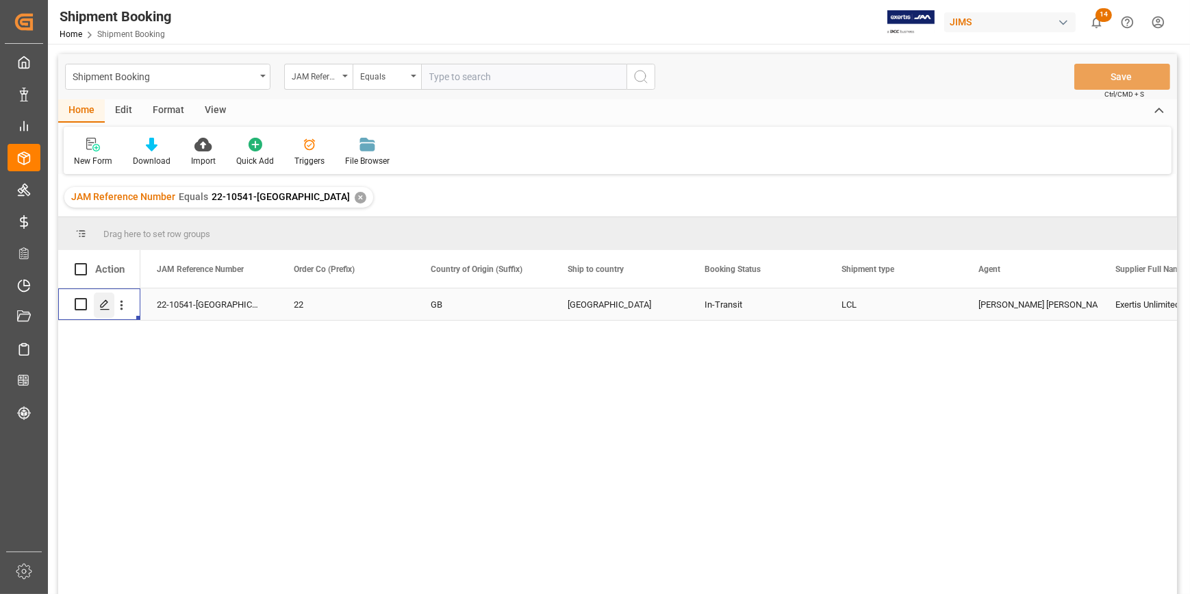
click at [107, 304] on icon "Press SPACE to select this row." at bounding box center [104, 304] width 11 height 11
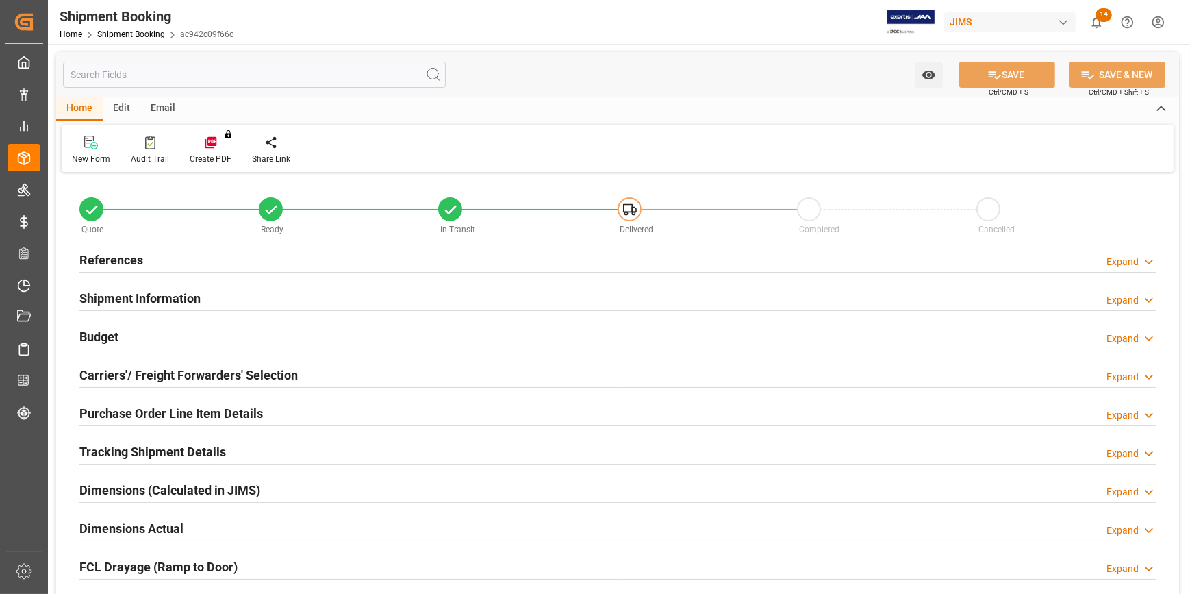
type input "0"
type input "56"
type input "[DATE]"
click at [281, 260] on div "References Expand" at bounding box center [617, 259] width 1076 height 26
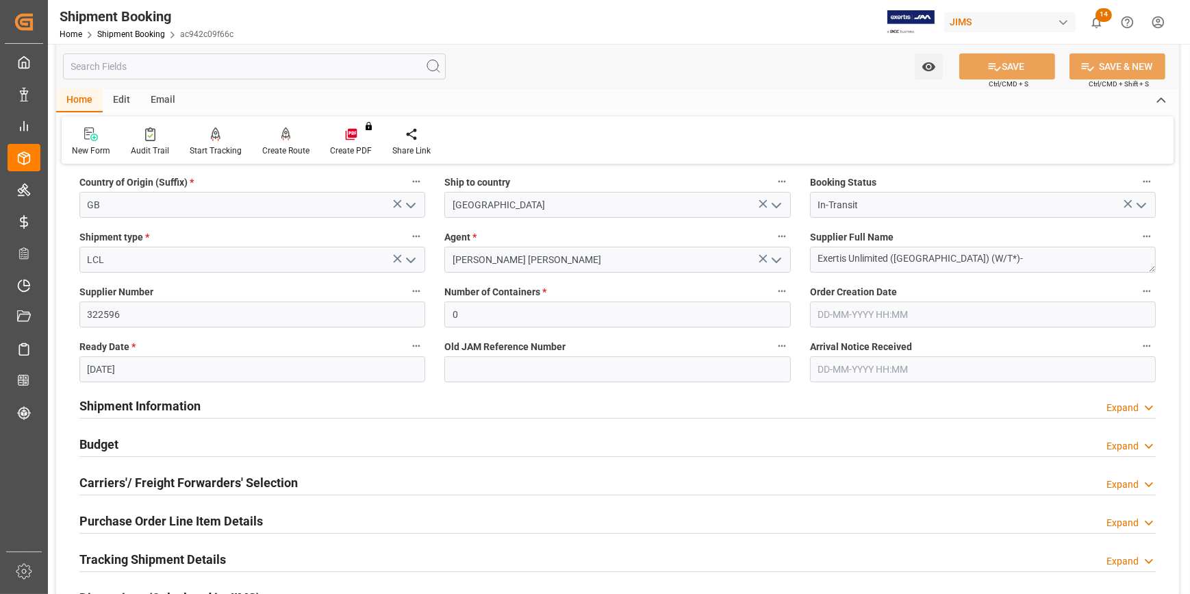
scroll to position [186, 0]
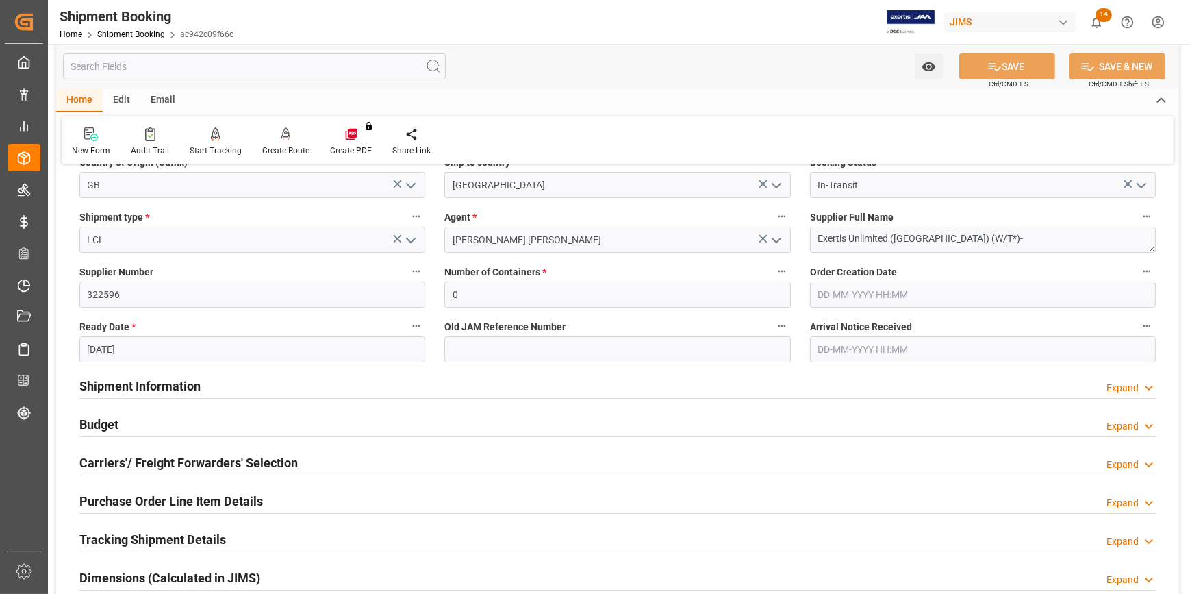
click at [305, 389] on div "Shipment Information Expand" at bounding box center [617, 385] width 1076 height 26
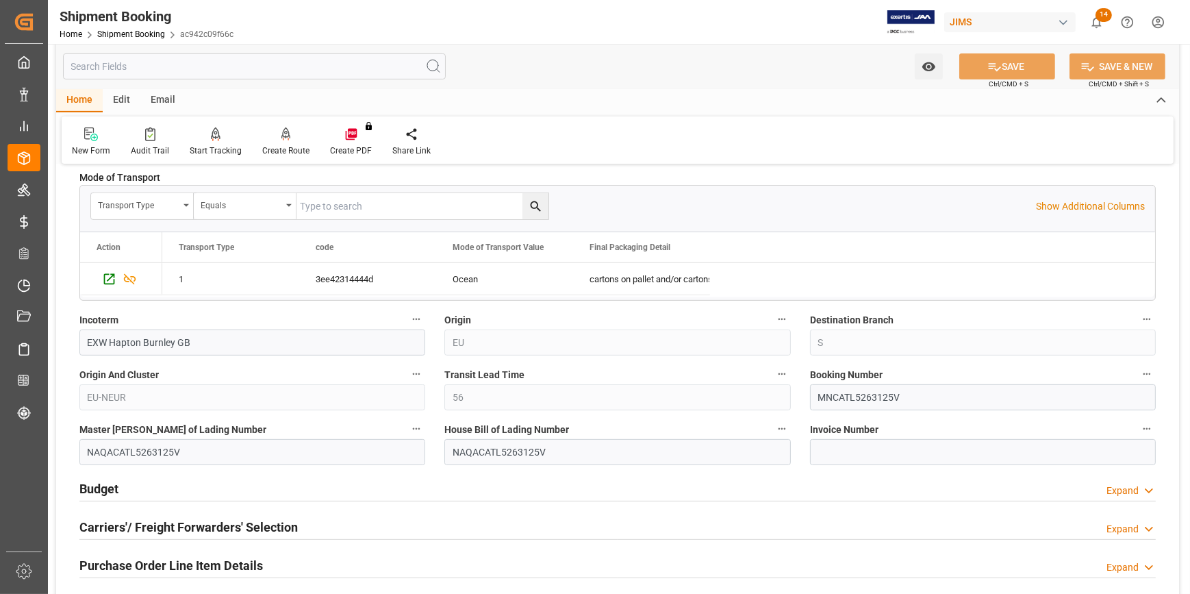
scroll to position [746, 0]
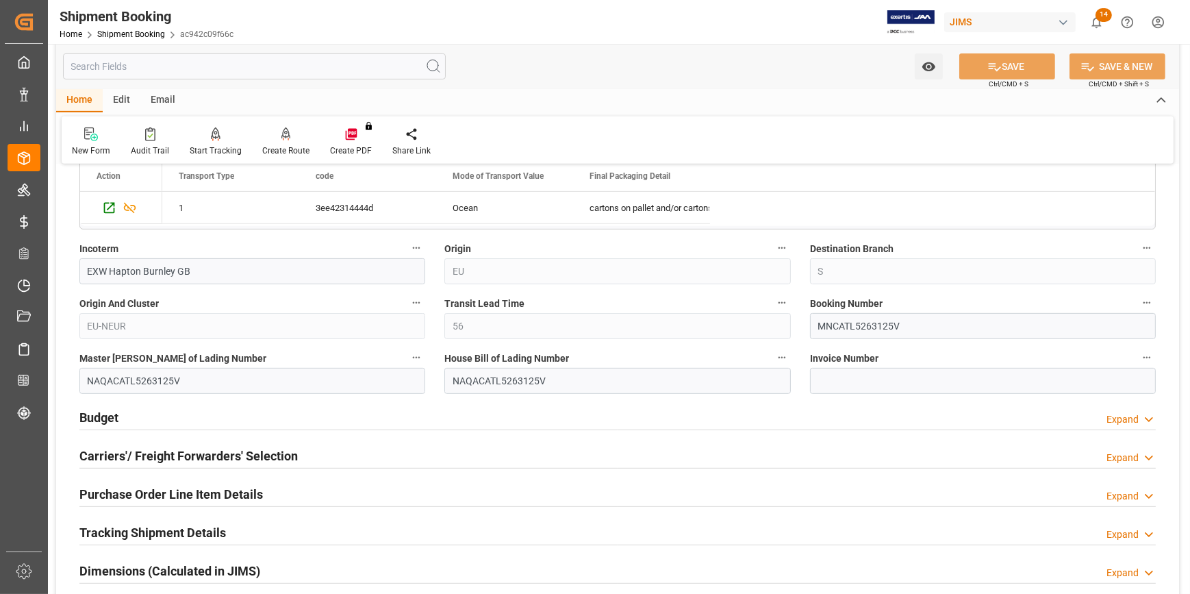
click at [397, 407] on div "Budget Expand" at bounding box center [617, 416] width 1076 height 26
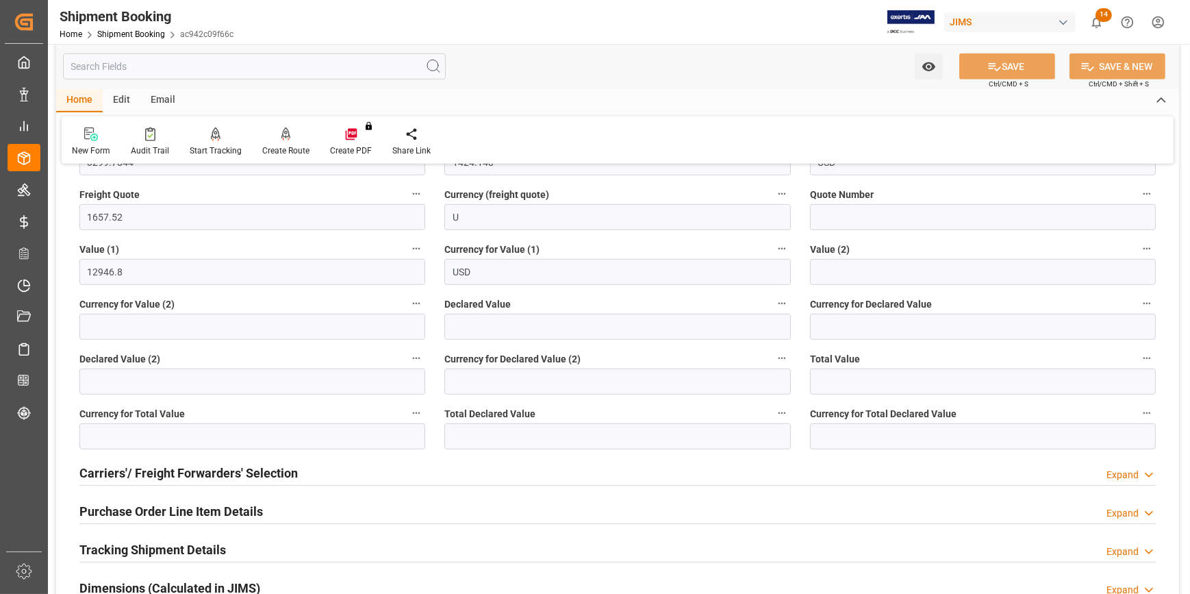
scroll to position [1120, 0]
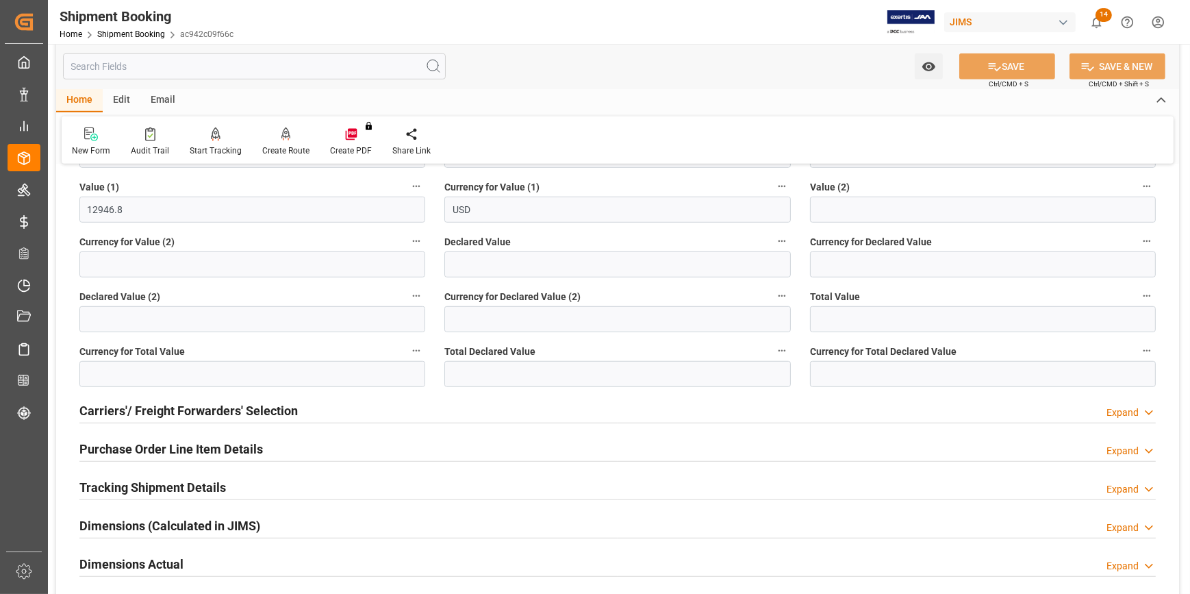
drag, startPoint x: 298, startPoint y: 486, endPoint x: 307, endPoint y: 483, distance: 10.2
click at [298, 487] on div "Tracking Shipment Details Expand" at bounding box center [617, 486] width 1076 height 26
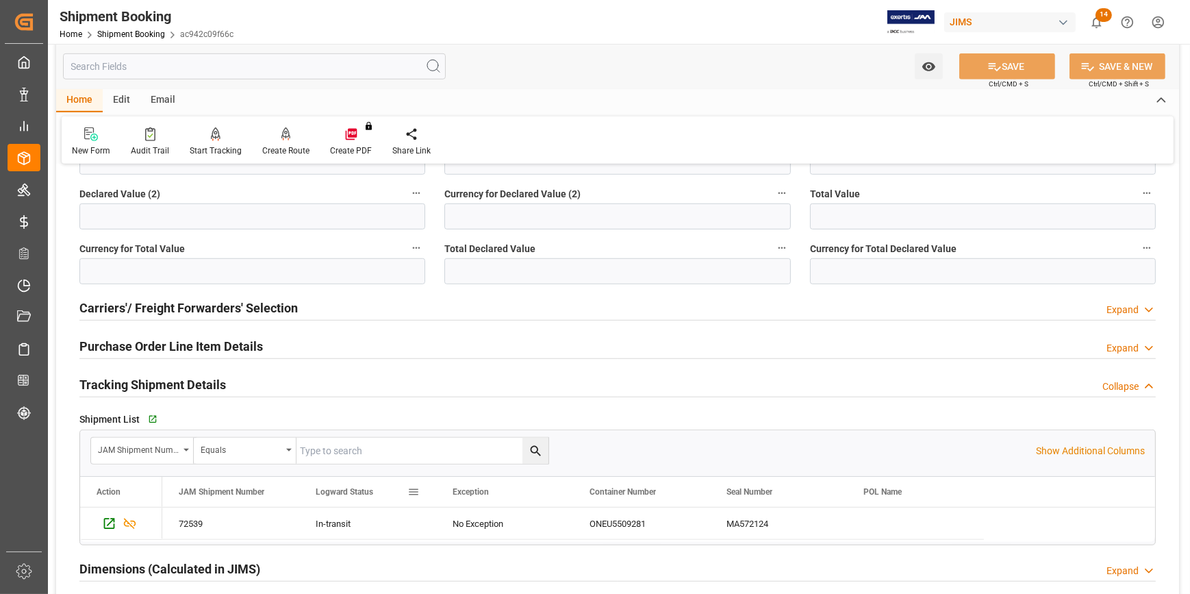
scroll to position [1245, 0]
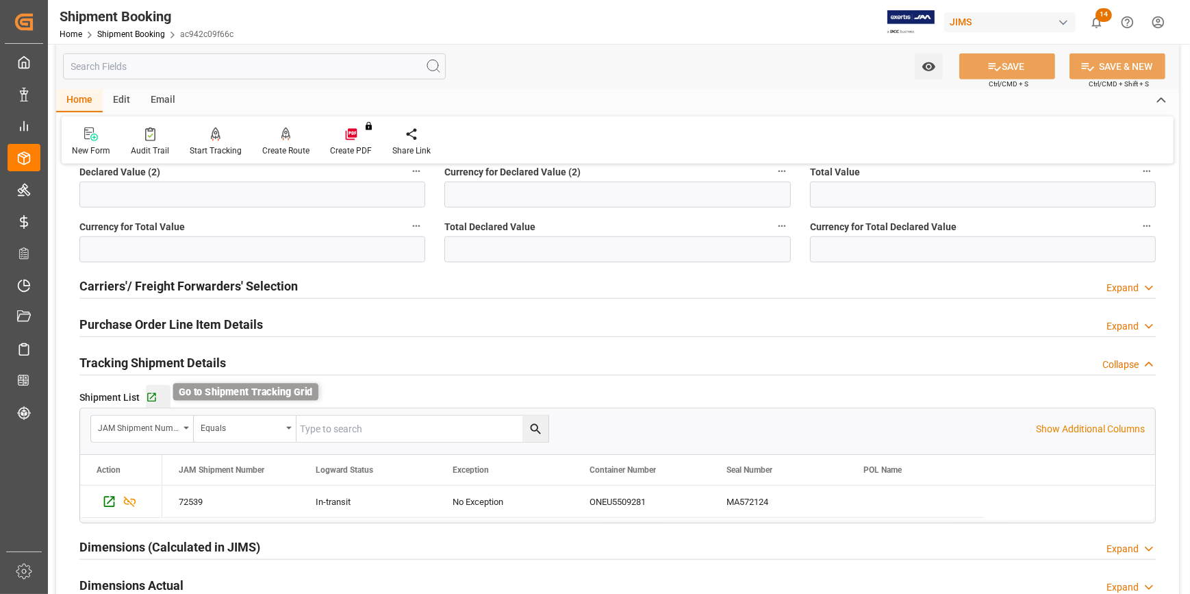
click at [151, 396] on icon "button" at bounding box center [152, 398] width 12 height 12
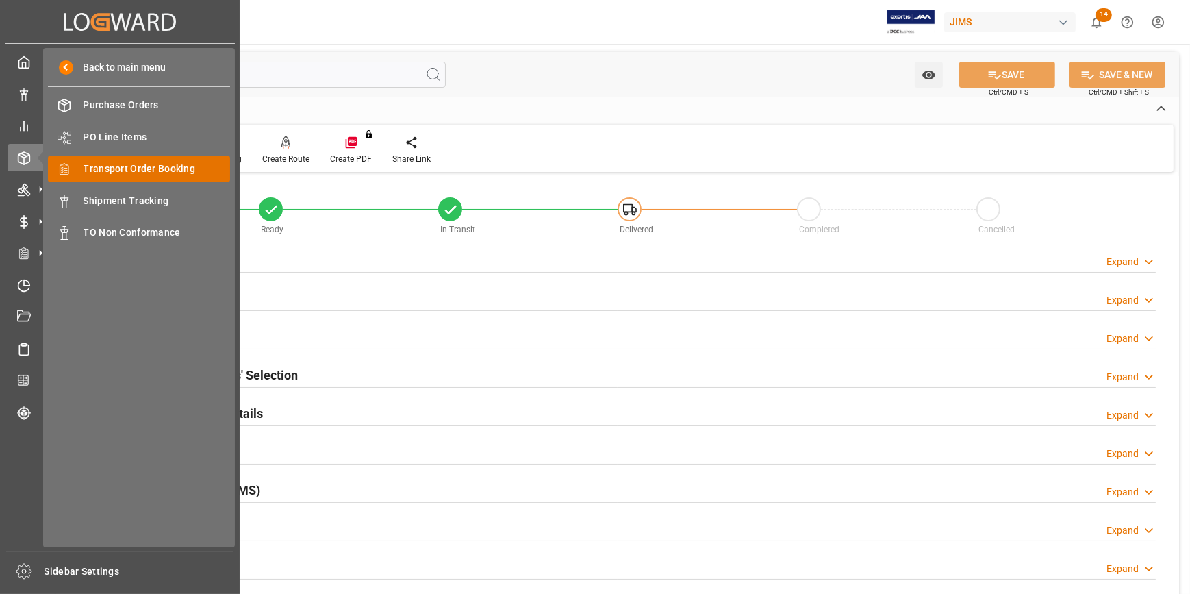
click at [139, 170] on span "Transport Order Booking" at bounding box center [157, 169] width 147 height 14
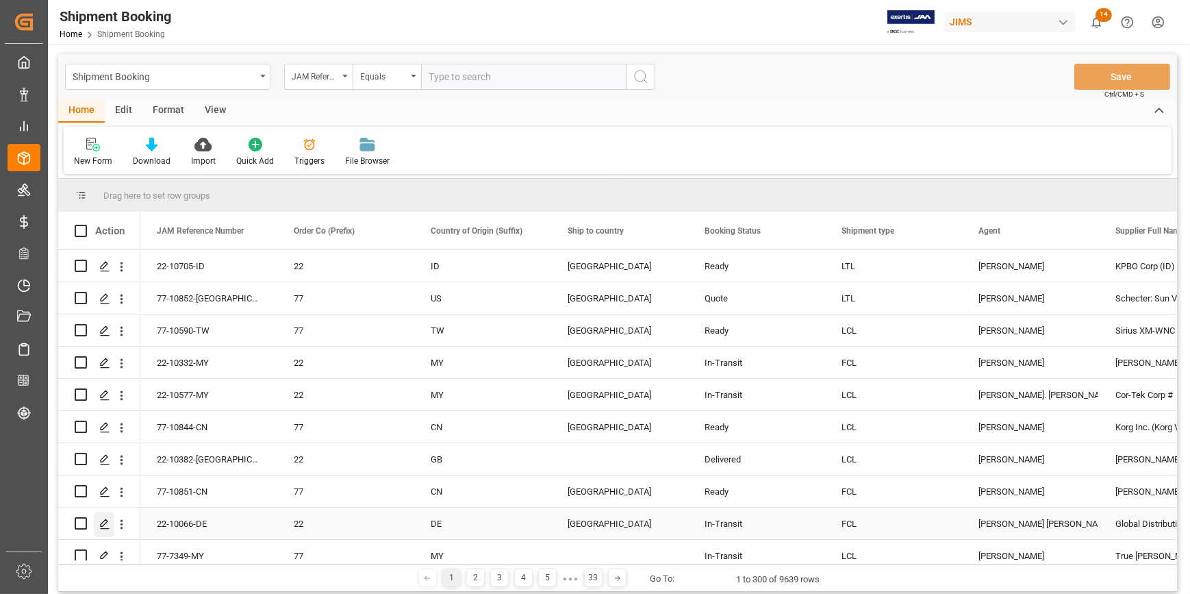
click at [99, 523] on icon "Press SPACE to select this row." at bounding box center [104, 523] width 11 height 11
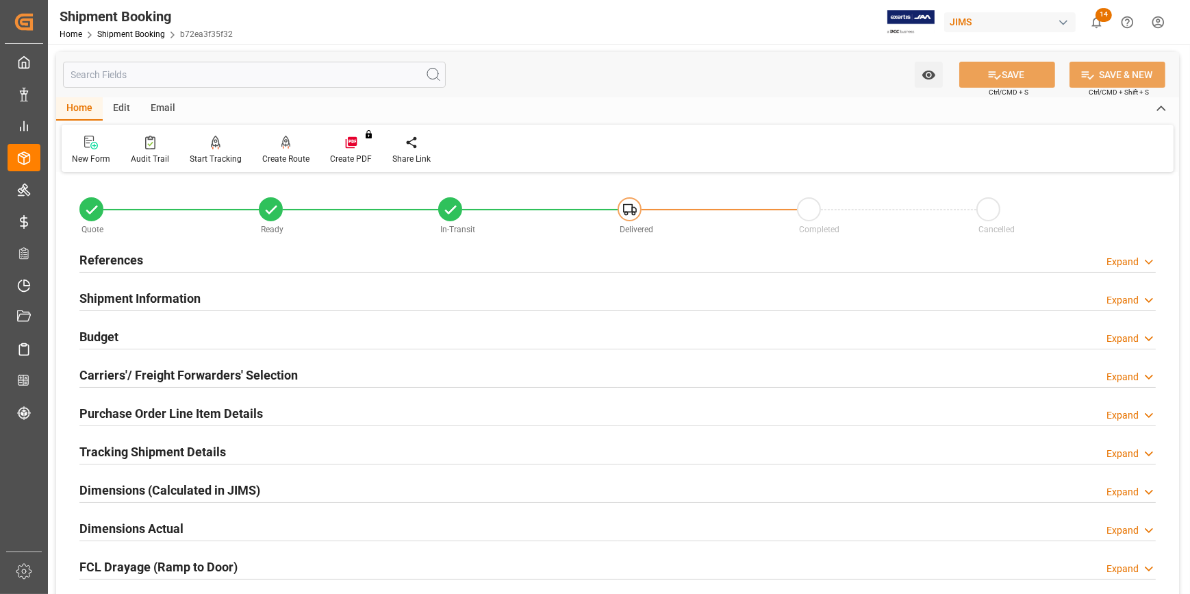
scroll to position [62, 0]
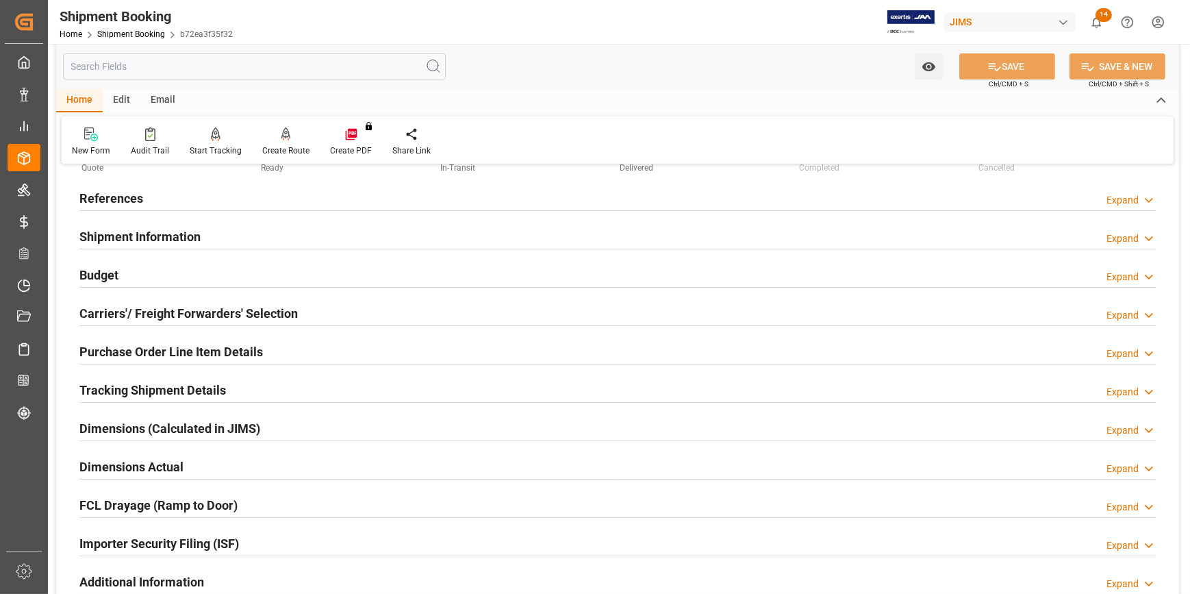
click at [244, 388] on div "Tracking Shipment Details Expand" at bounding box center [617, 389] width 1076 height 26
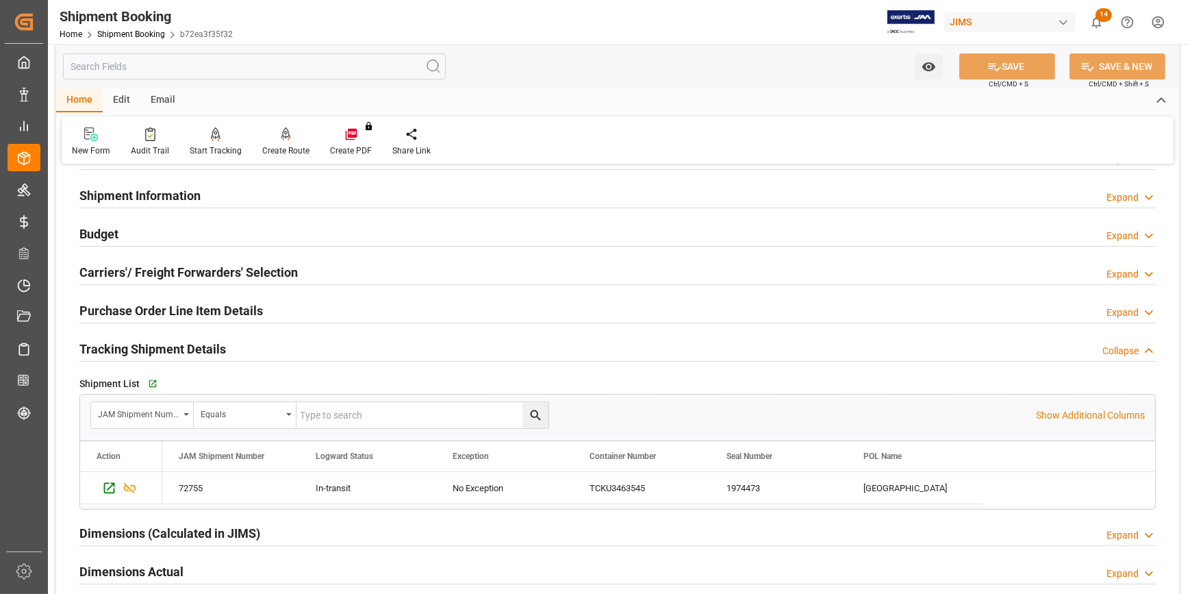
scroll to position [124, 0]
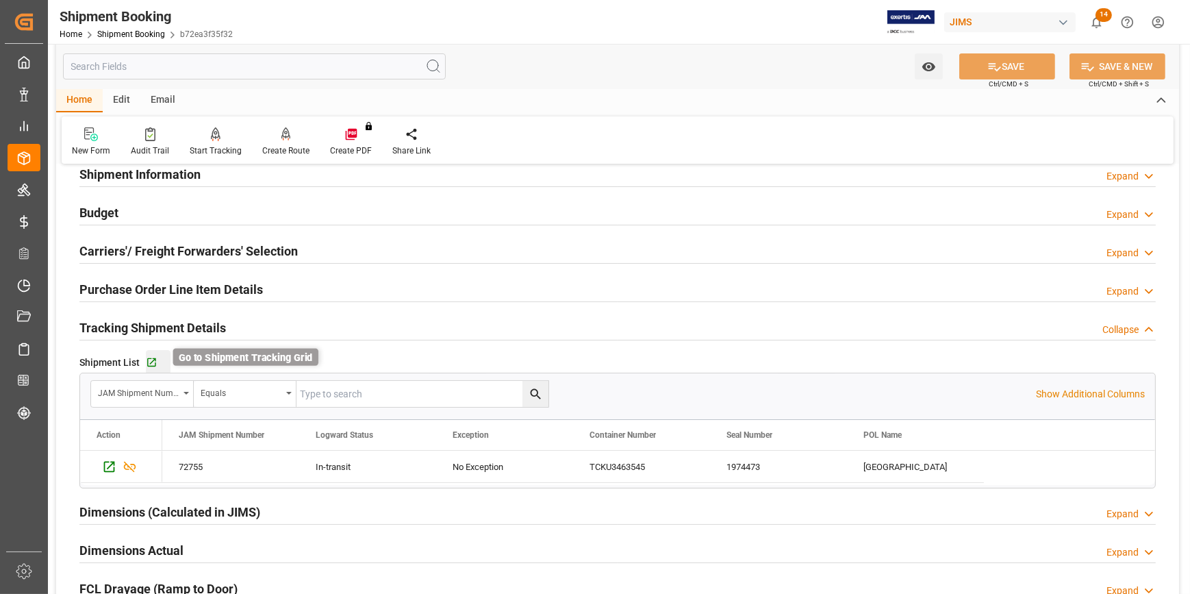
click at [153, 359] on icon "button" at bounding box center [152, 363] width 12 height 12
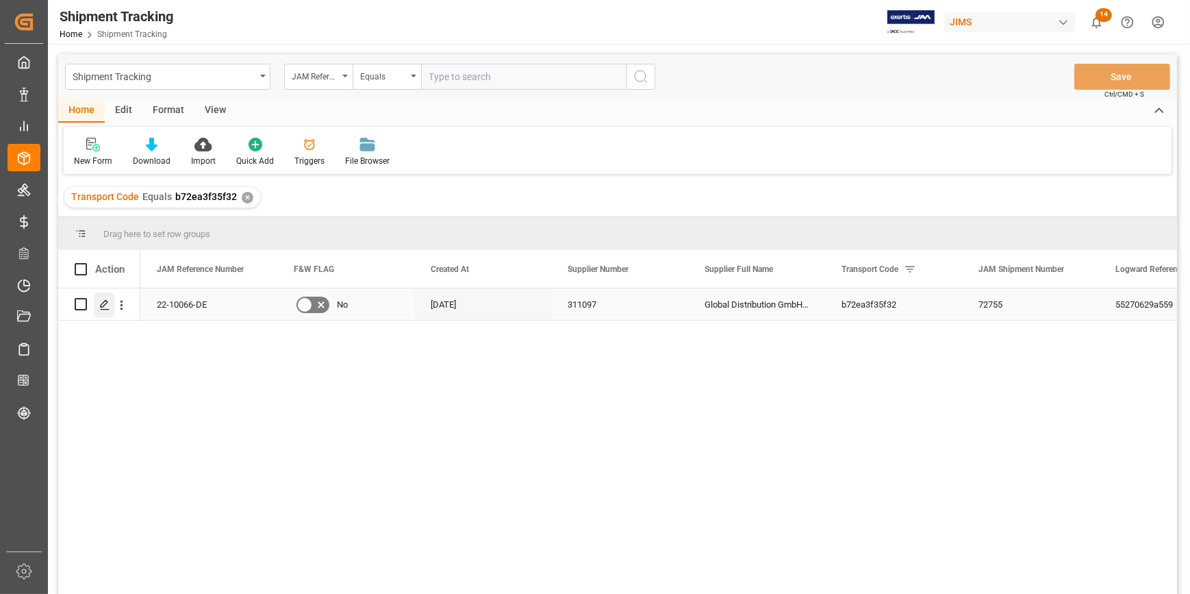
click at [105, 308] on icon "Press SPACE to select this row." at bounding box center [104, 304] width 11 height 11
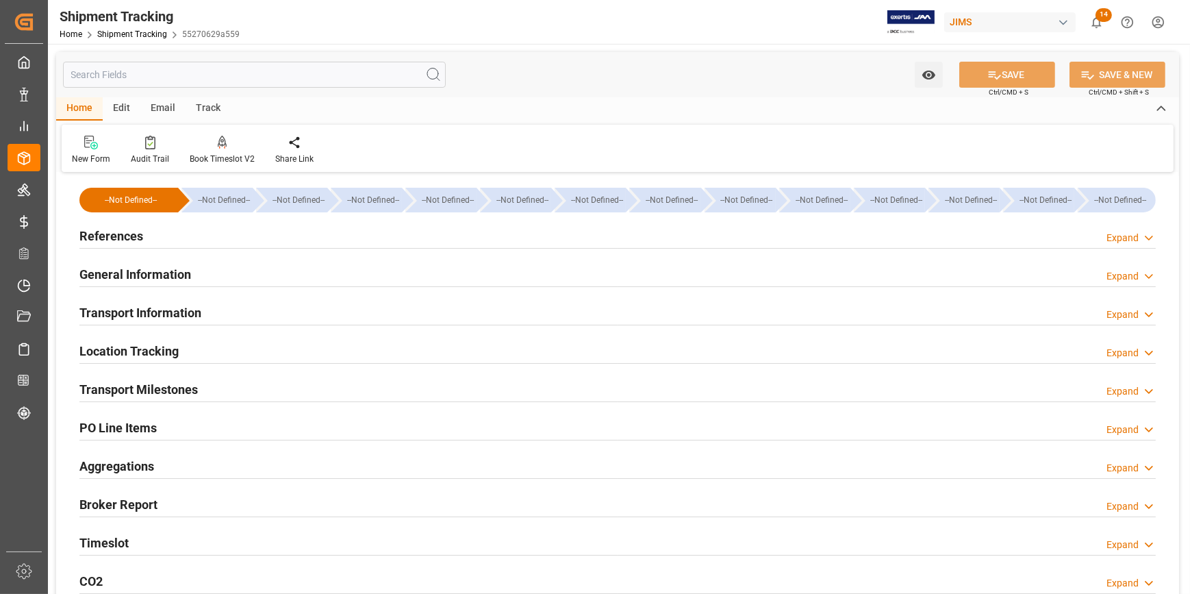
type input "[DATE]"
click at [233, 236] on div "References Expand" at bounding box center [617, 235] width 1076 height 26
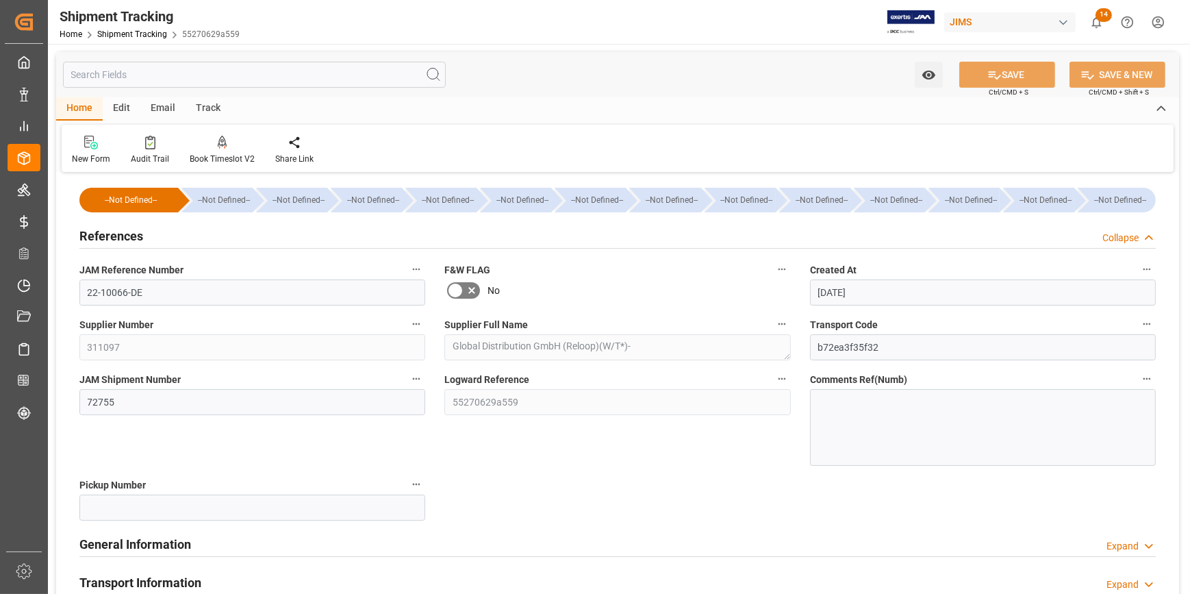
scroll to position [124, 0]
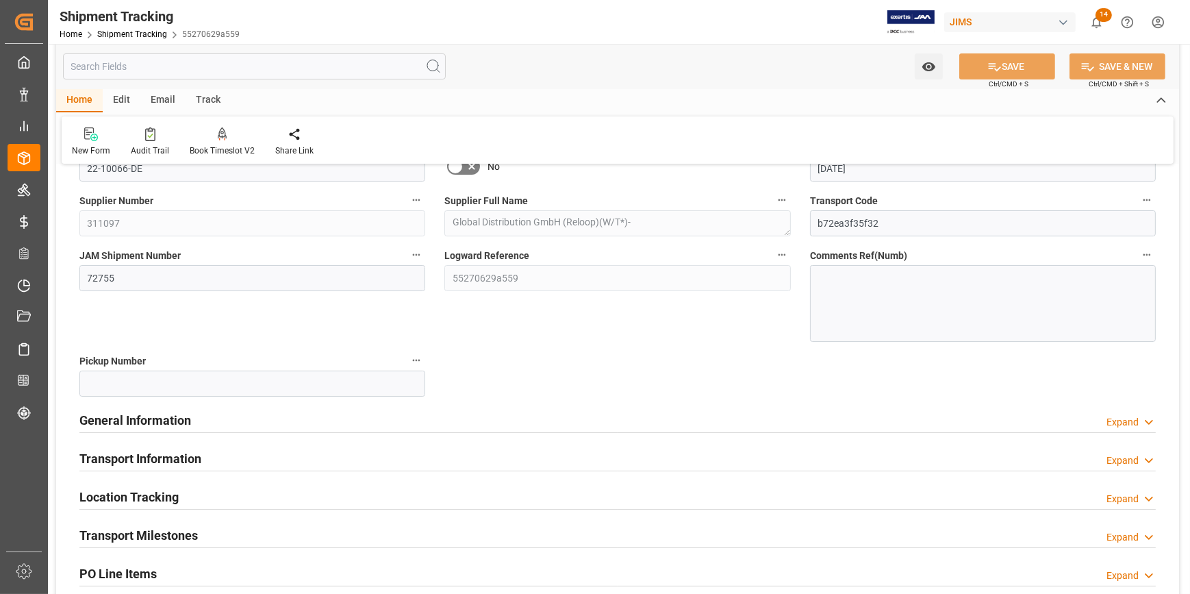
click at [273, 423] on div "General Information Expand" at bounding box center [617, 419] width 1076 height 26
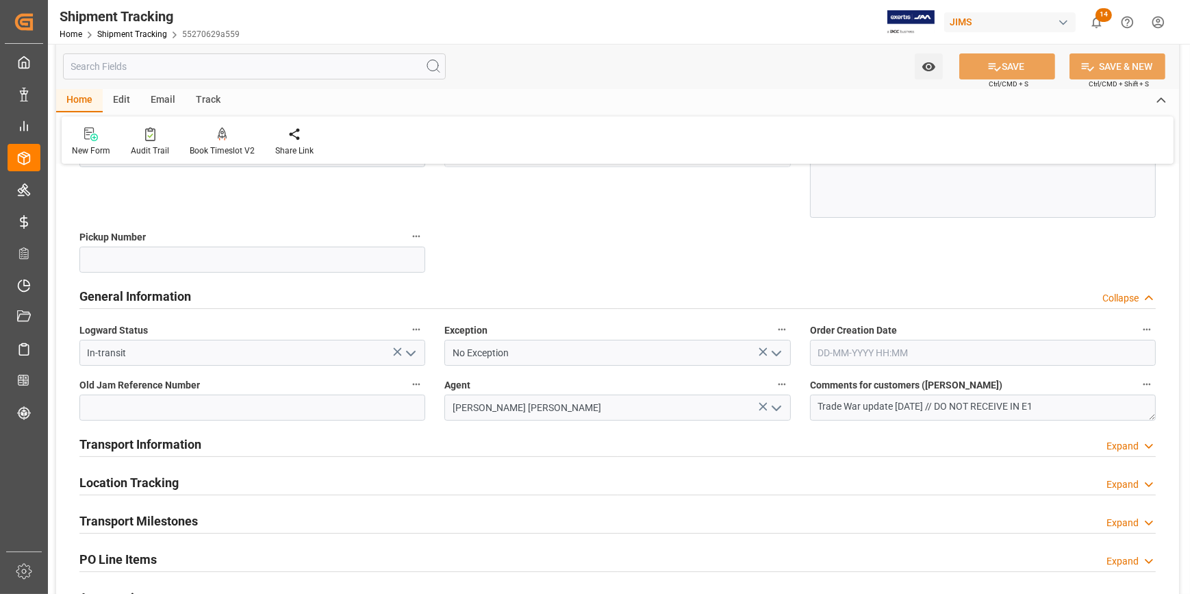
scroll to position [249, 0]
click at [957, 405] on textarea "Trade War update [DATE] // DO NOT RECEIVE IN E1" at bounding box center [983, 407] width 346 height 26
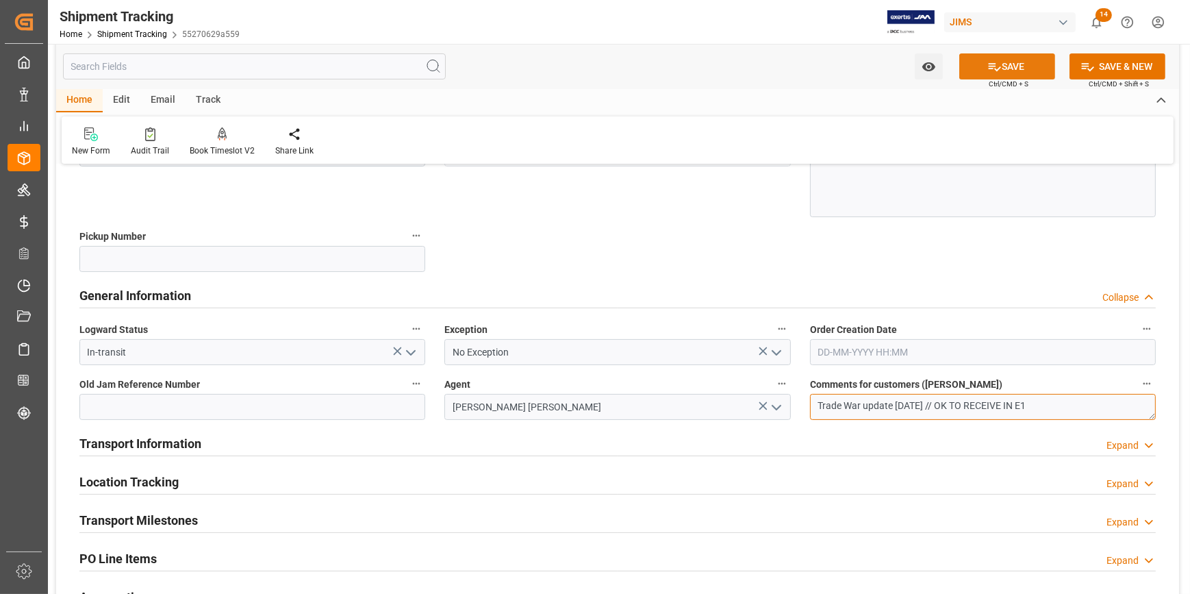
type textarea "Trade War update [DATE] // OK TO RECEIVE IN E1"
click at [1002, 65] on button "SAVE" at bounding box center [1007, 66] width 96 height 26
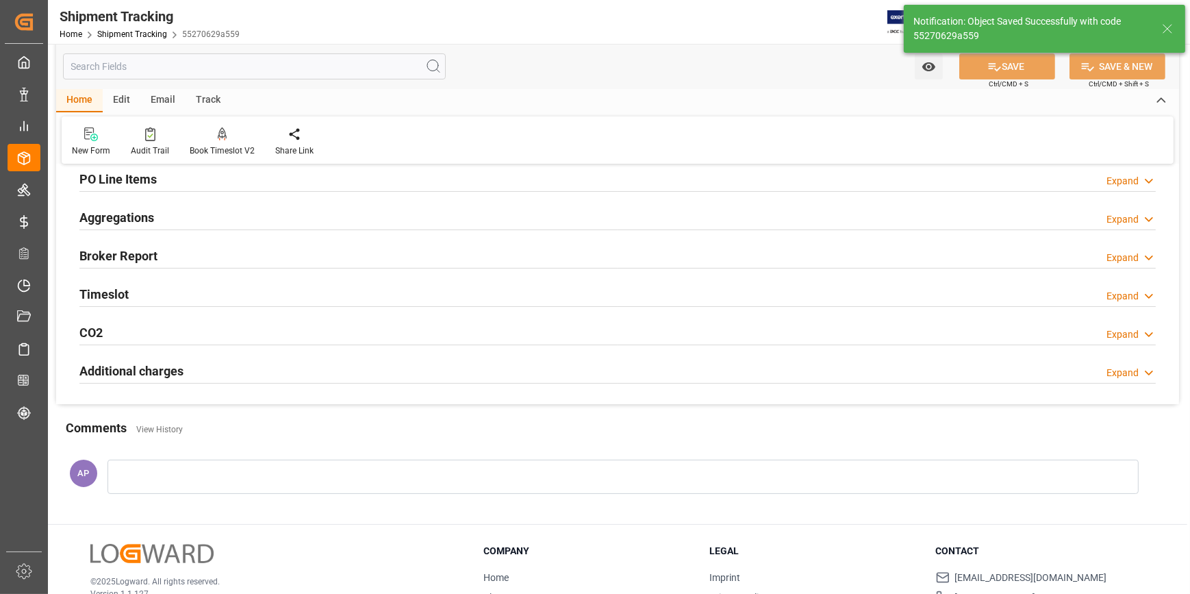
scroll to position [0, 0]
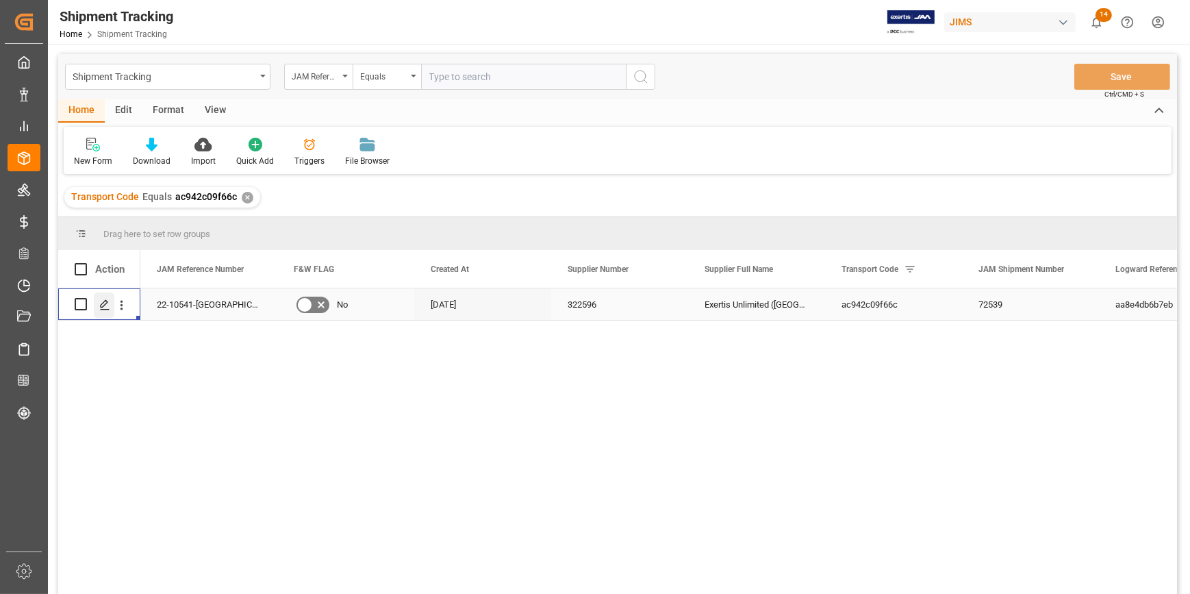
click at [107, 307] on icon "Press SPACE to select this row." at bounding box center [104, 304] width 11 height 11
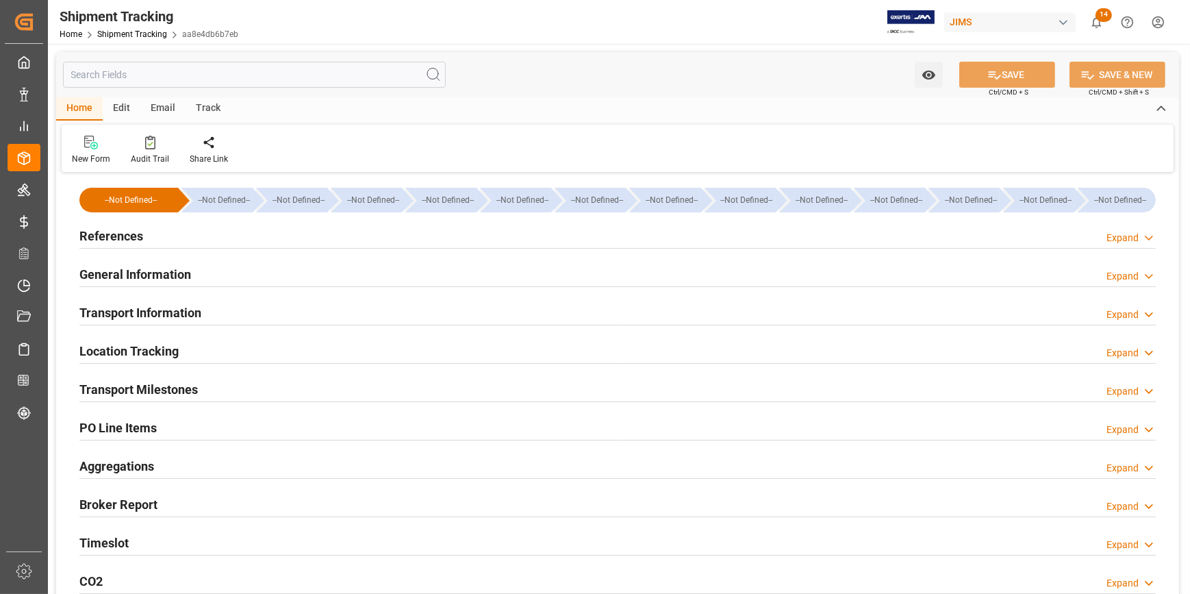
type input "Vanguard Logistics Services"
type input "9356713"
type input "12946.8"
type input "[DATE]"
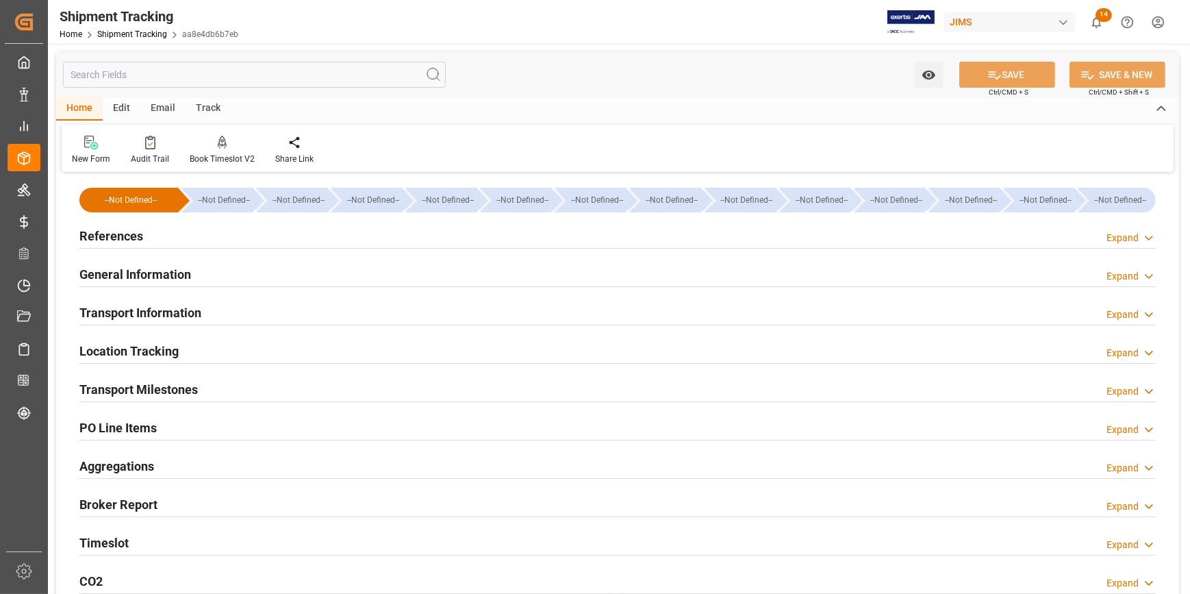
click at [232, 237] on div "References Expand" at bounding box center [617, 235] width 1076 height 26
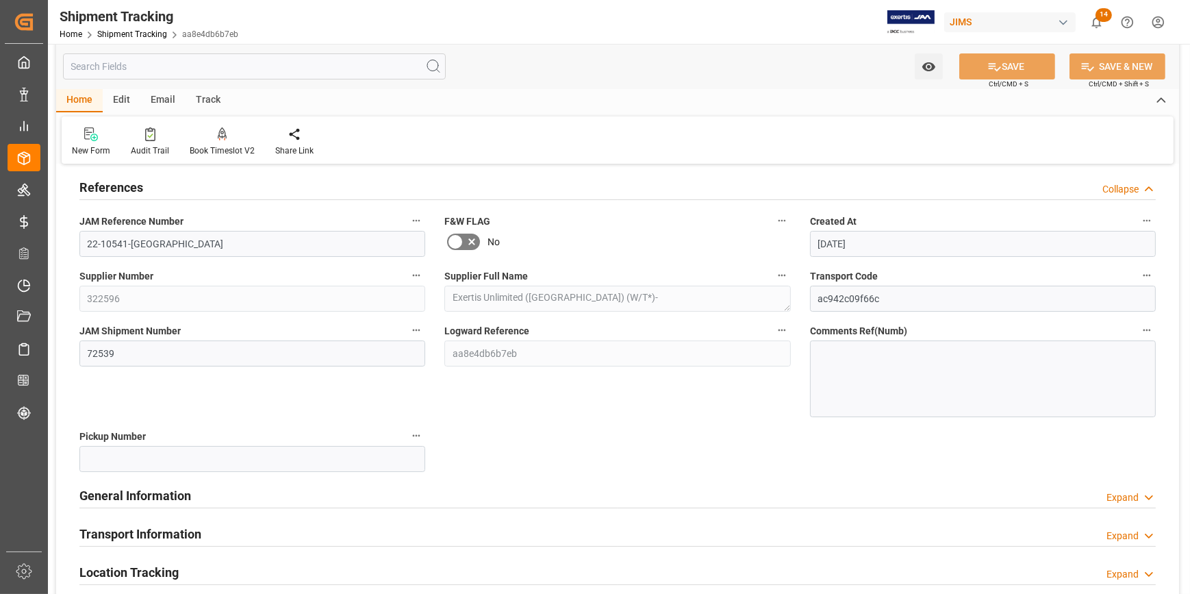
scroll to position [124, 0]
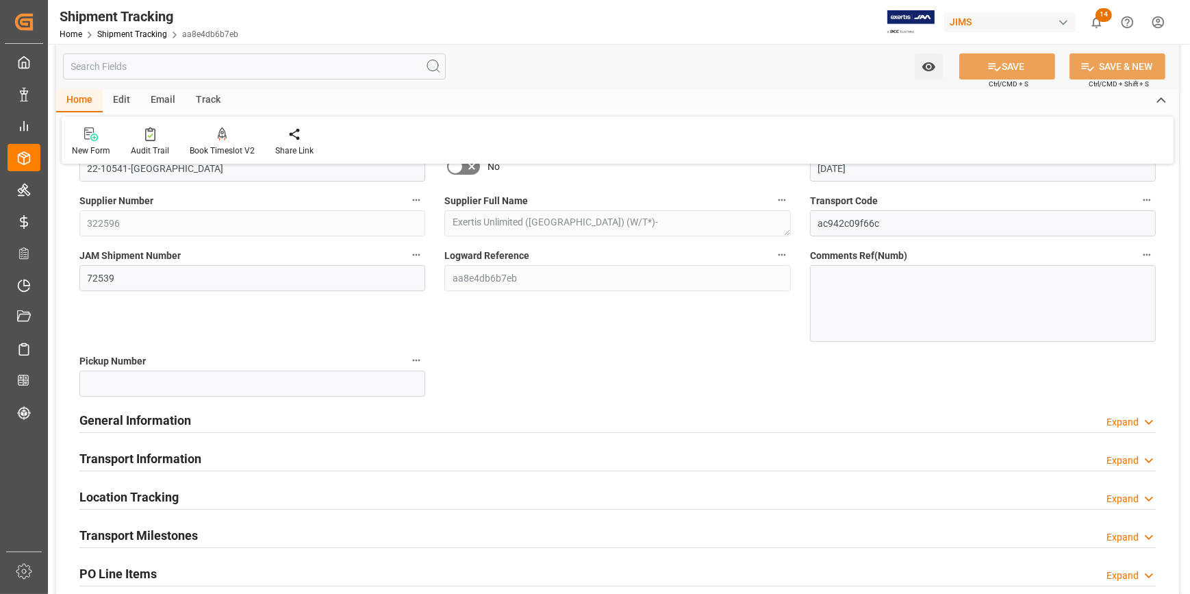
click at [267, 417] on div "General Information Expand" at bounding box center [617, 419] width 1076 height 26
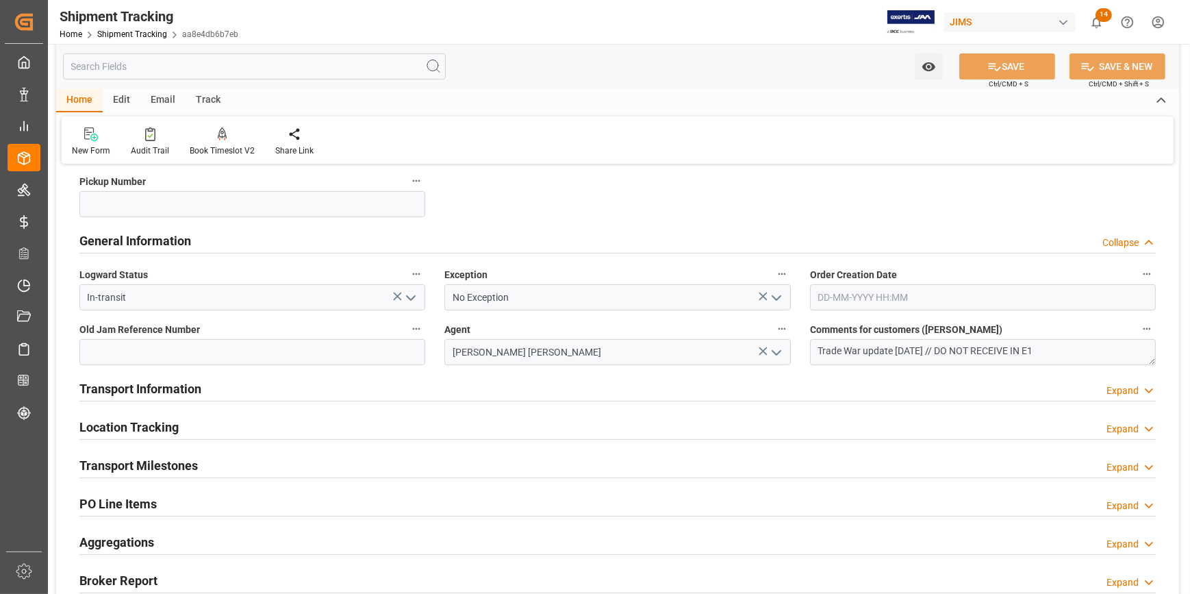
scroll to position [311, 0]
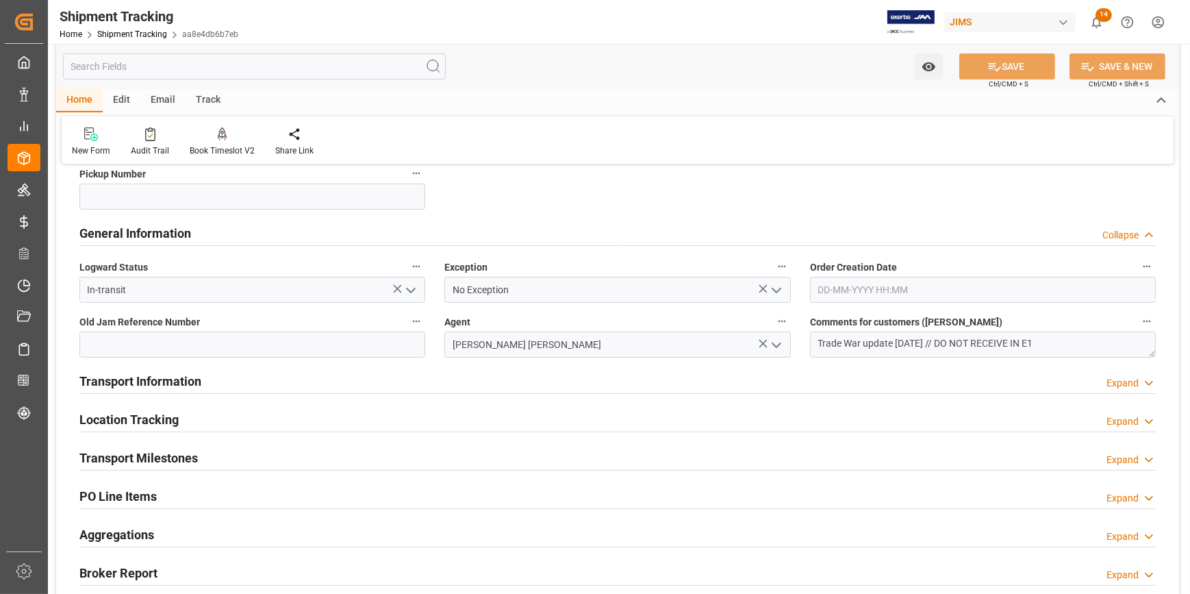
click at [292, 388] on div "Transport Information Expand" at bounding box center [617, 380] width 1076 height 26
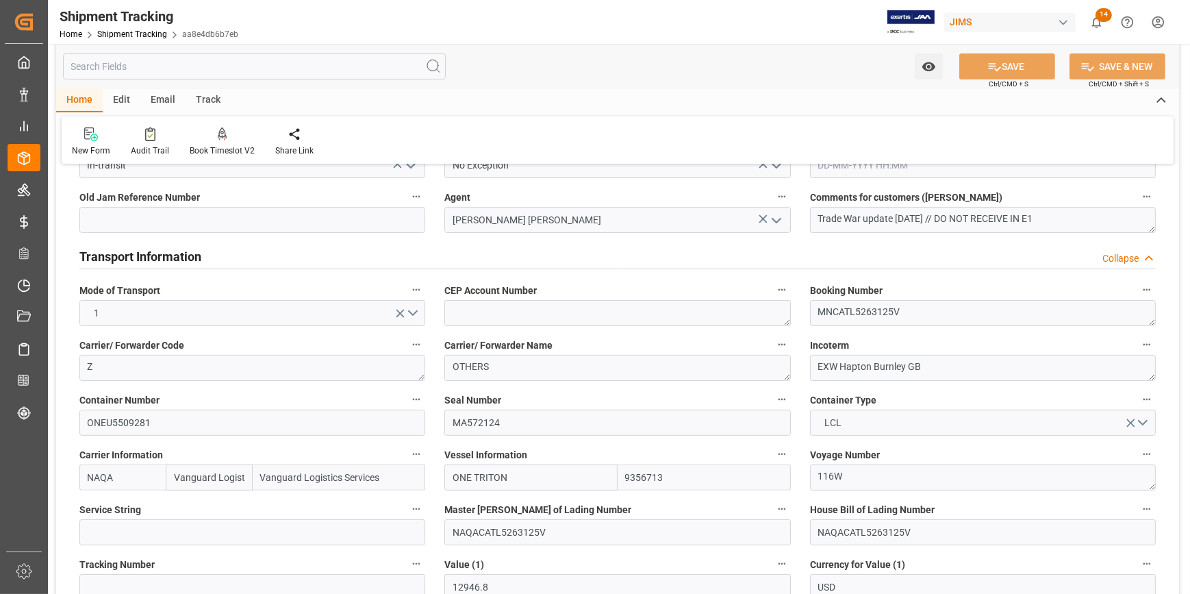
scroll to position [498, 0]
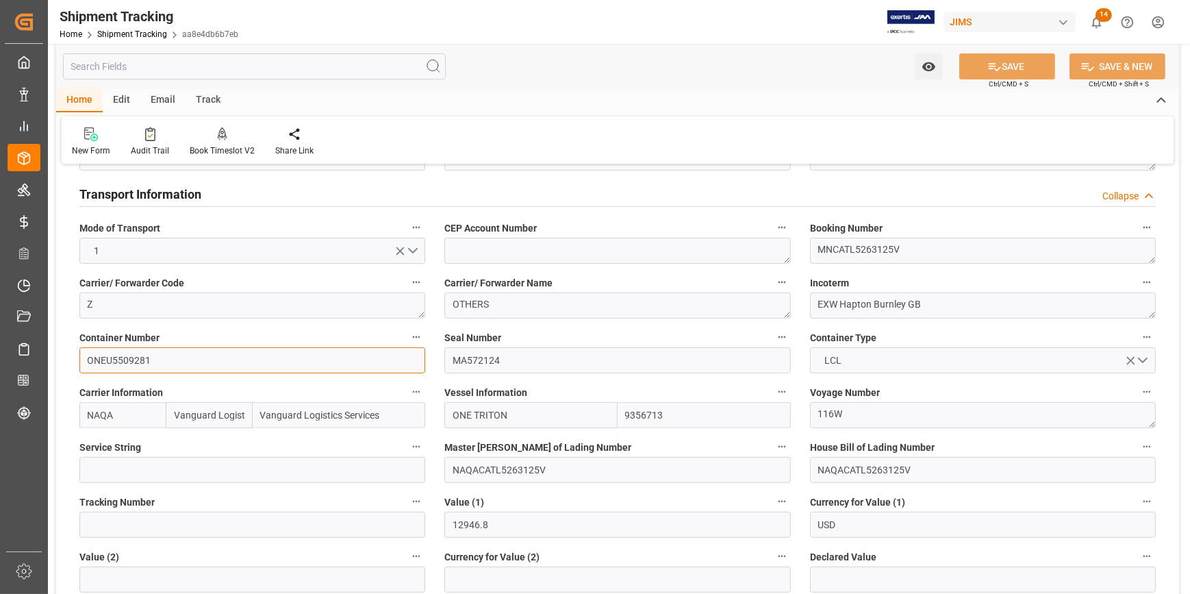
drag, startPoint x: 162, startPoint y: 360, endPoint x: 77, endPoint y: 362, distance: 85.6
click at [77, 362] on div "Container Number ONEU5509281" at bounding box center [252, 350] width 365 height 55
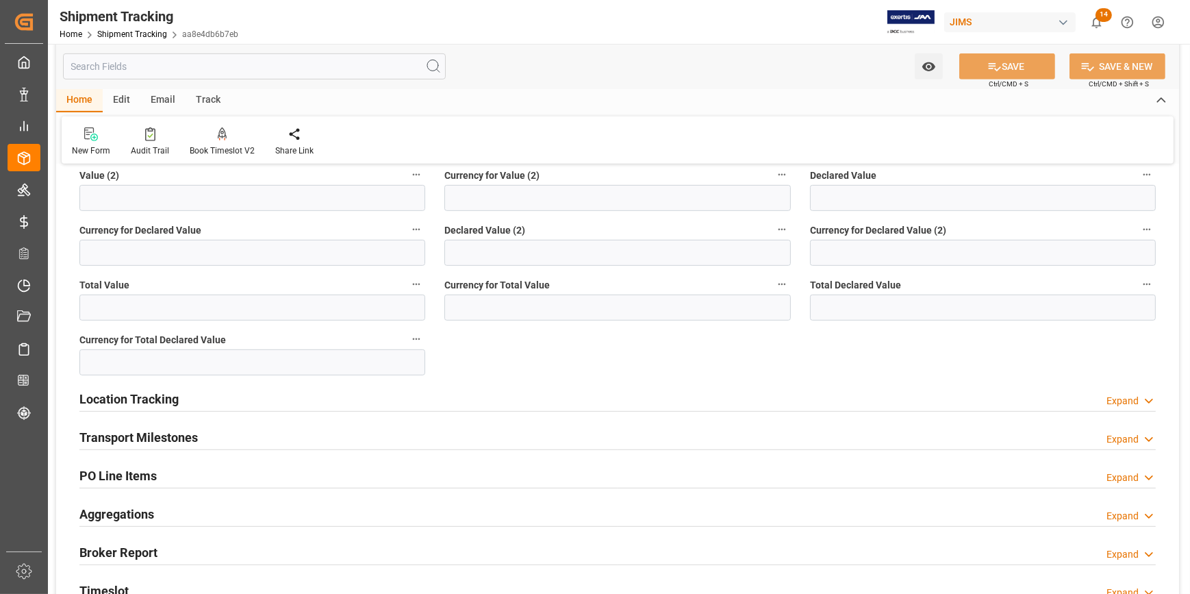
scroll to position [933, 0]
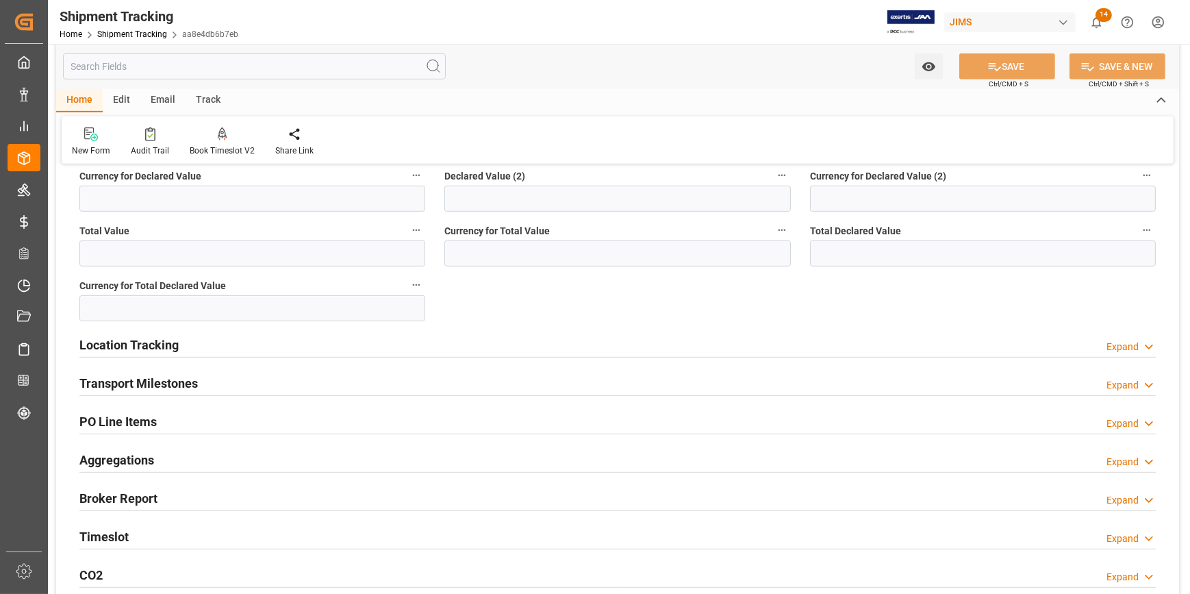
click at [314, 389] on div "Transport Milestones Expand" at bounding box center [617, 382] width 1076 height 26
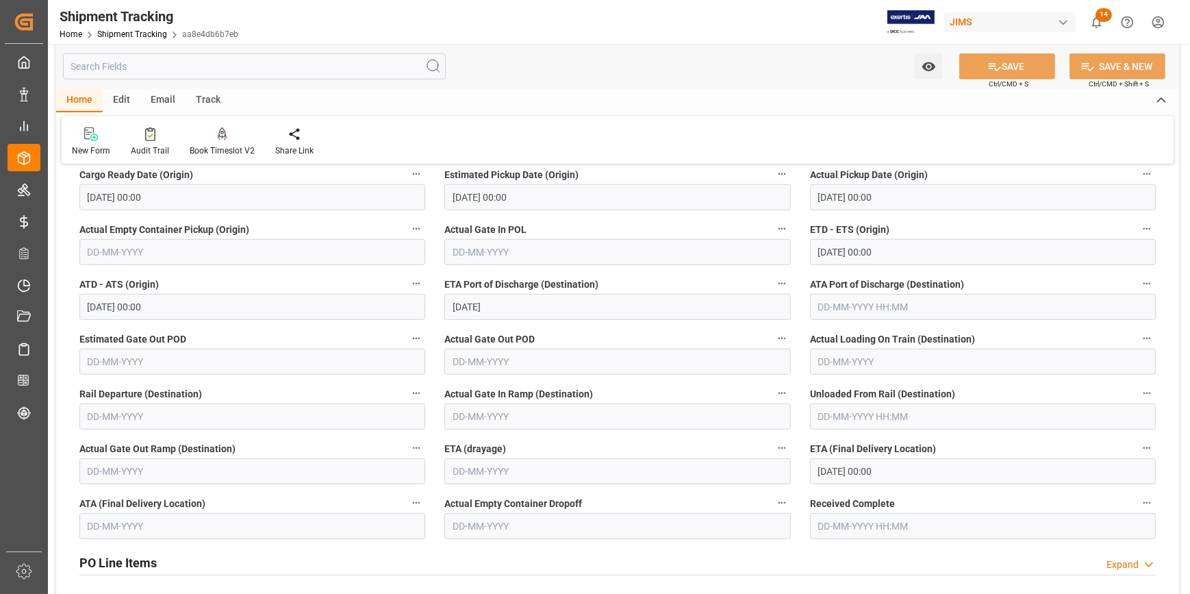
scroll to position [1182, 0]
